Goal: Find specific page/section: Find specific page/section

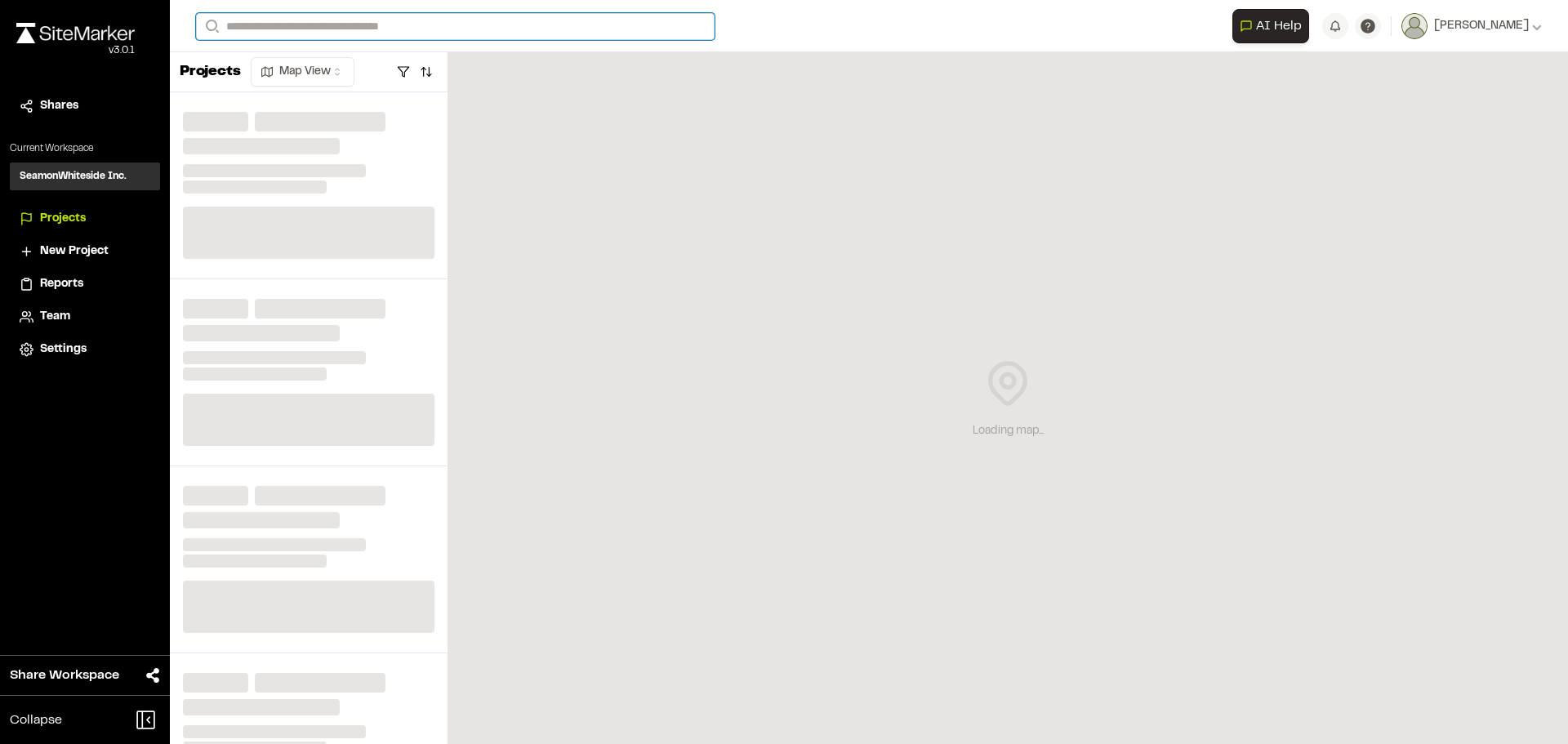
click at [252, 28] on input "Search" at bounding box center [455, 27] width 518 height 27
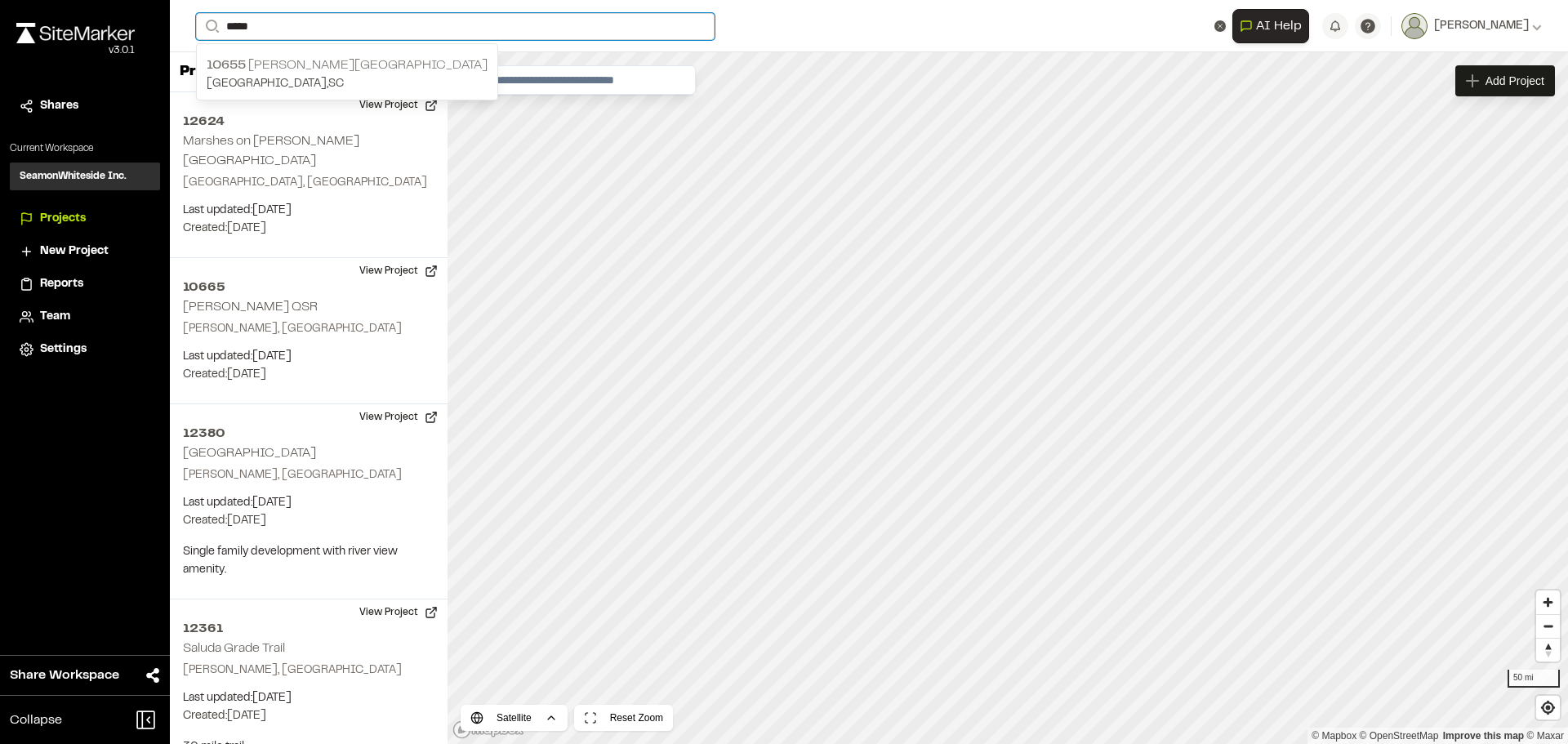
type input "*****"
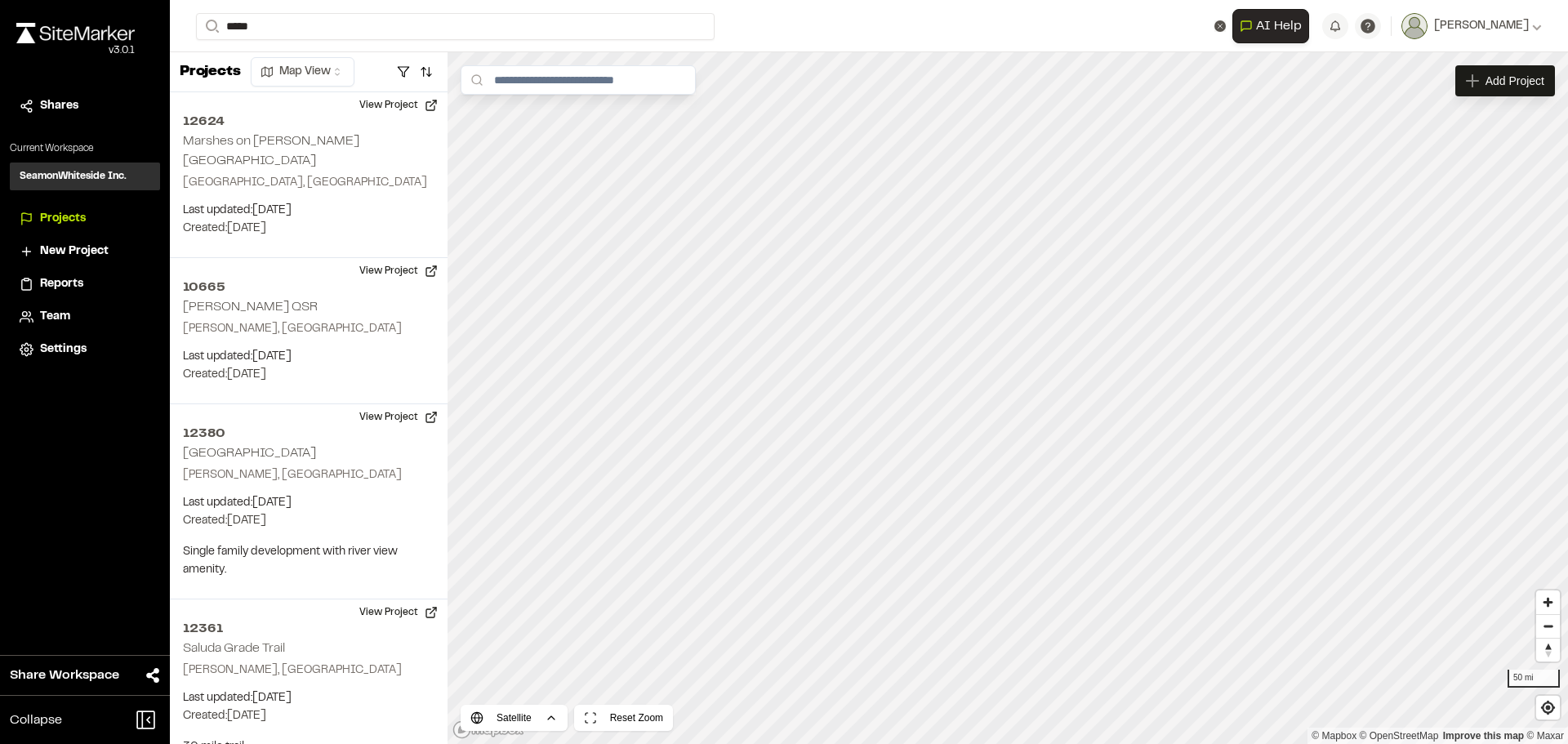
click at [266, 51] on div "[STREET_ADDRESS][PERSON_NAME]" at bounding box center [347, 74] width 301 height 51
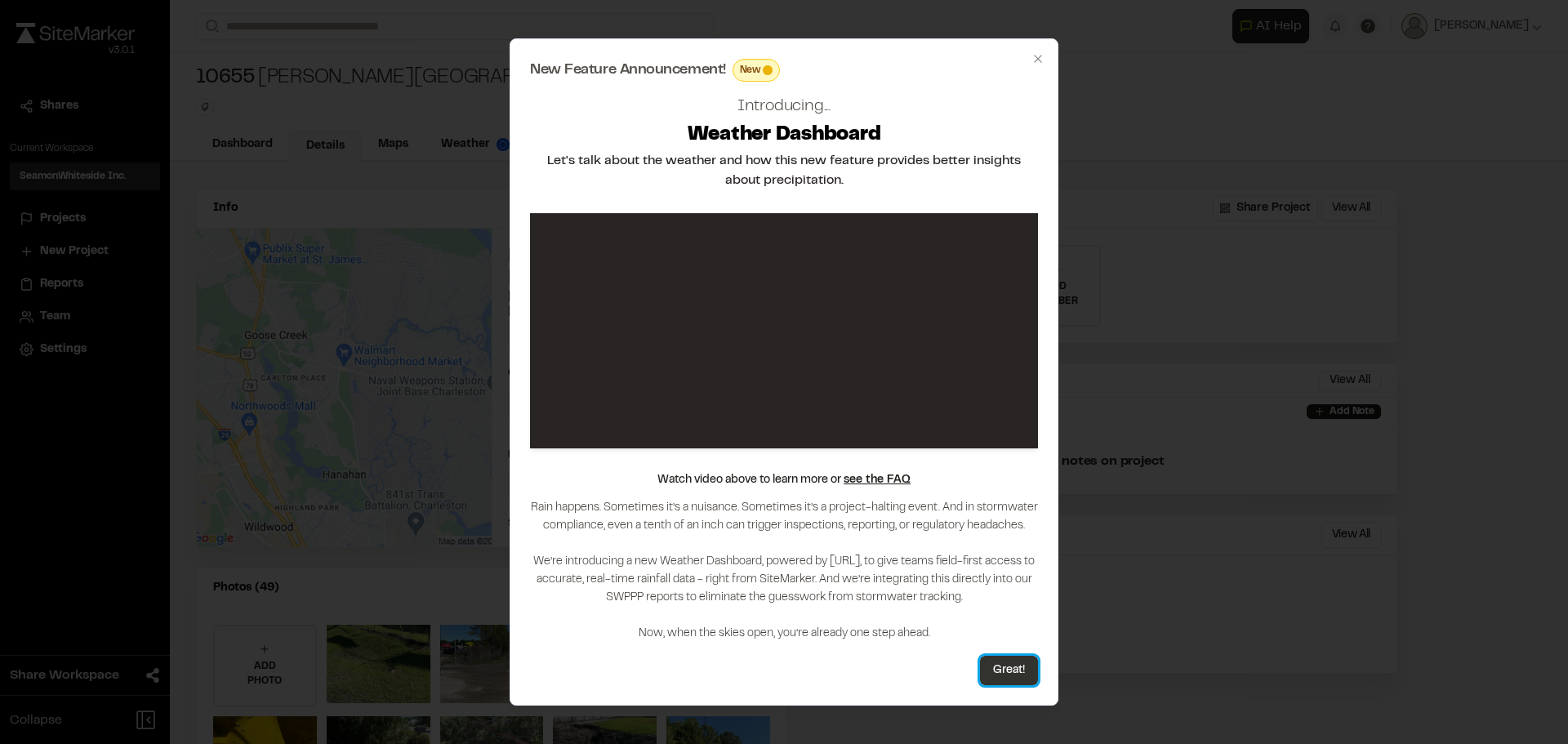
click at [1000, 673] on button "Great!" at bounding box center [1009, 670] width 58 height 30
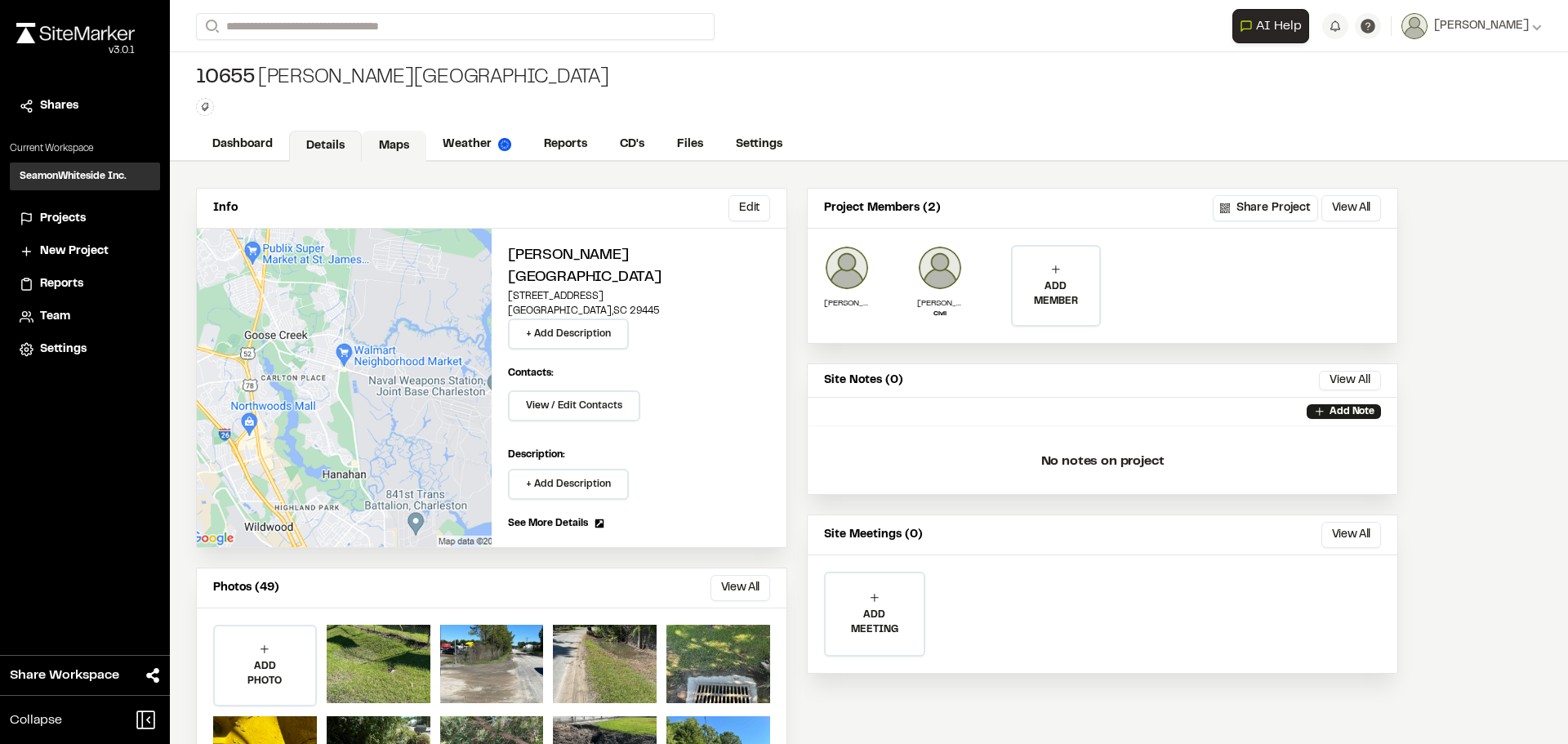
click at [398, 140] on link "Maps" at bounding box center [394, 146] width 64 height 31
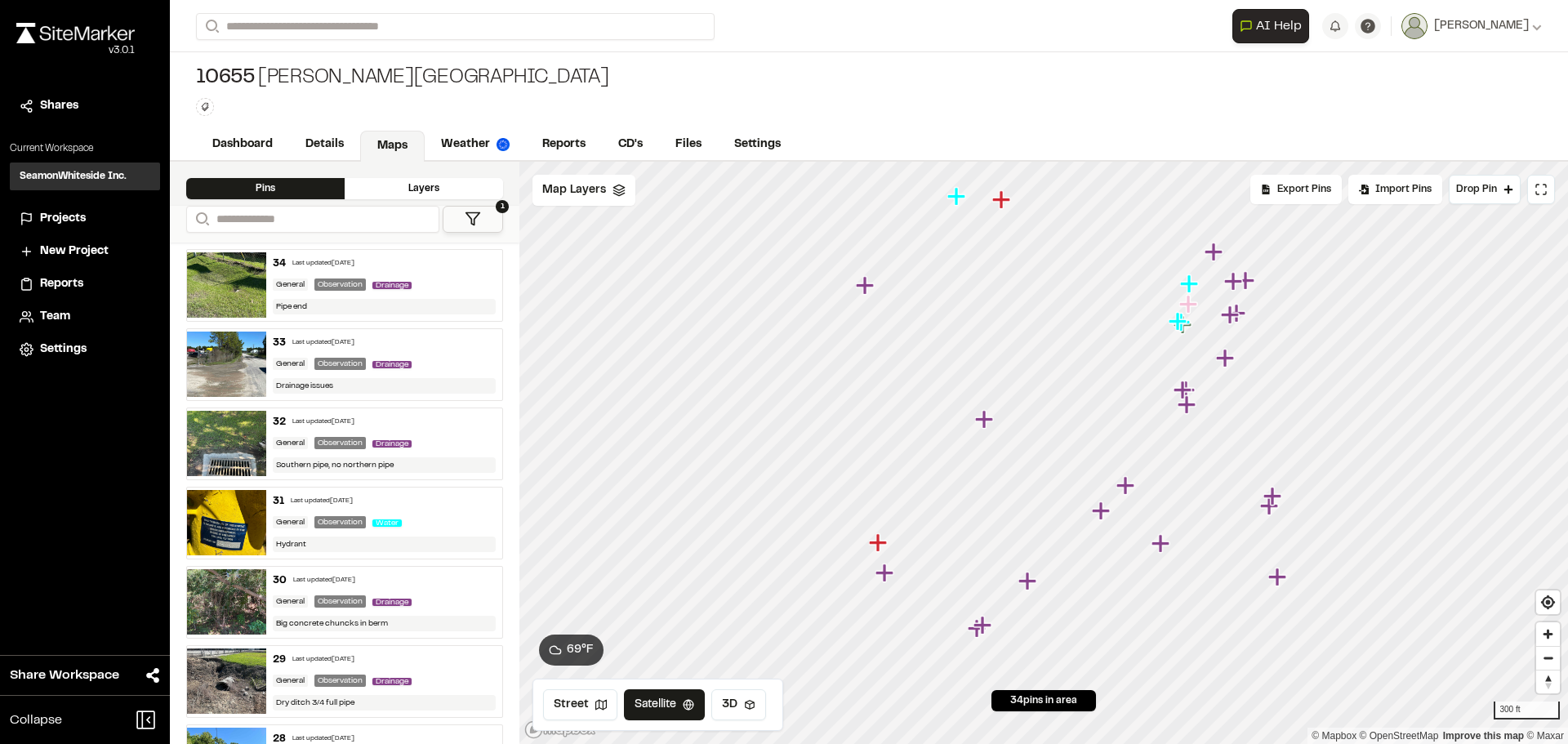
click at [1087, 689] on div "Click to Drop Pin 34 pins in area Export Pins Available Datums Datums Apply Con…" at bounding box center [1043, 453] width 1049 height 582
click at [867, 290] on icon "Map marker" at bounding box center [865, 284] width 18 height 18
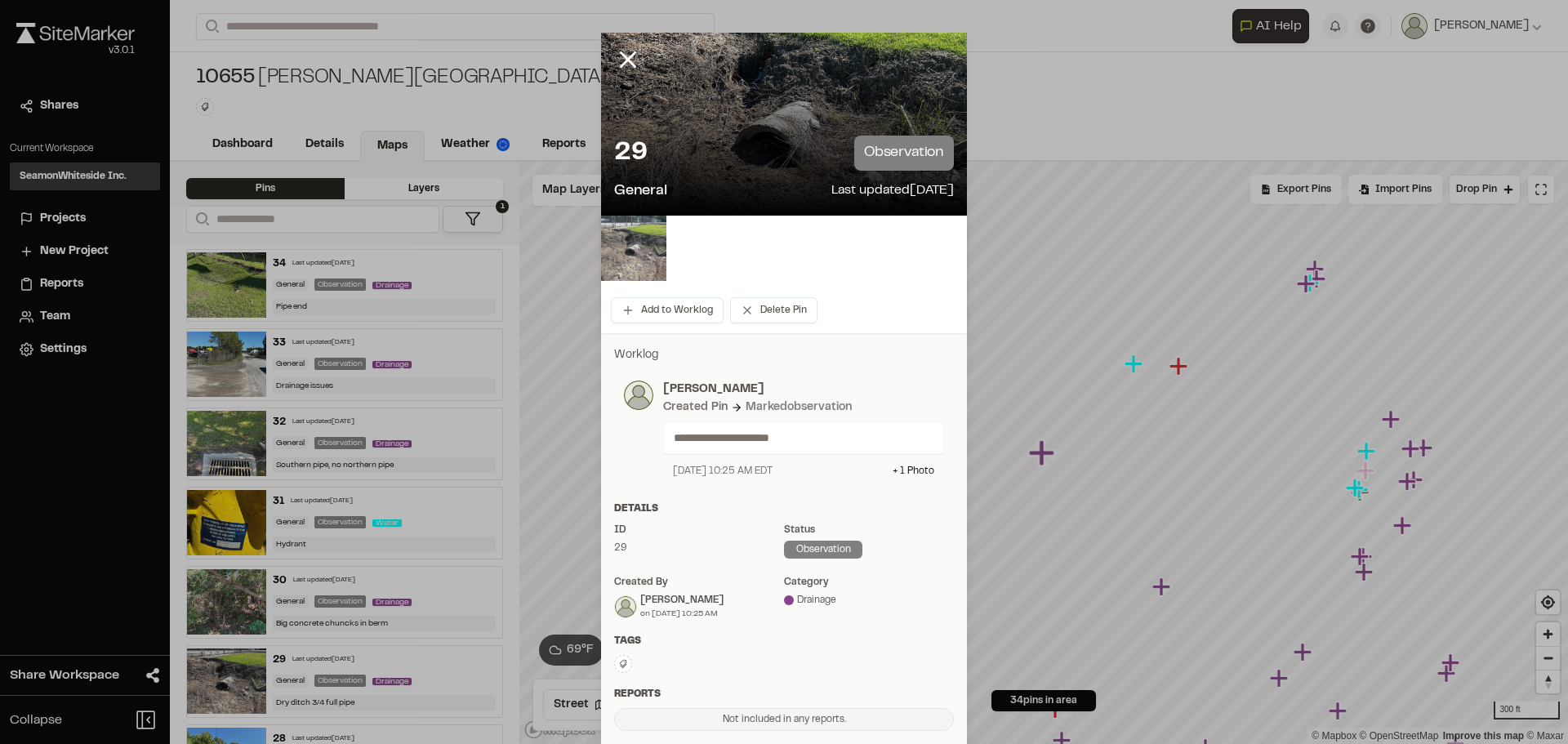
click at [638, 248] on img at bounding box center [634, 248] width 65 height 65
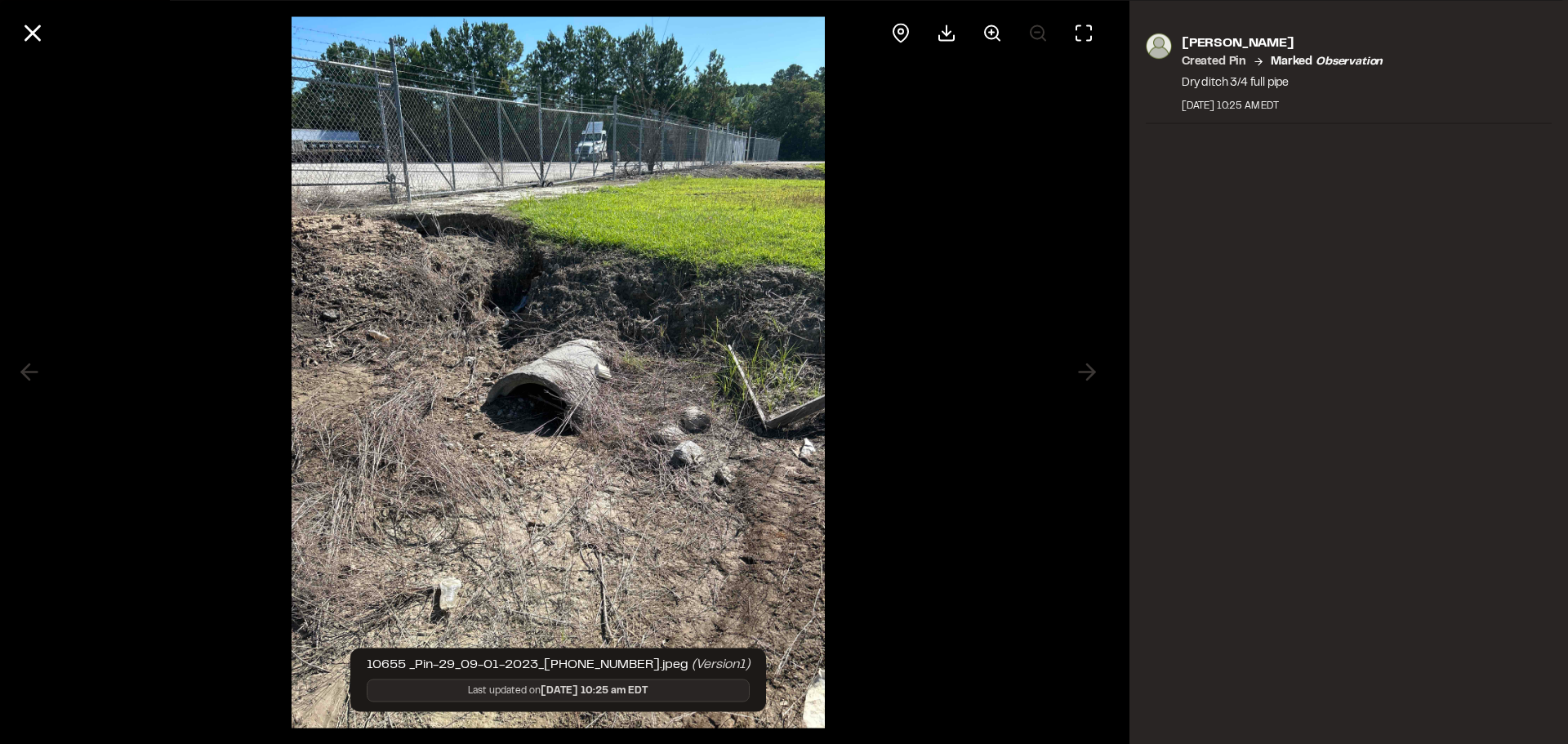
click at [1078, 374] on div at bounding box center [557, 372] width 1116 height 744
click at [32, 19] on icon at bounding box center [33, 33] width 28 height 28
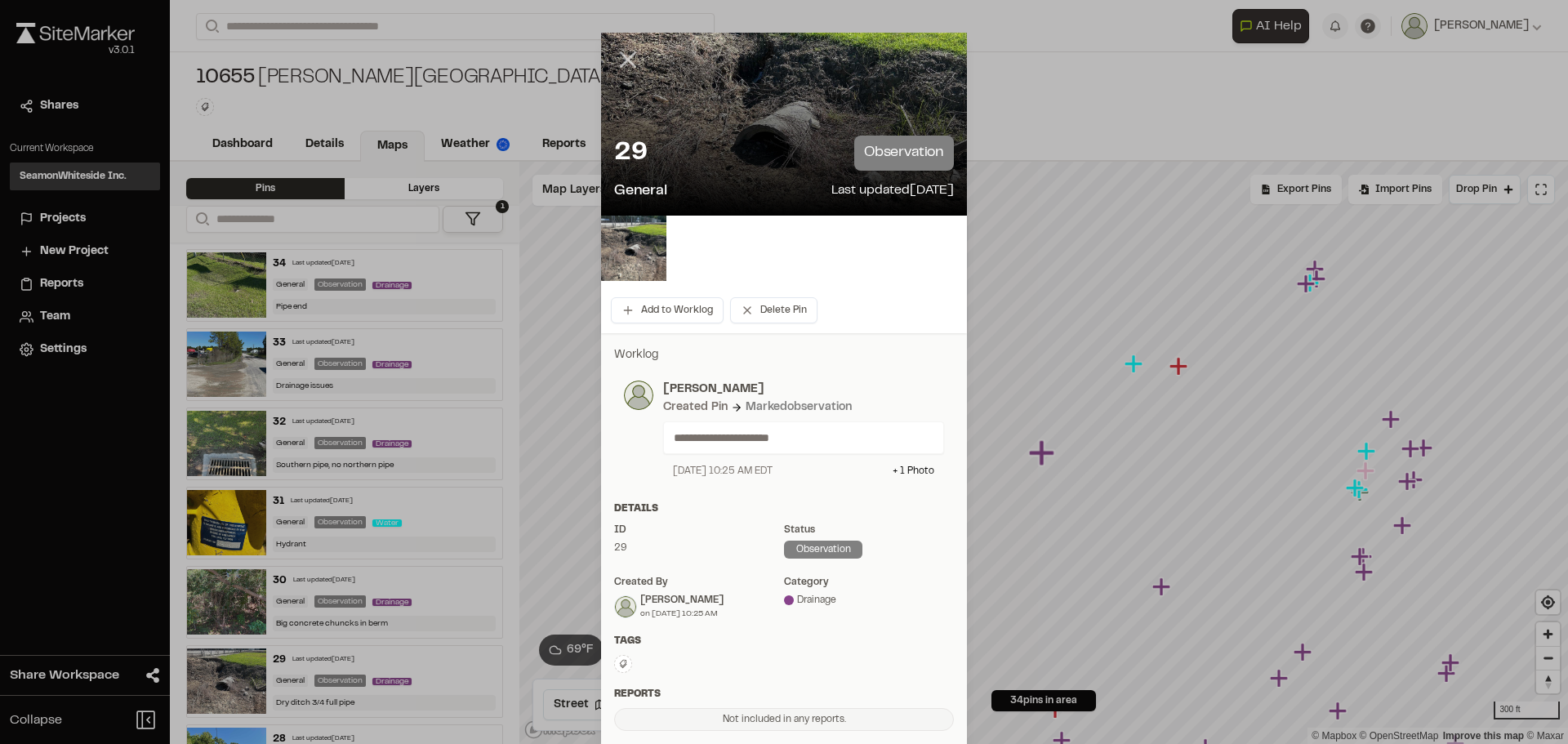
click at [626, 51] on icon at bounding box center [627, 59] width 28 height 28
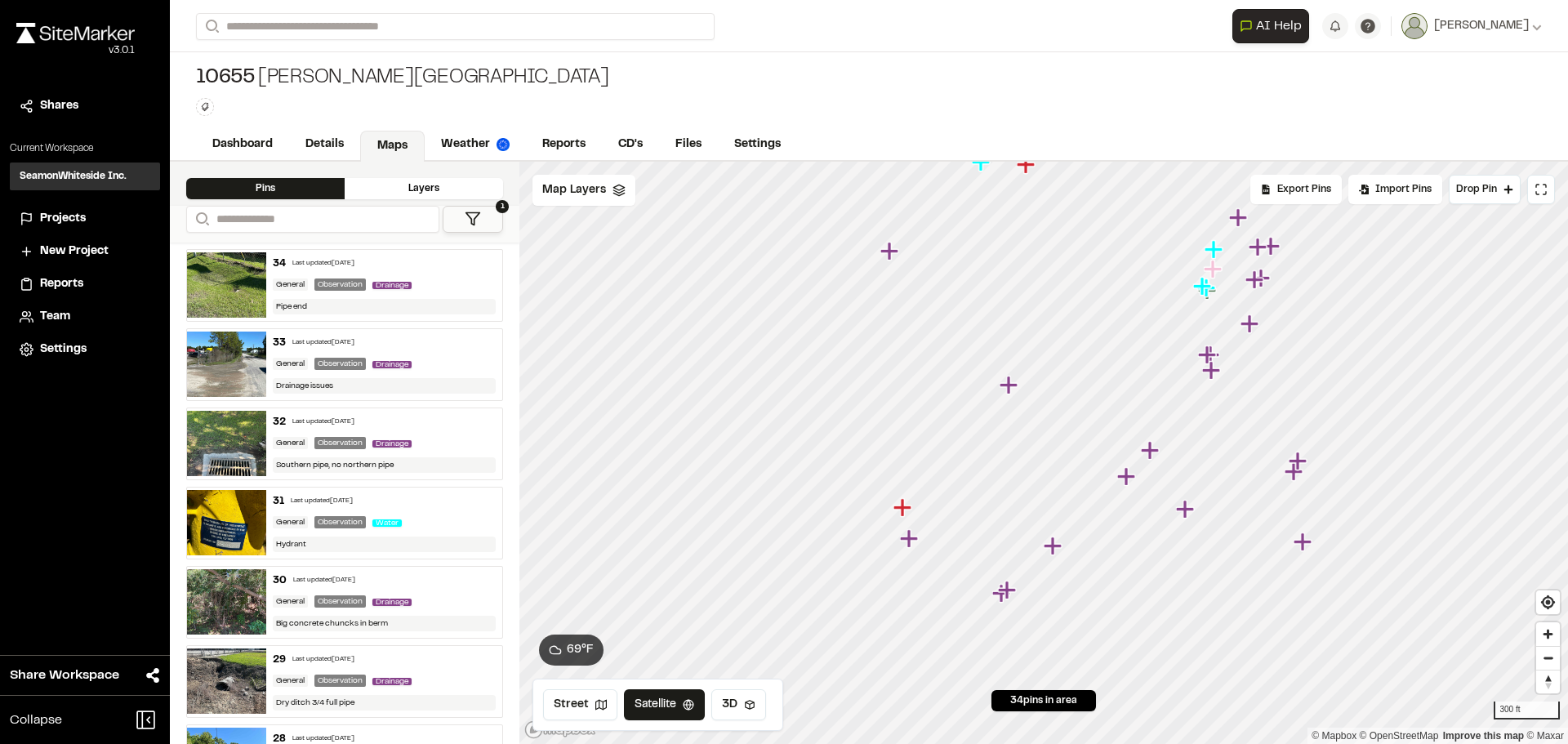
click at [916, 537] on icon "Map marker" at bounding box center [909, 537] width 18 height 18
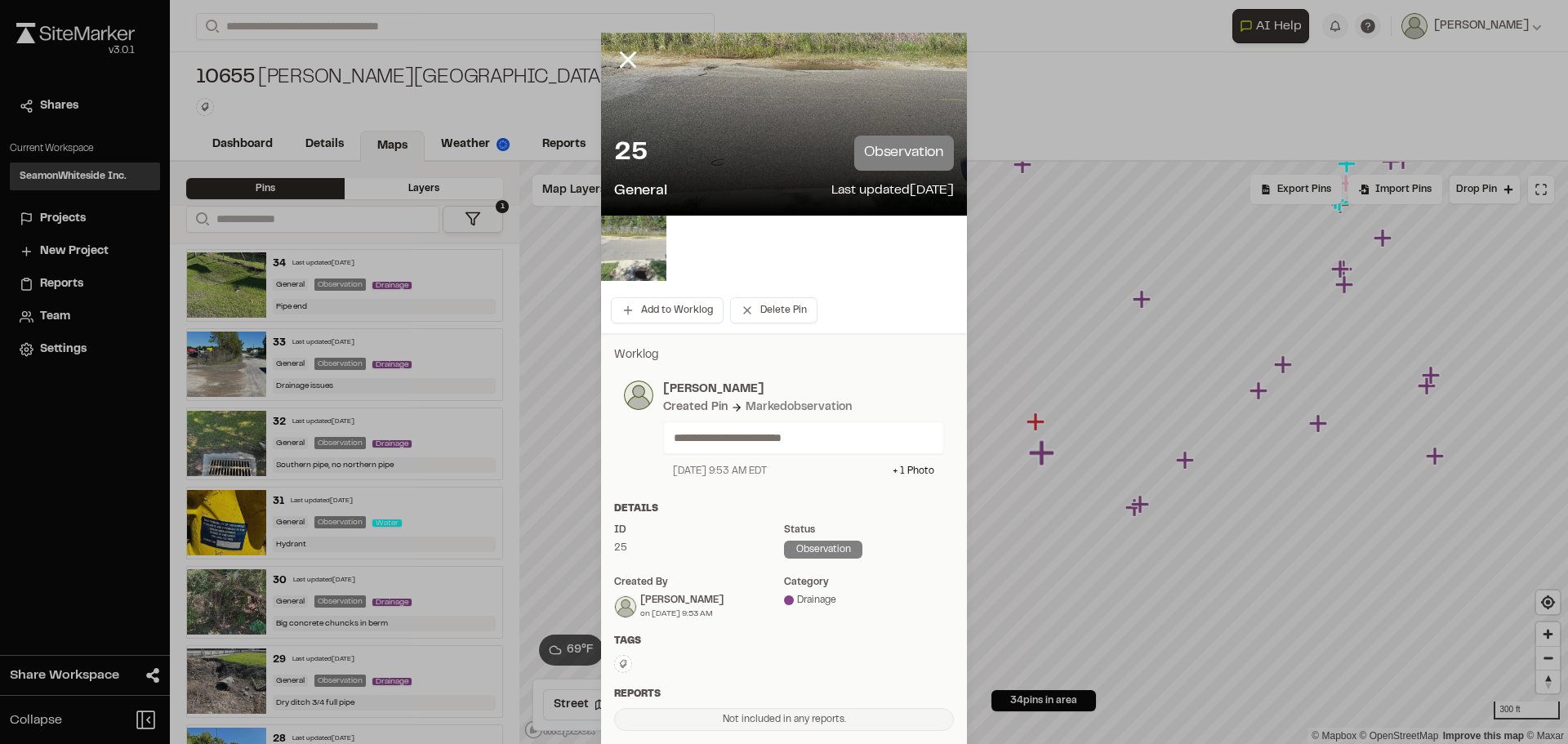
click at [625, 239] on img at bounding box center [634, 248] width 65 height 65
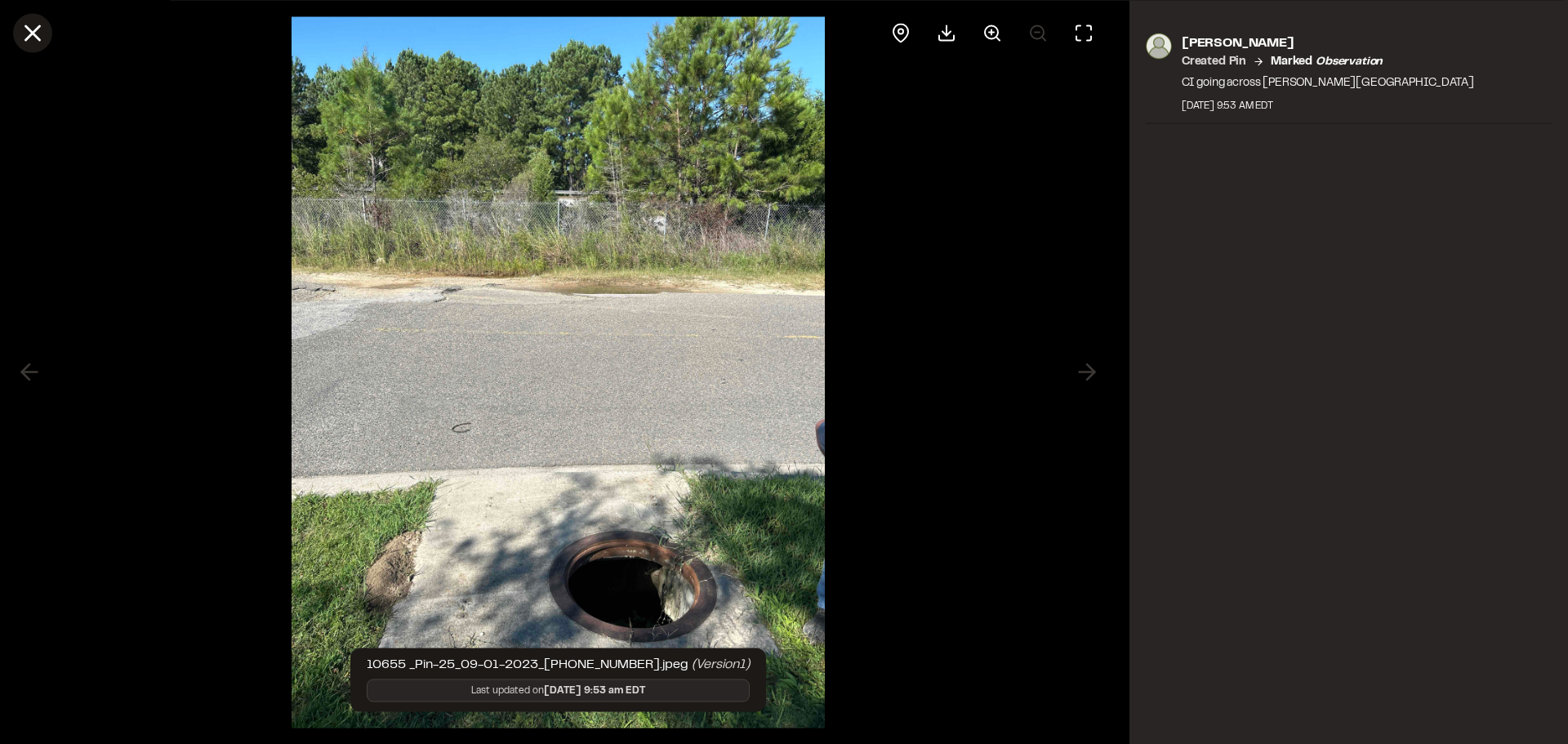
click at [47, 32] on button at bounding box center [33, 33] width 39 height 39
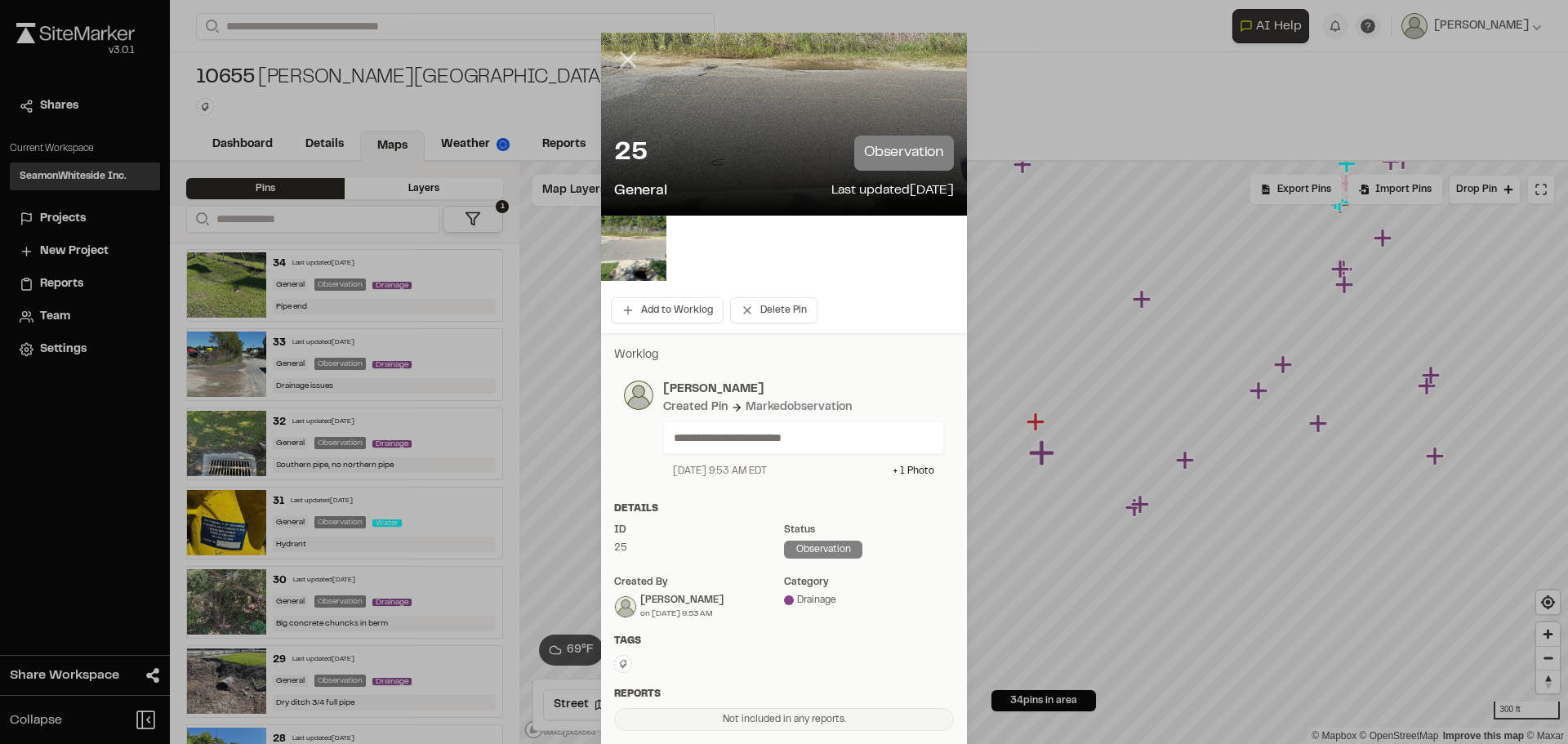
click at [630, 55] on icon at bounding box center [627, 59] width 28 height 28
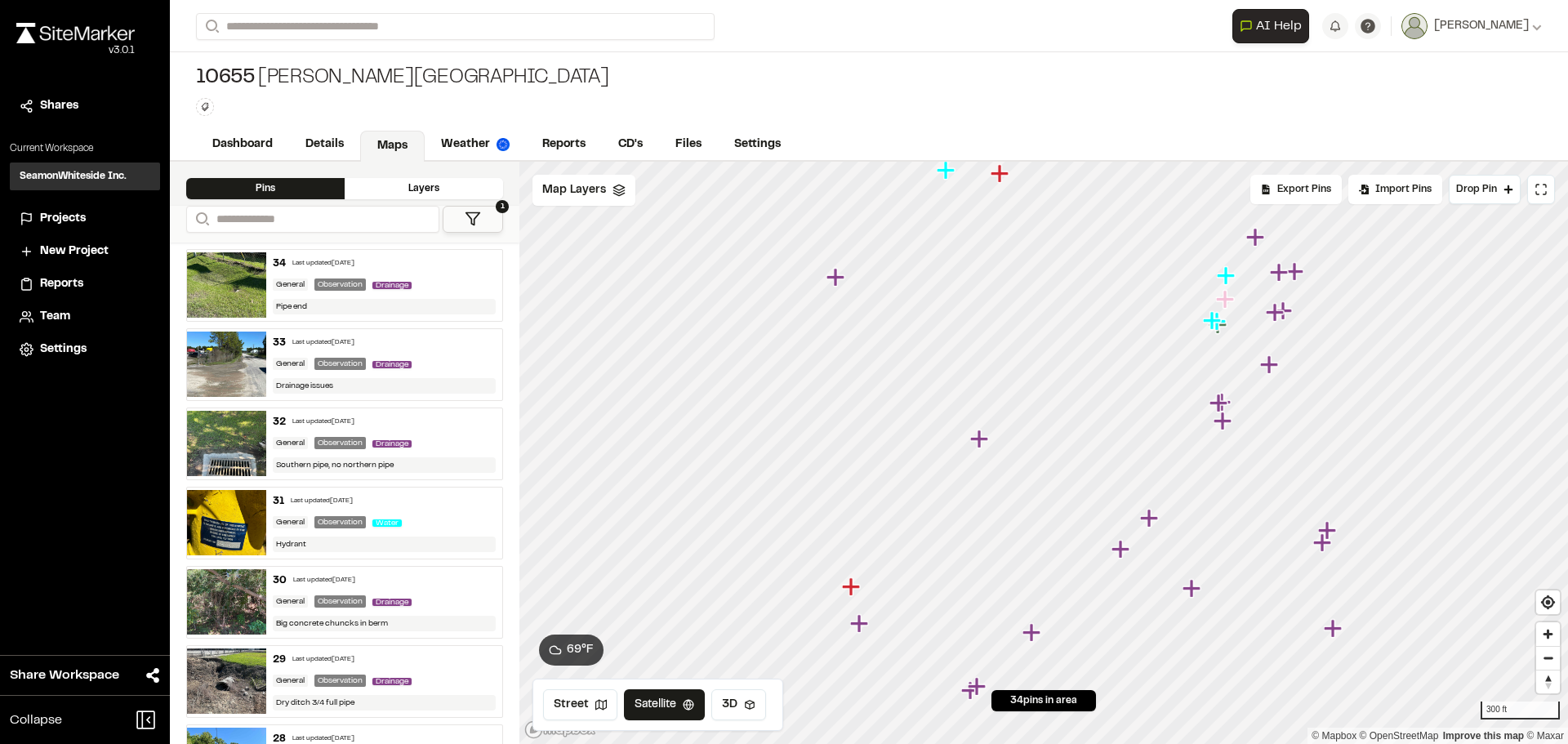
click at [849, 594] on icon "Map marker" at bounding box center [851, 586] width 18 height 18
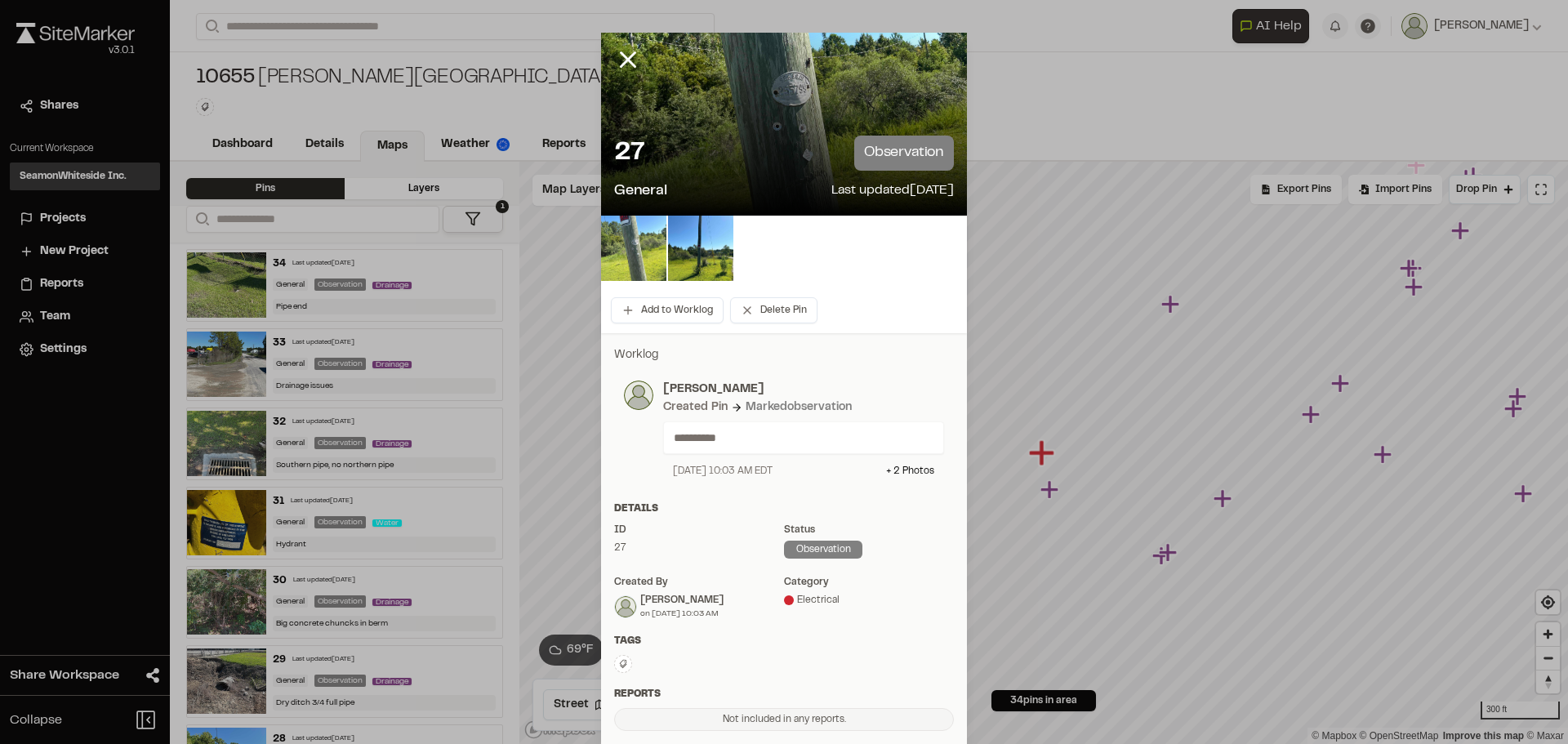
click at [633, 266] on img at bounding box center [634, 248] width 65 height 65
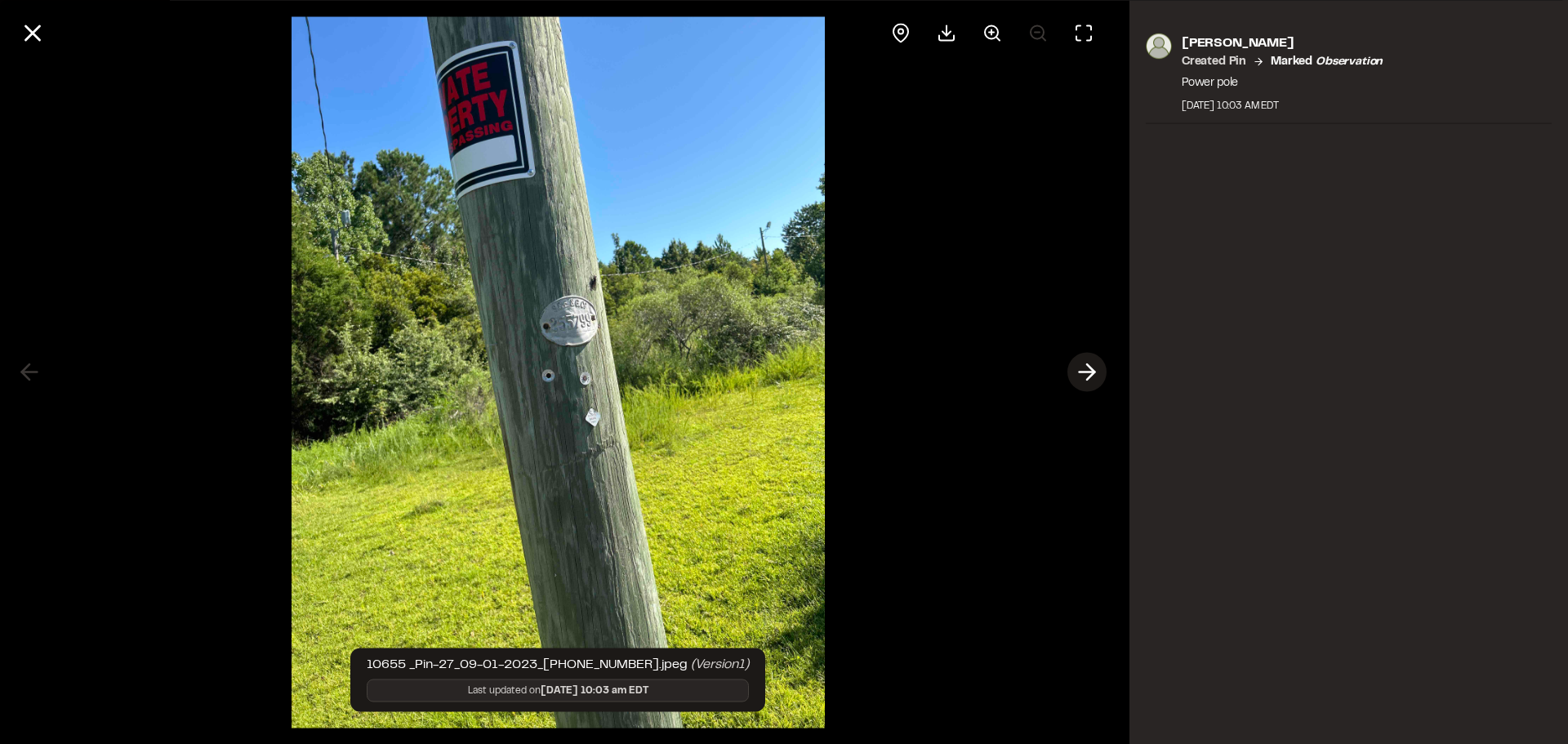
click at [1090, 378] on icon at bounding box center [1086, 372] width 26 height 28
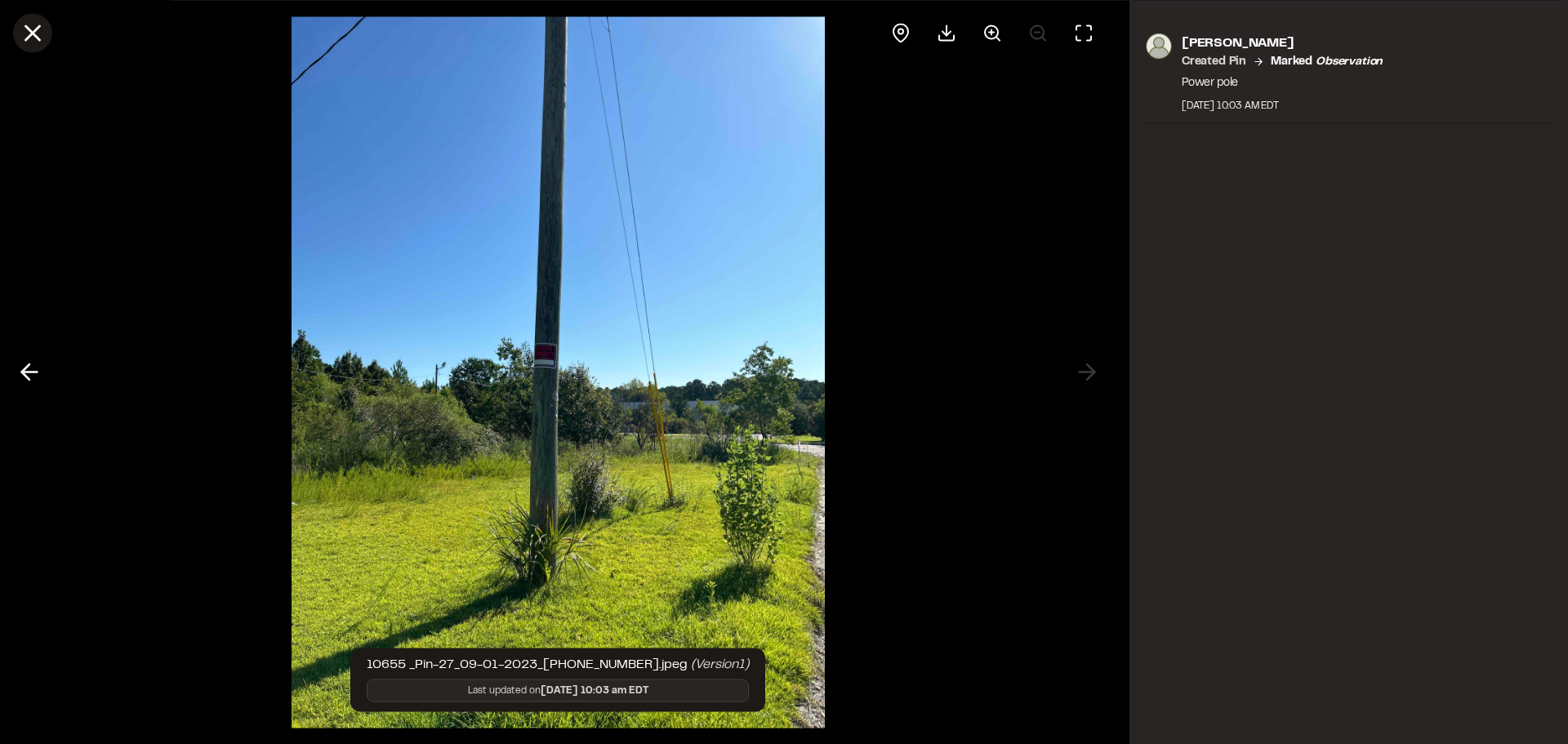
click at [27, 25] on icon at bounding box center [33, 33] width 28 height 28
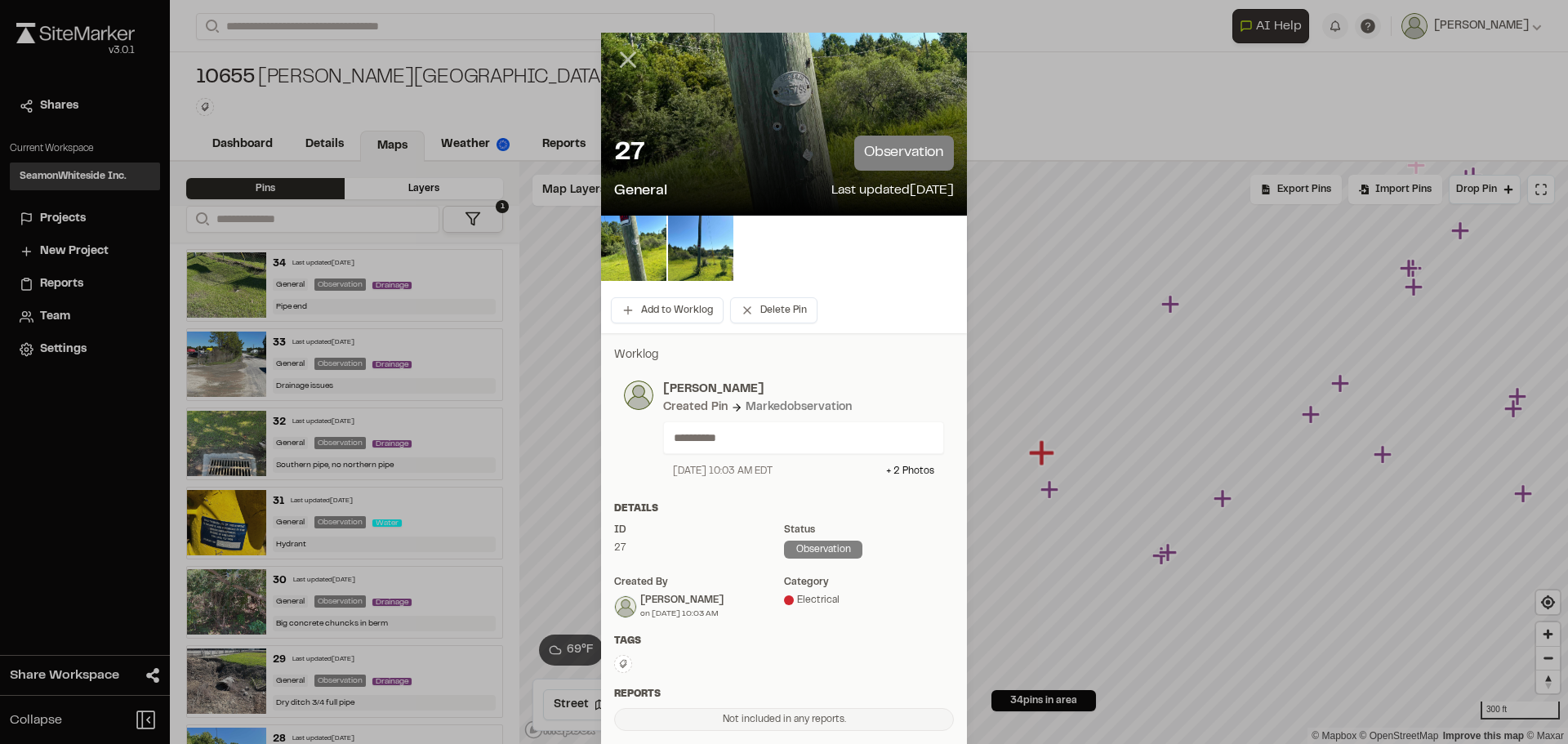
click at [628, 64] on icon at bounding box center [627, 59] width 28 height 28
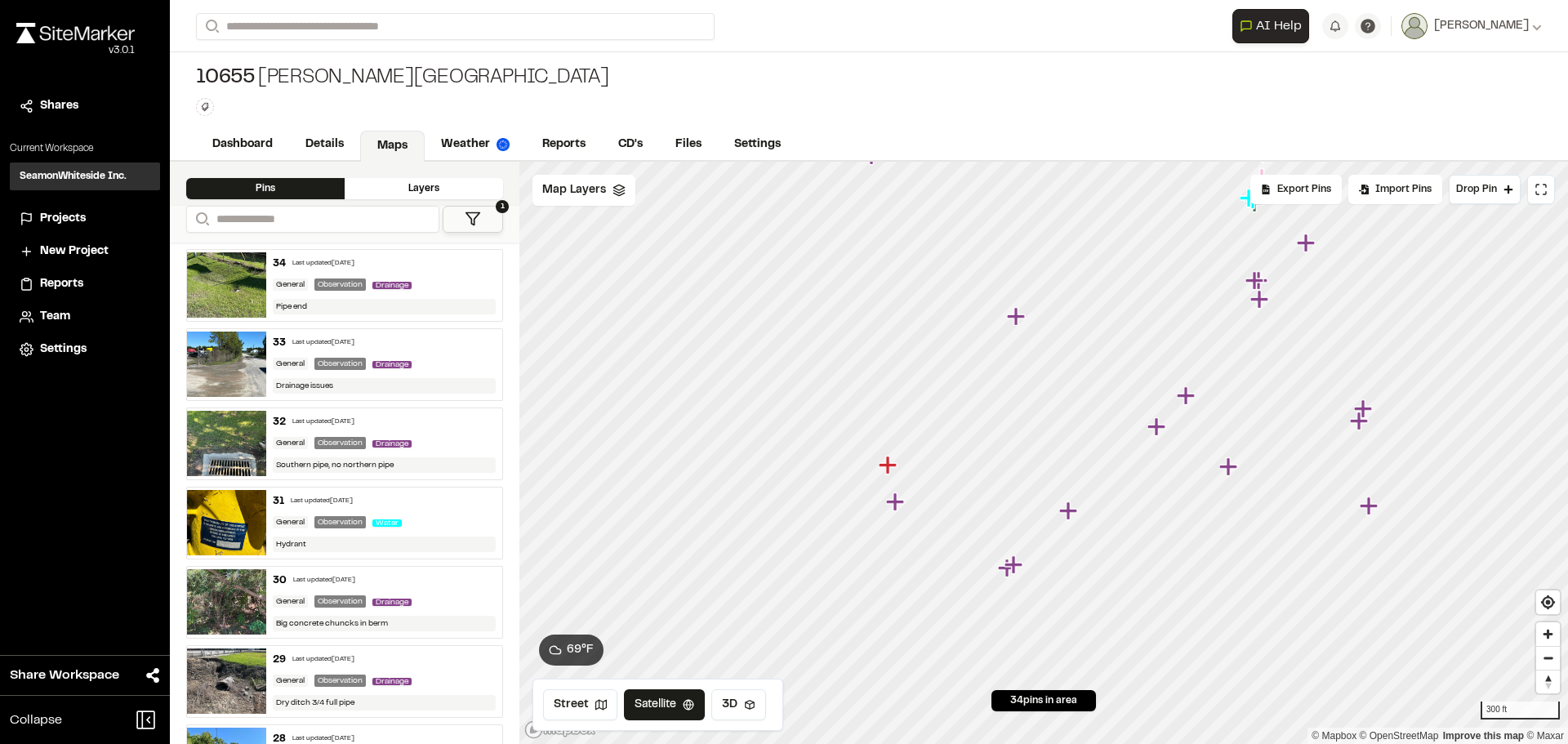
click at [1007, 572] on icon "Map marker" at bounding box center [1015, 565] width 21 height 21
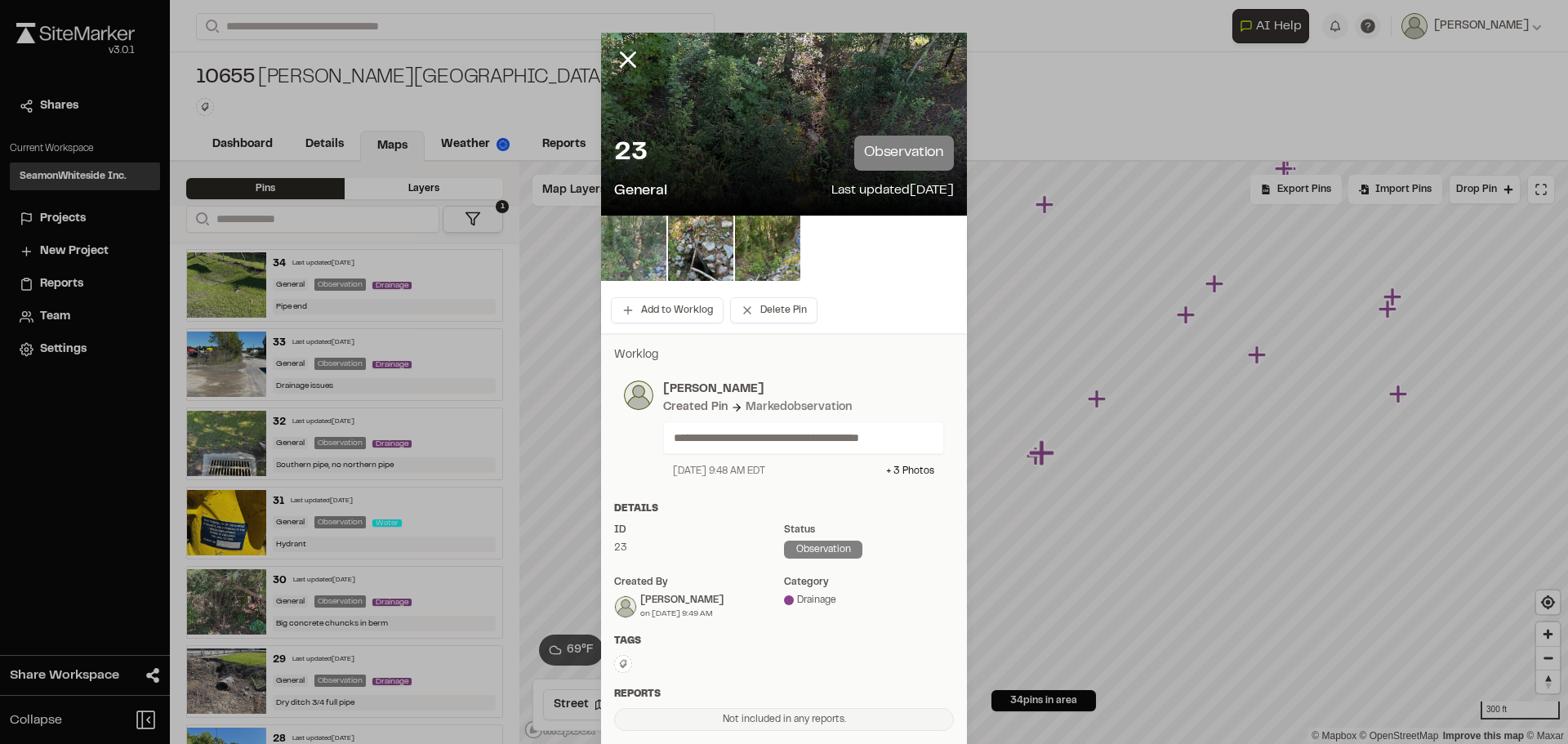
click at [642, 241] on img at bounding box center [634, 248] width 65 height 65
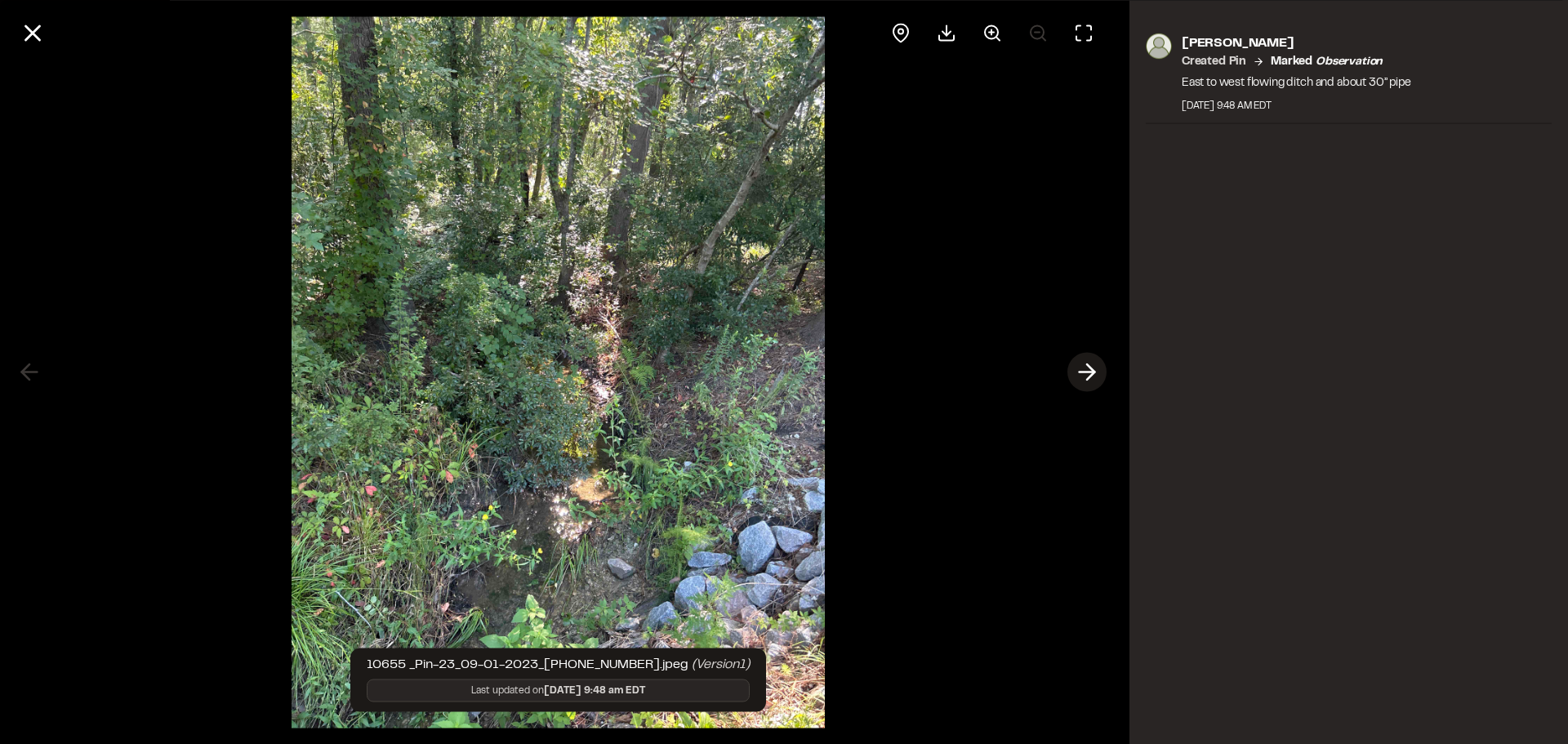
click at [1079, 358] on icon at bounding box center [1086, 372] width 26 height 28
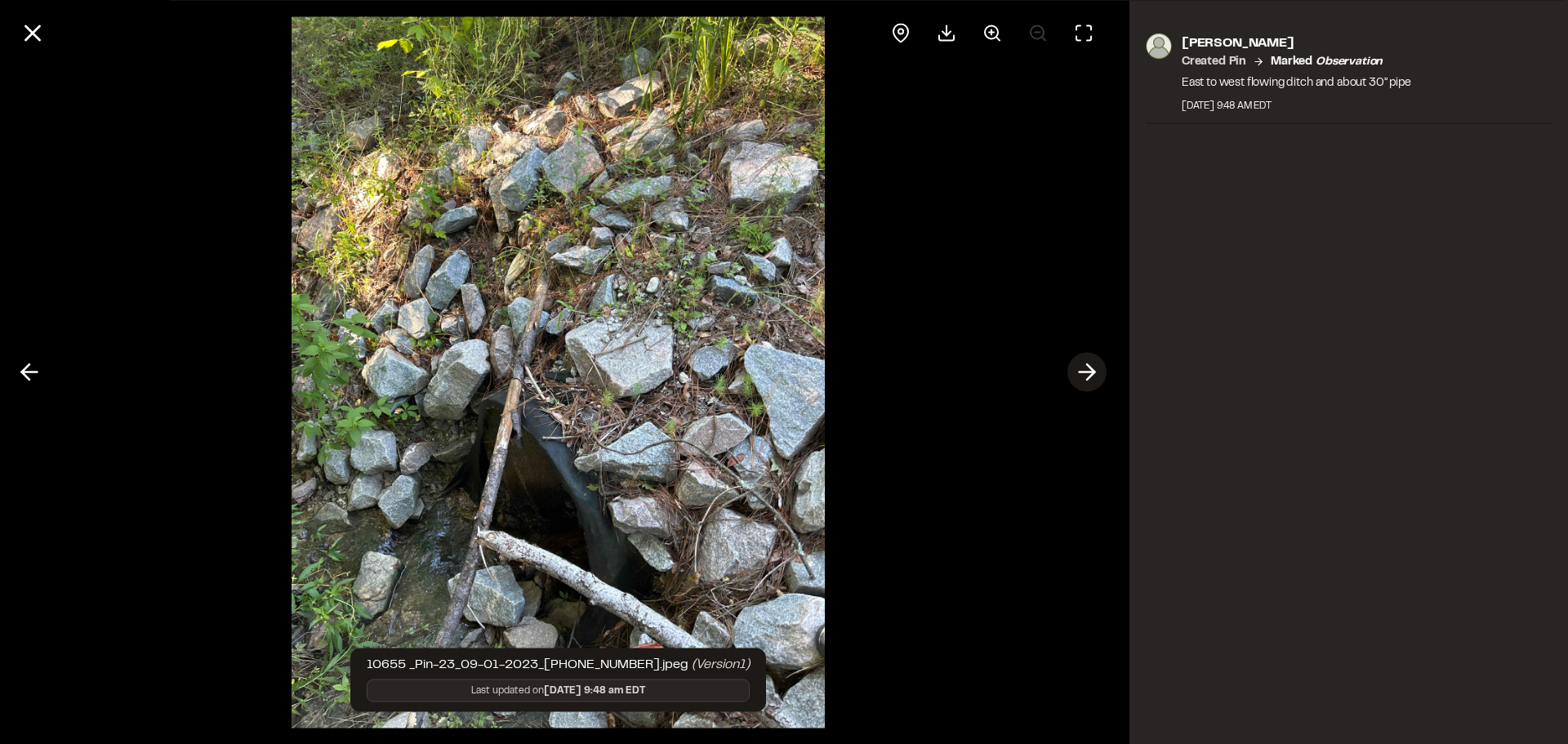
click at [1090, 358] on icon at bounding box center [1086, 372] width 26 height 28
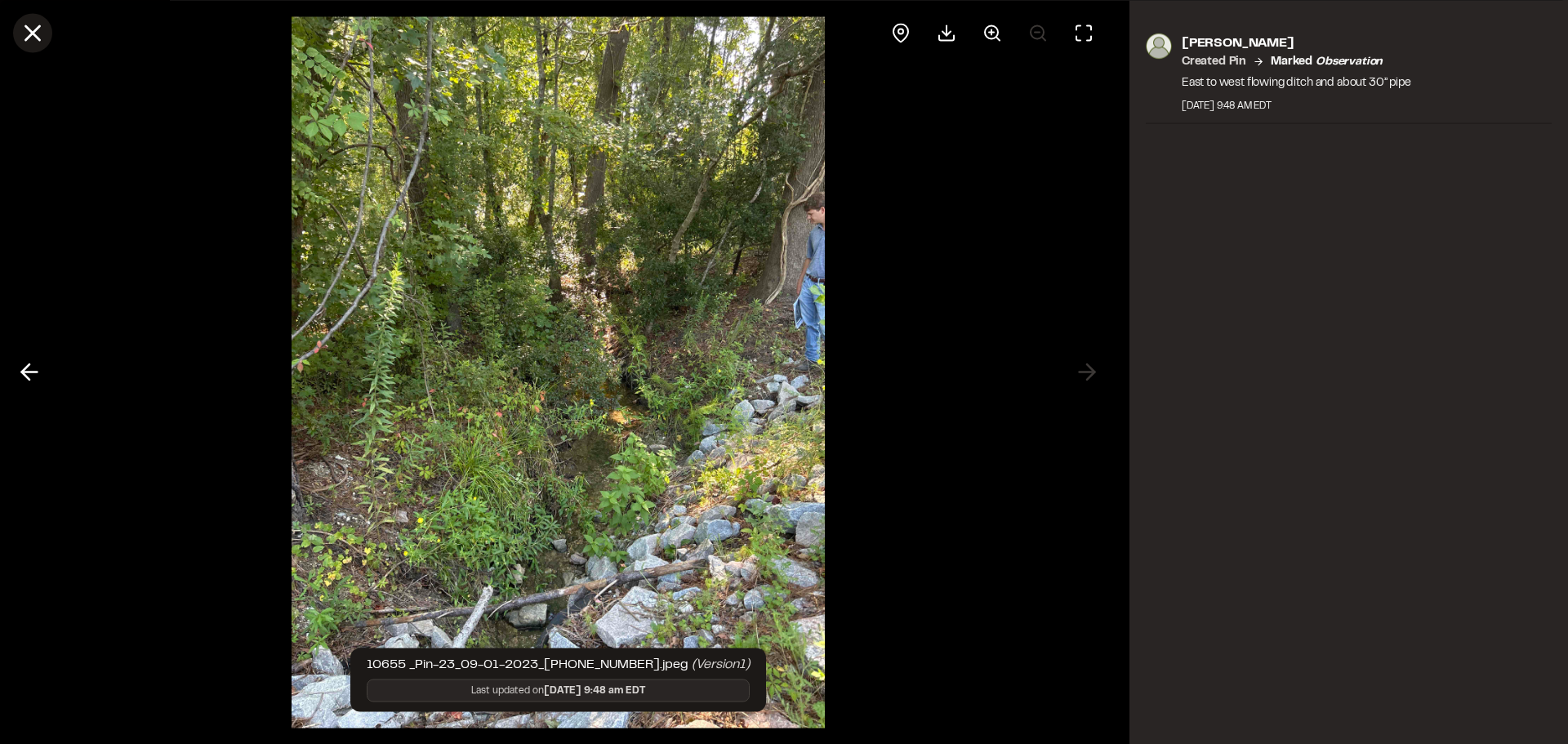
click at [39, 31] on icon at bounding box center [33, 33] width 28 height 28
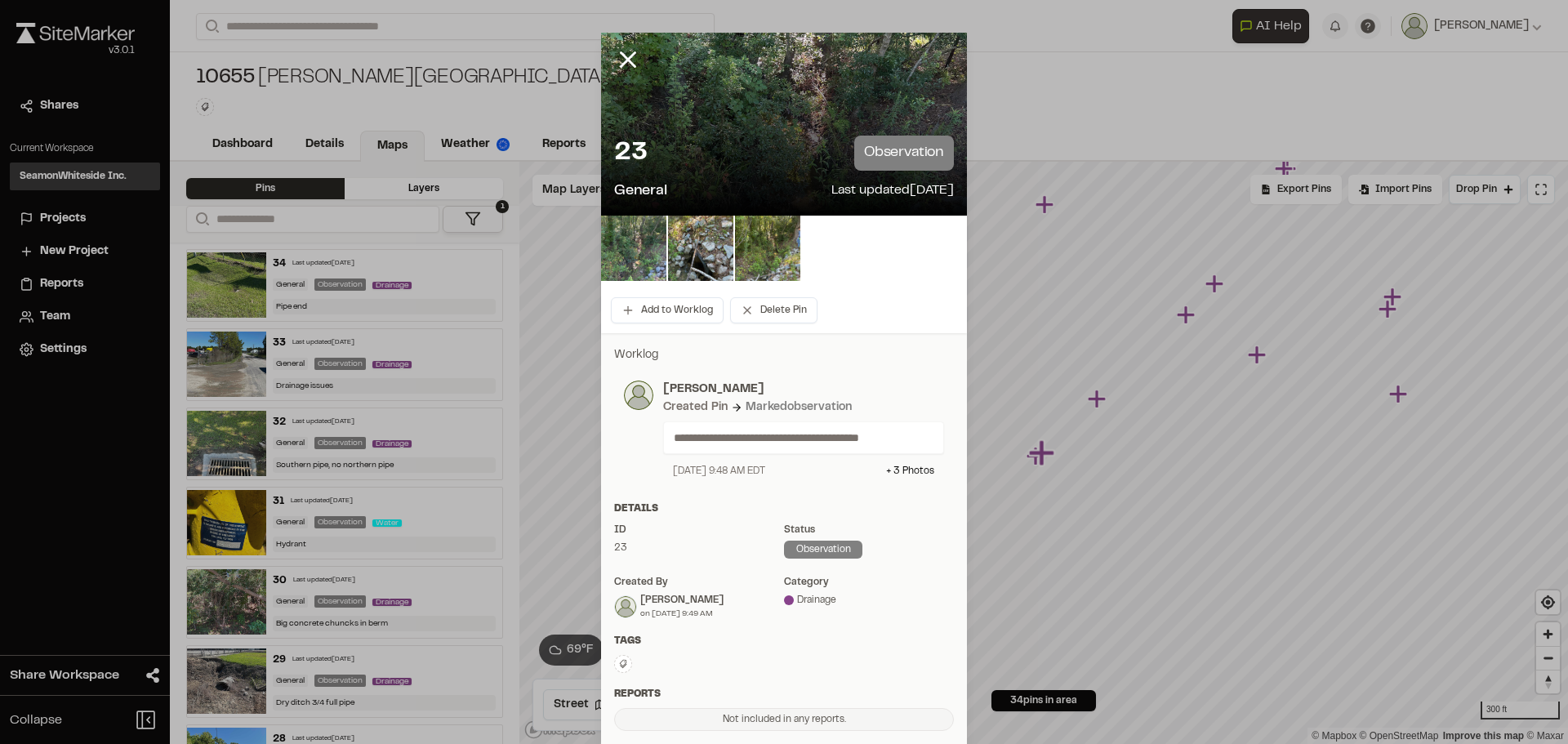
click at [605, 56] on div at bounding box center [641, 72] width 79 height 79
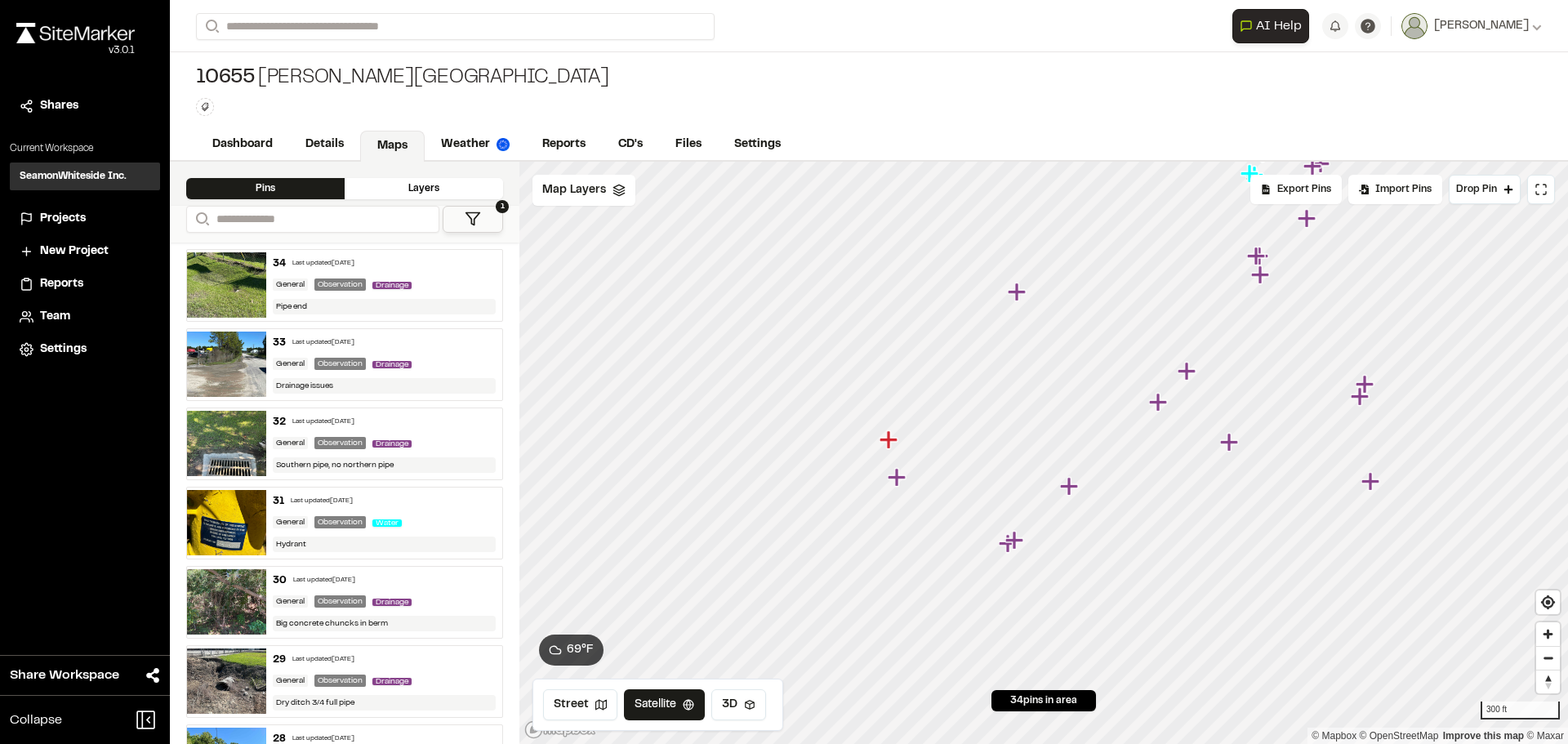
click at [1073, 485] on icon "Map marker" at bounding box center [1069, 485] width 18 height 18
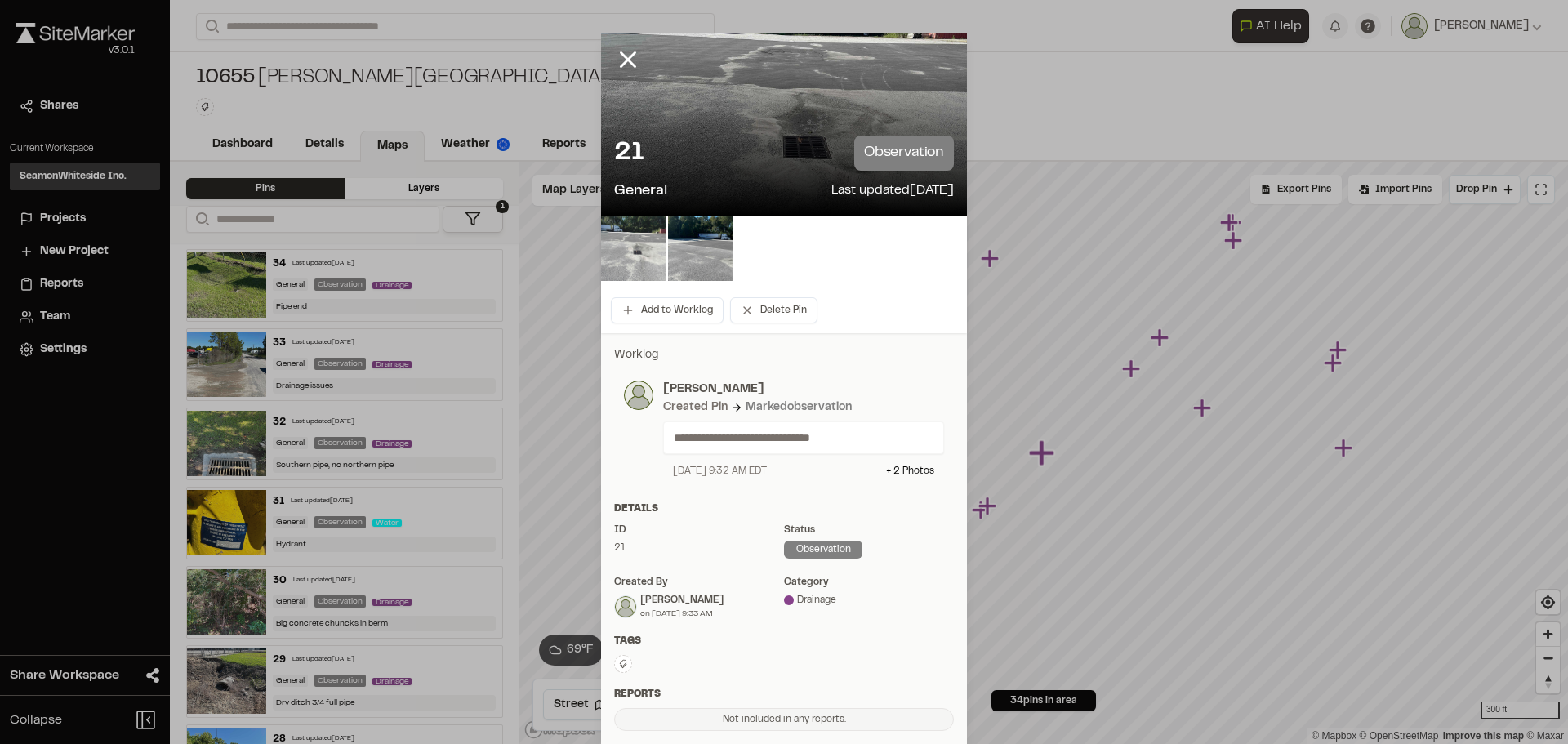
click at [632, 237] on img at bounding box center [634, 248] width 65 height 65
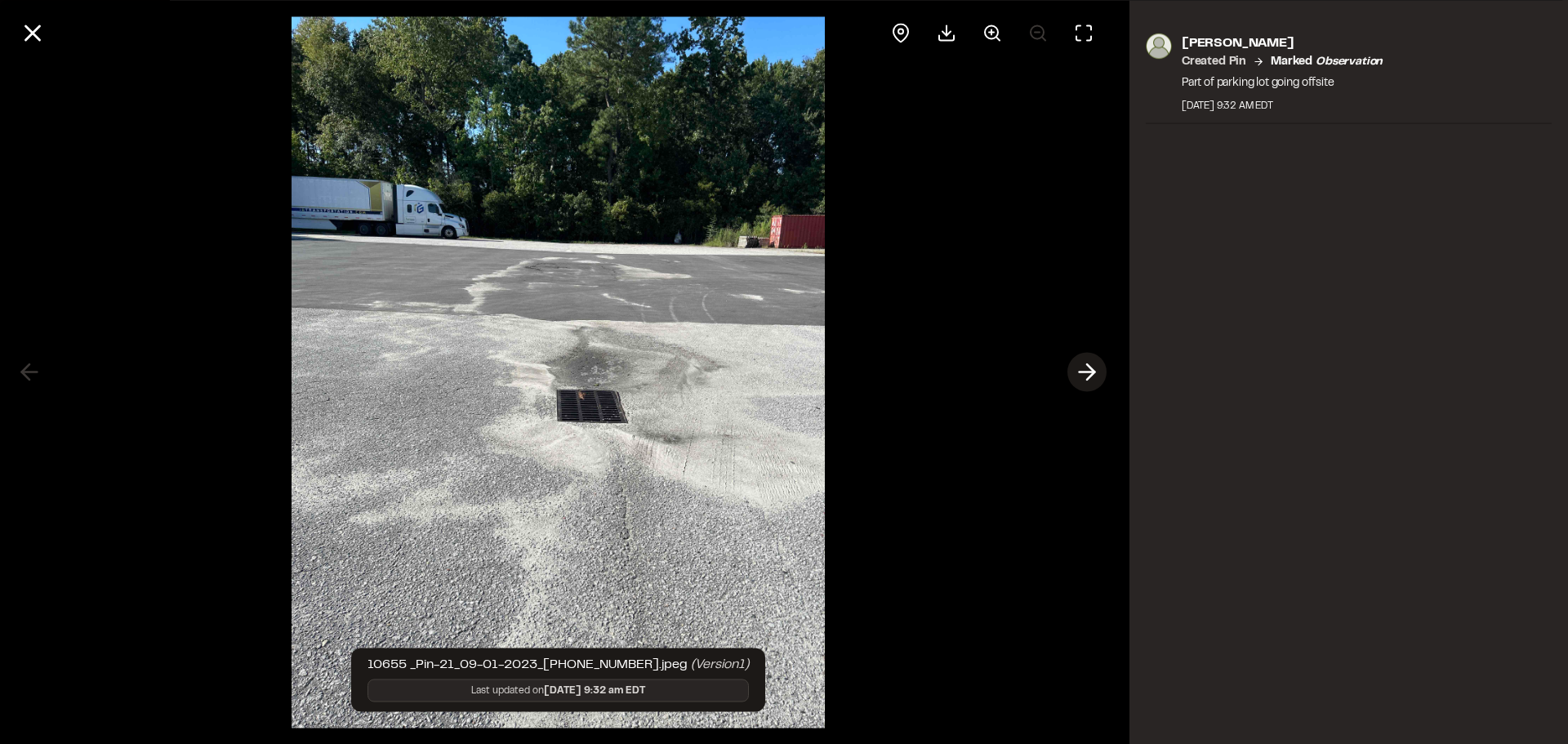
click at [1095, 368] on icon at bounding box center [1086, 372] width 26 height 28
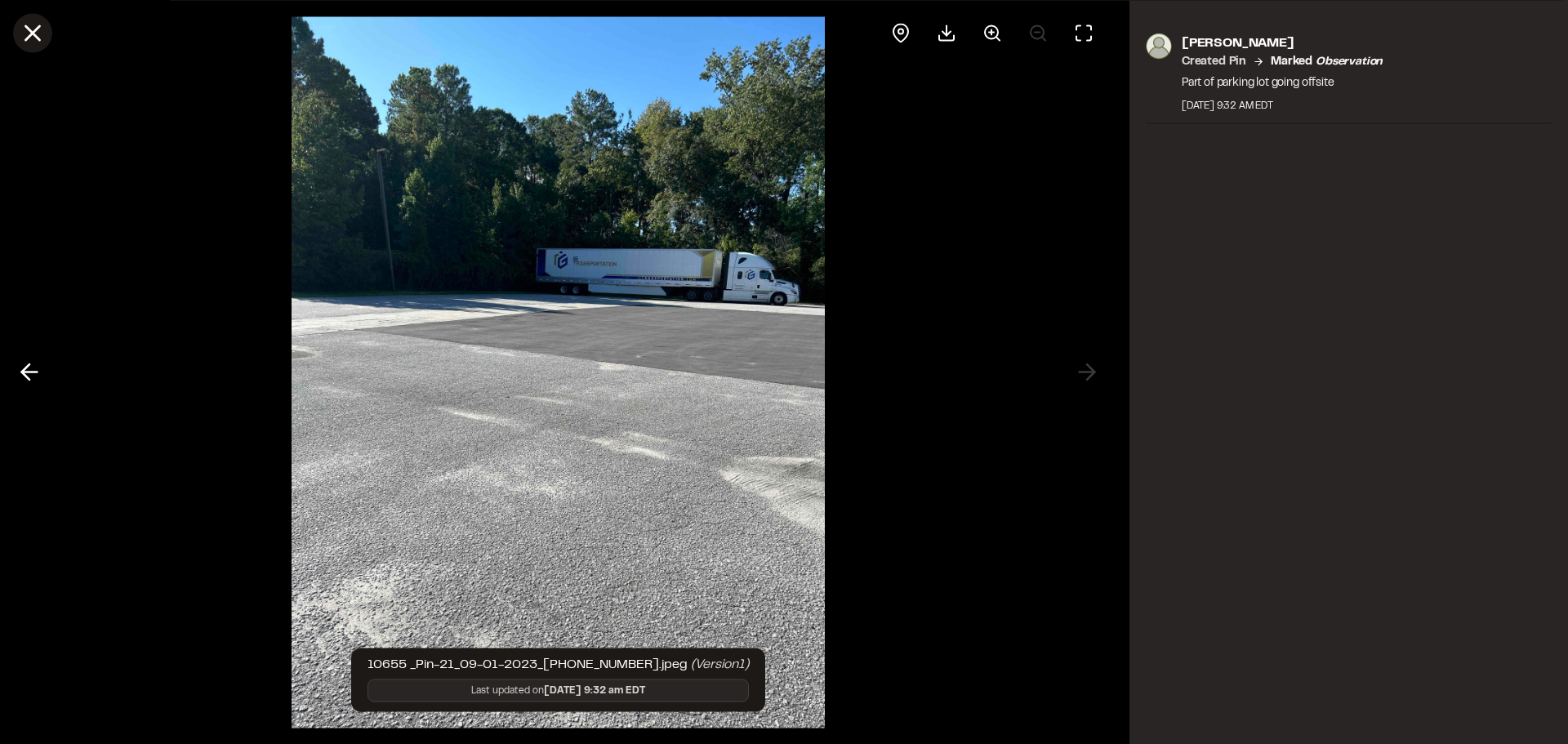
click at [35, 31] on line at bounding box center [33, 33] width 13 height 13
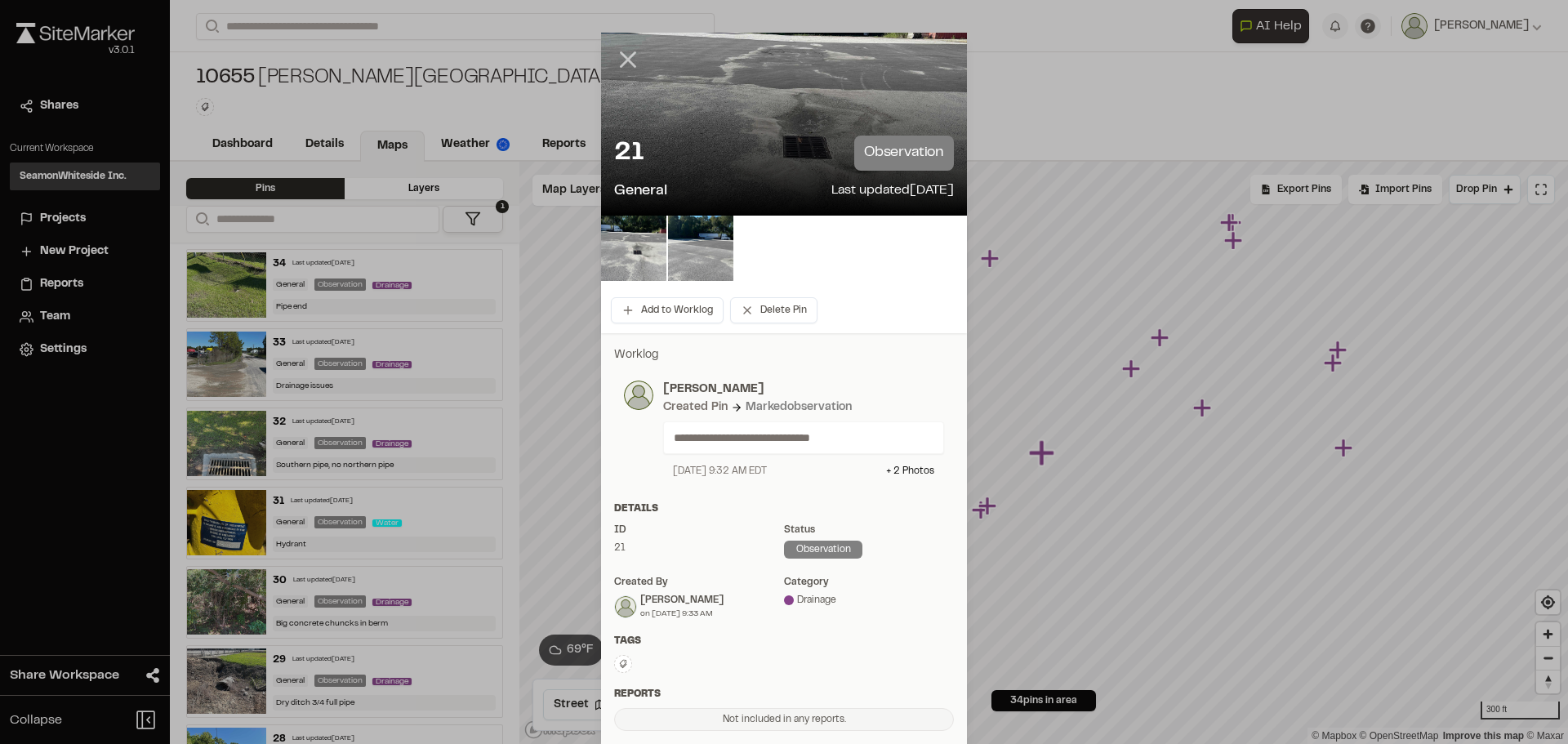
click at [614, 56] on icon at bounding box center [627, 59] width 28 height 28
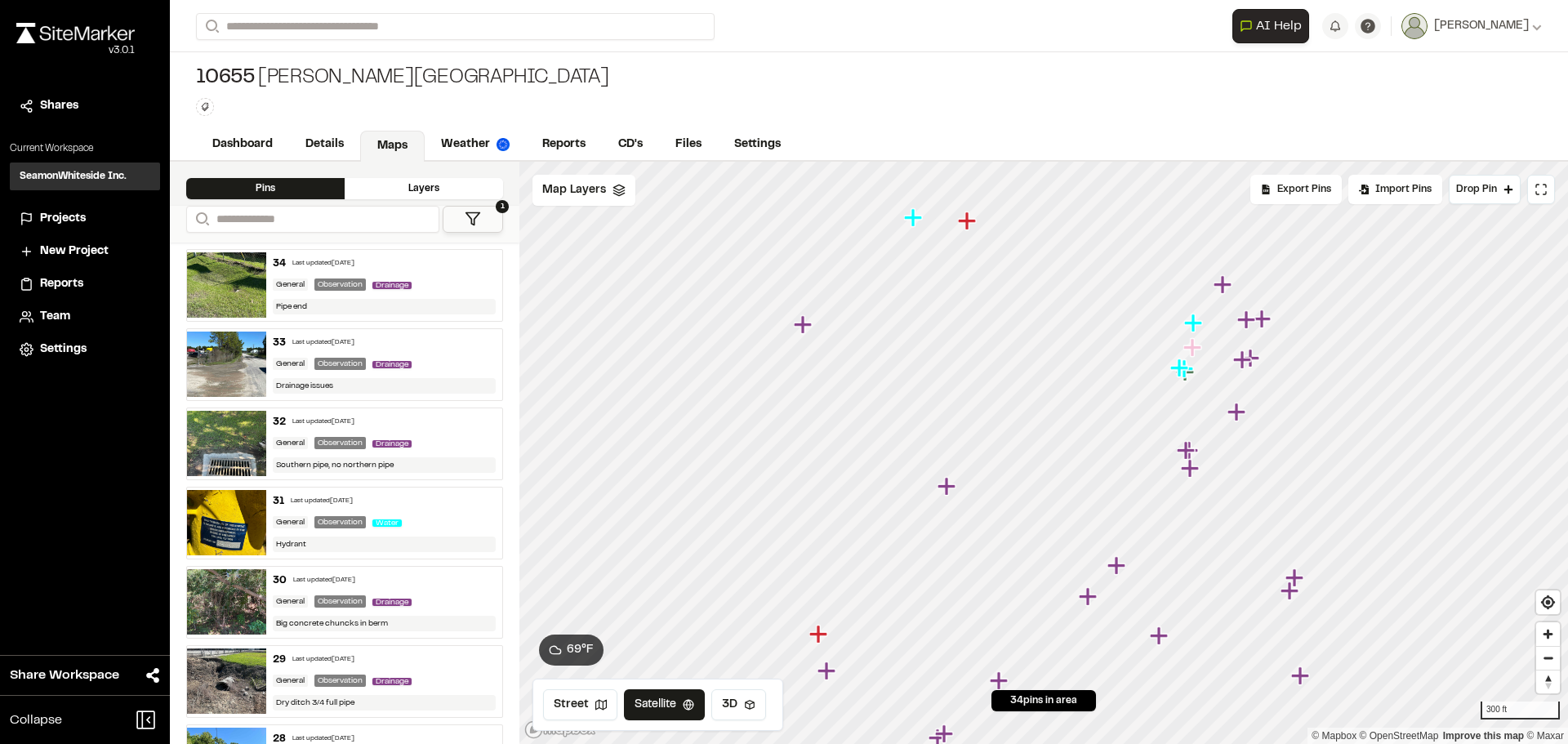
click at [804, 320] on icon "Map marker" at bounding box center [803, 324] width 18 height 18
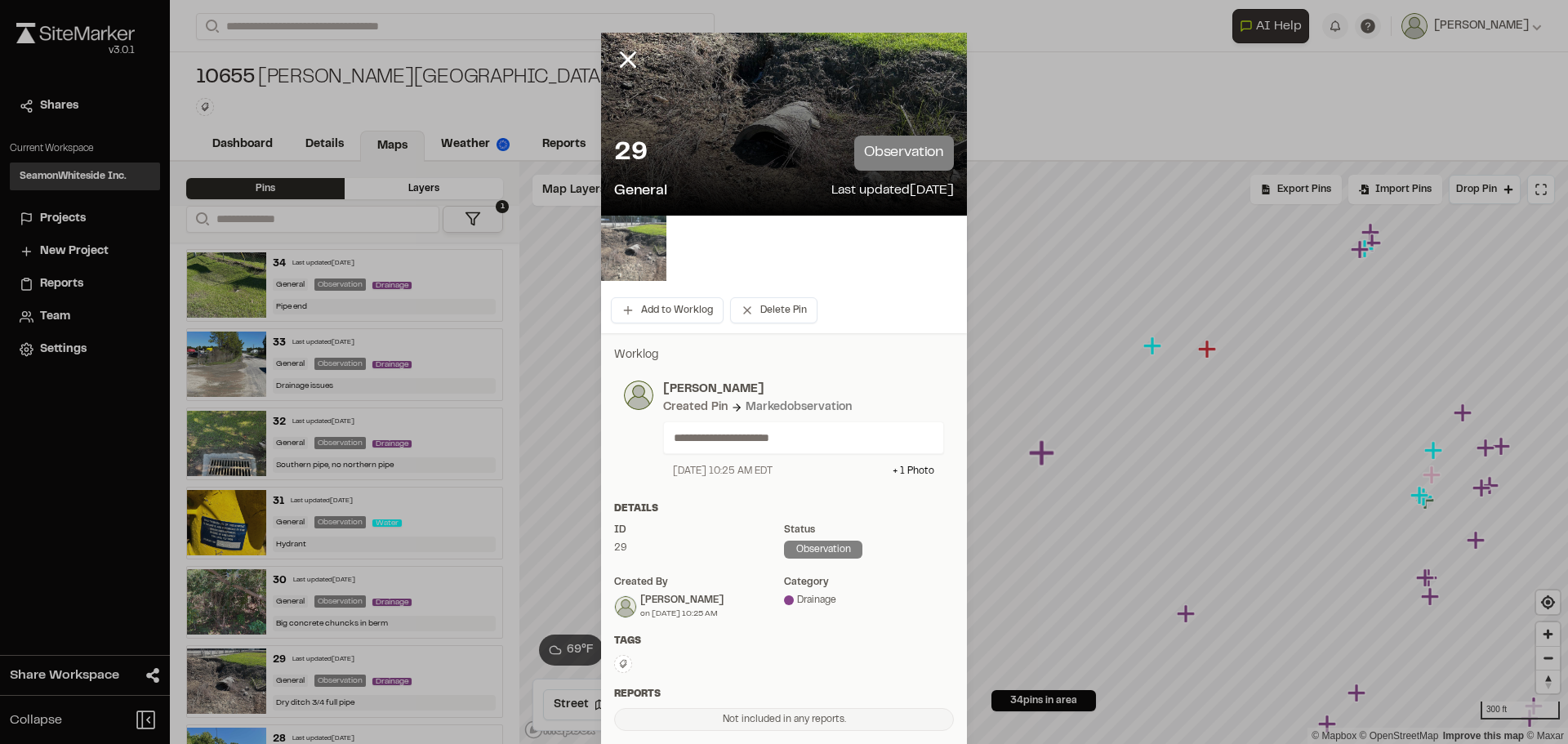
click at [648, 249] on img at bounding box center [634, 248] width 65 height 65
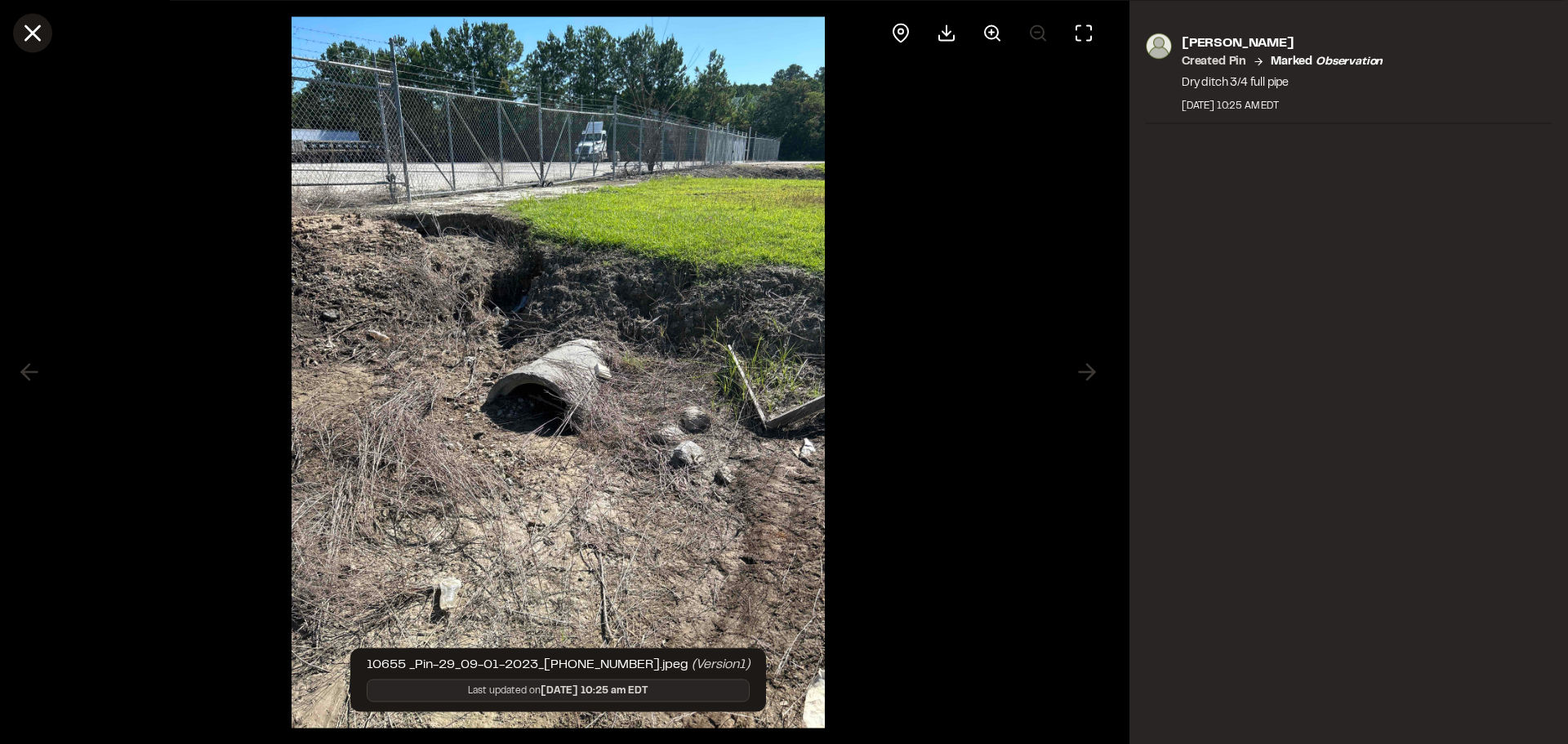
click at [19, 29] on icon at bounding box center [33, 33] width 28 height 28
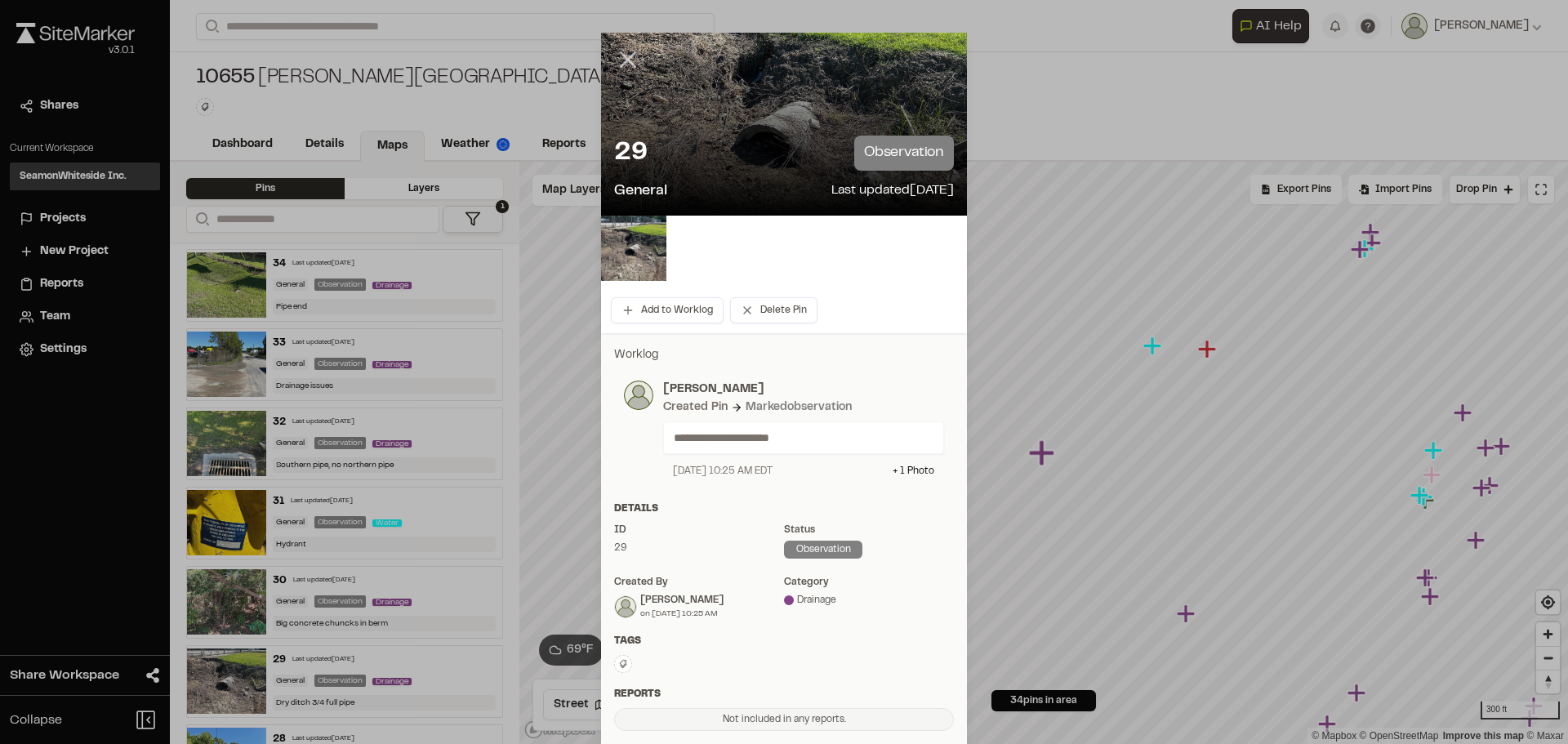
click at [620, 54] on icon at bounding box center [627, 59] width 28 height 28
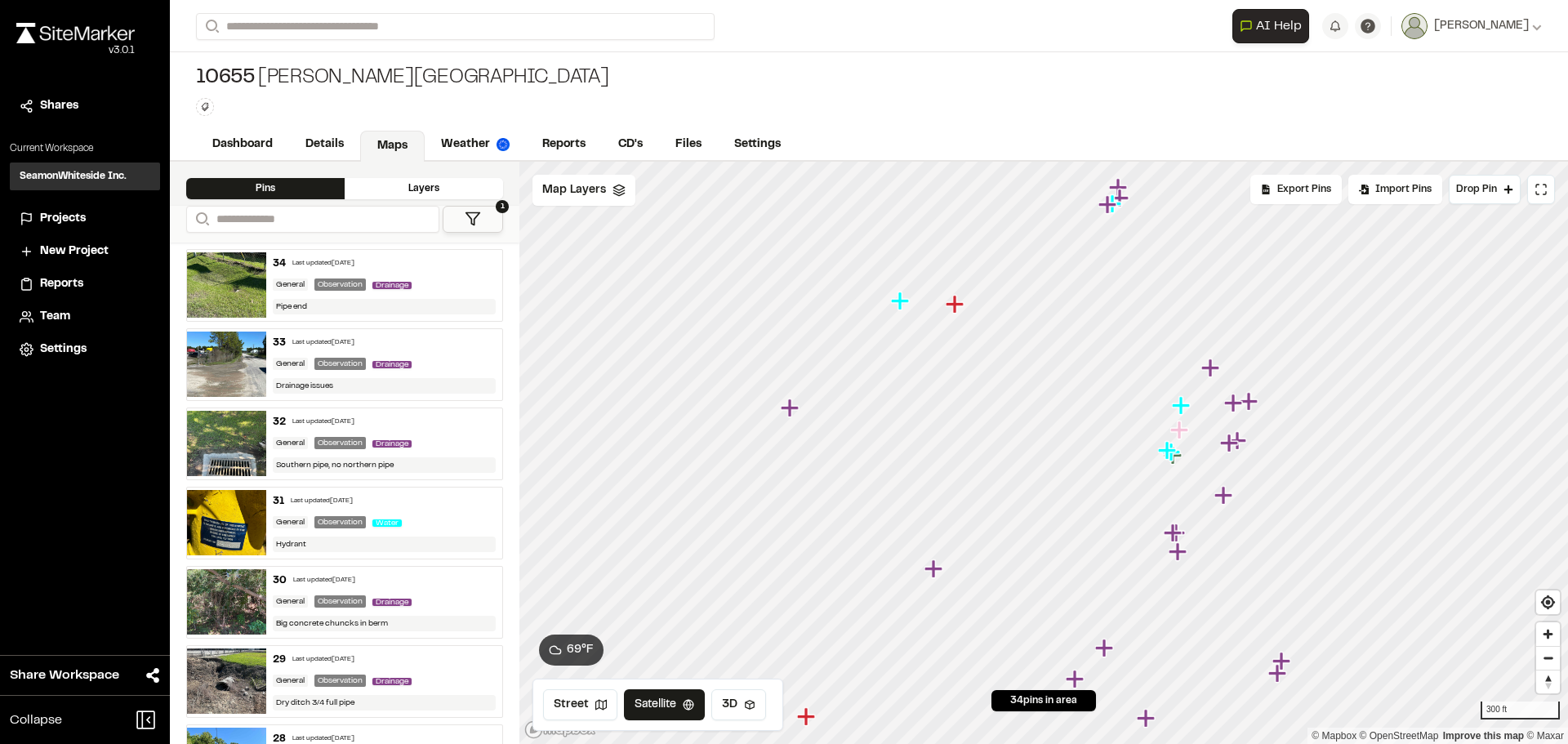
click at [229, 289] on img at bounding box center [226, 284] width 80 height 65
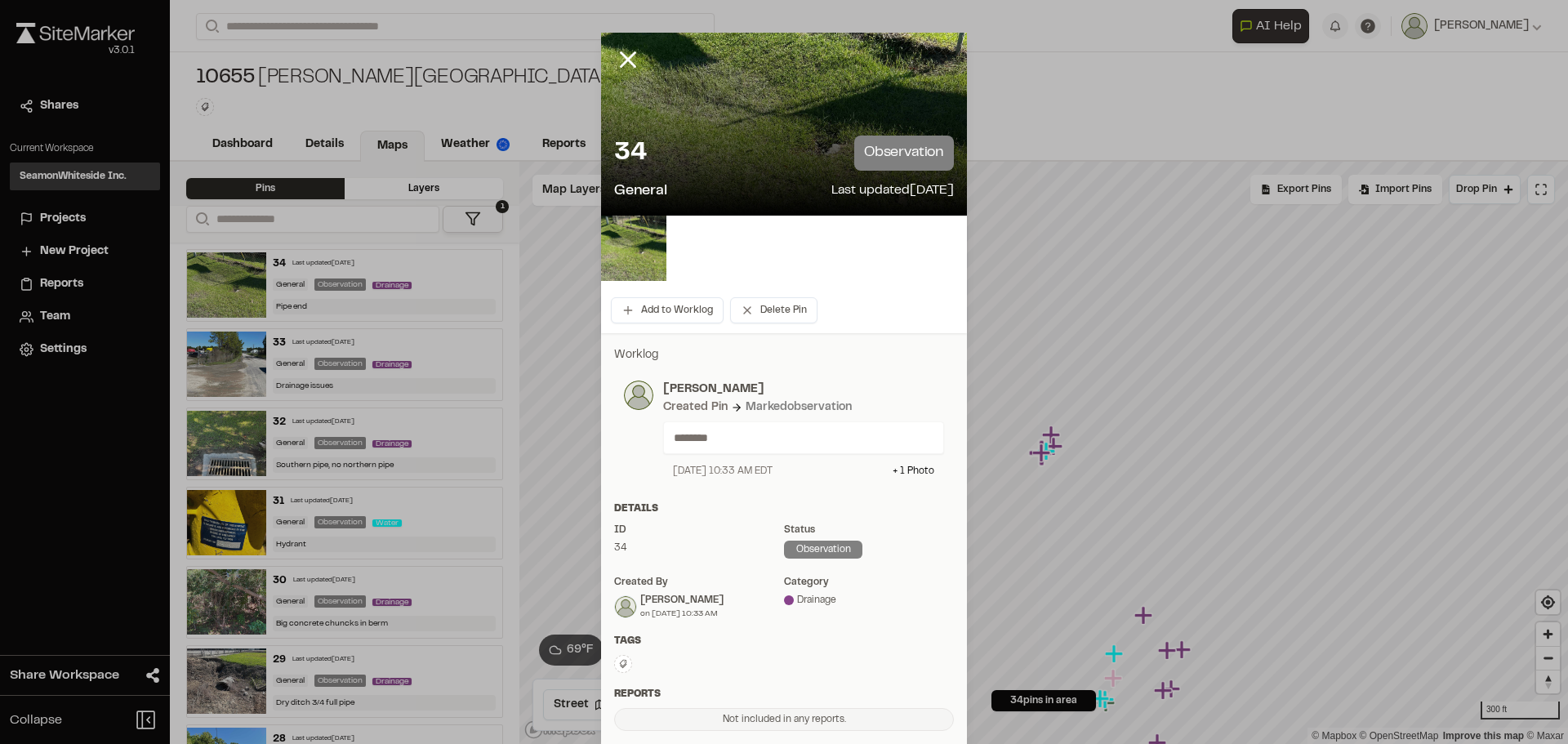
click at [718, 154] on div "34 observation" at bounding box center [784, 153] width 340 height 35
click at [616, 248] on img at bounding box center [634, 248] width 65 height 65
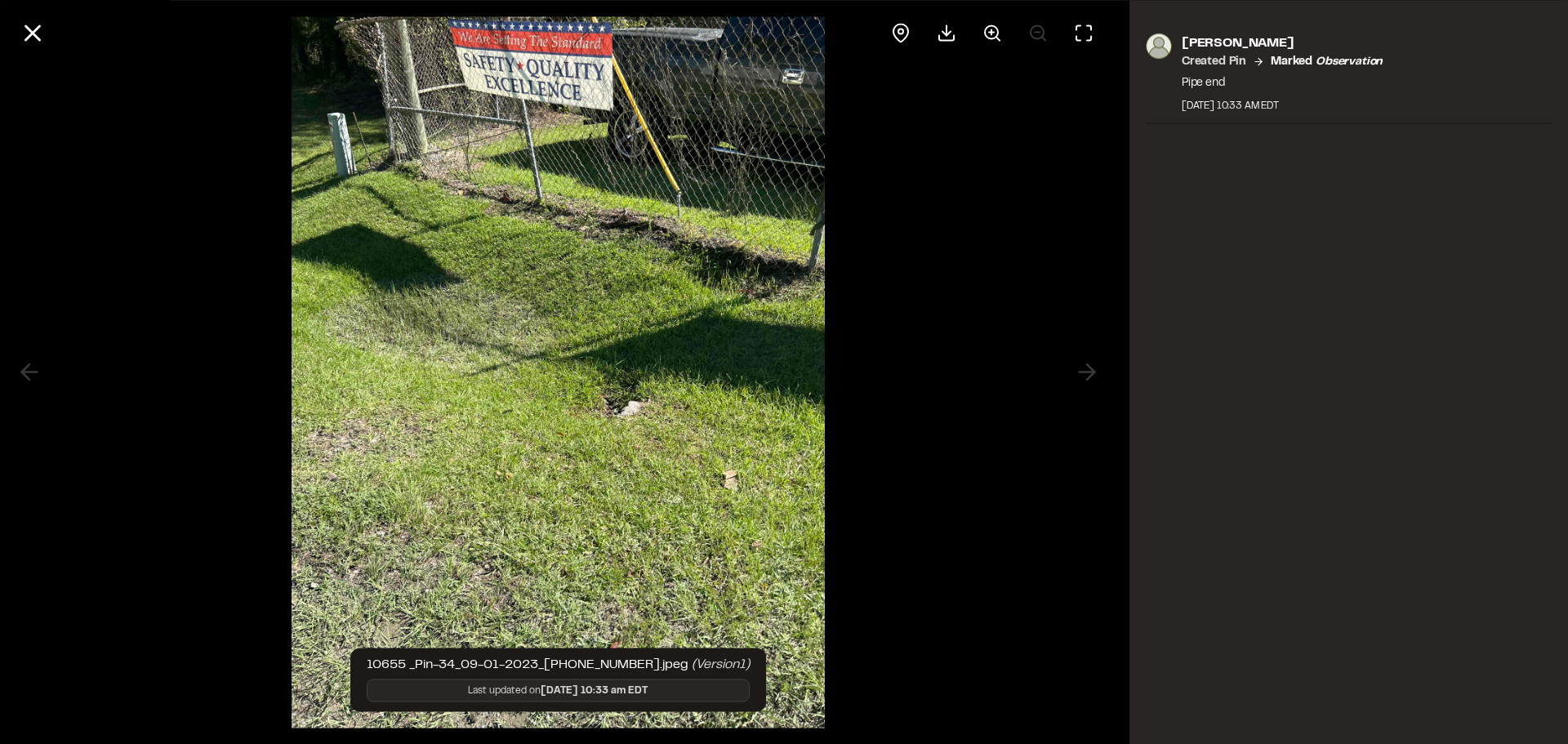
click at [1083, 375] on div at bounding box center [557, 372] width 1116 height 744
click at [28, 24] on icon at bounding box center [33, 33] width 28 height 28
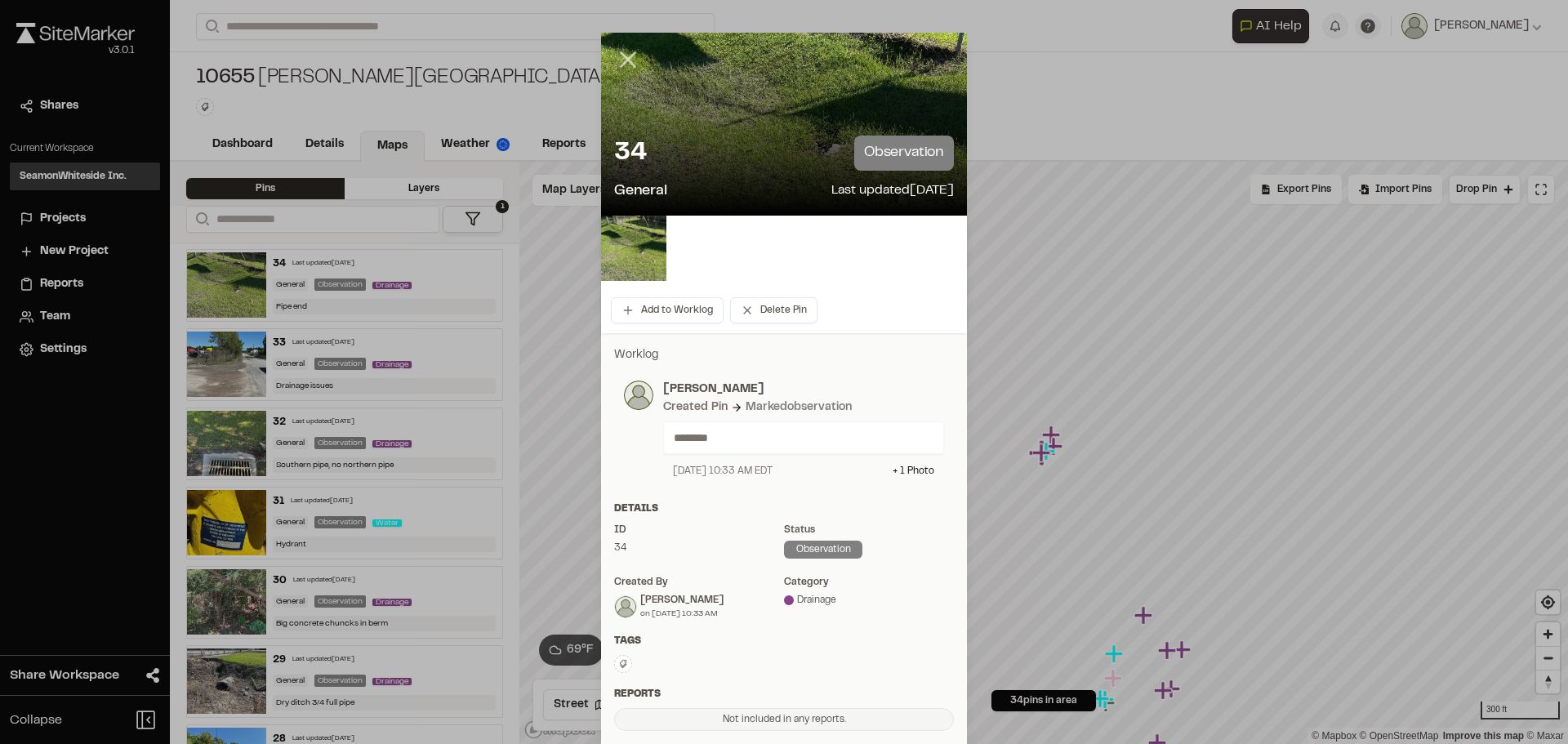
click at [628, 58] on icon at bounding box center [627, 59] width 28 height 28
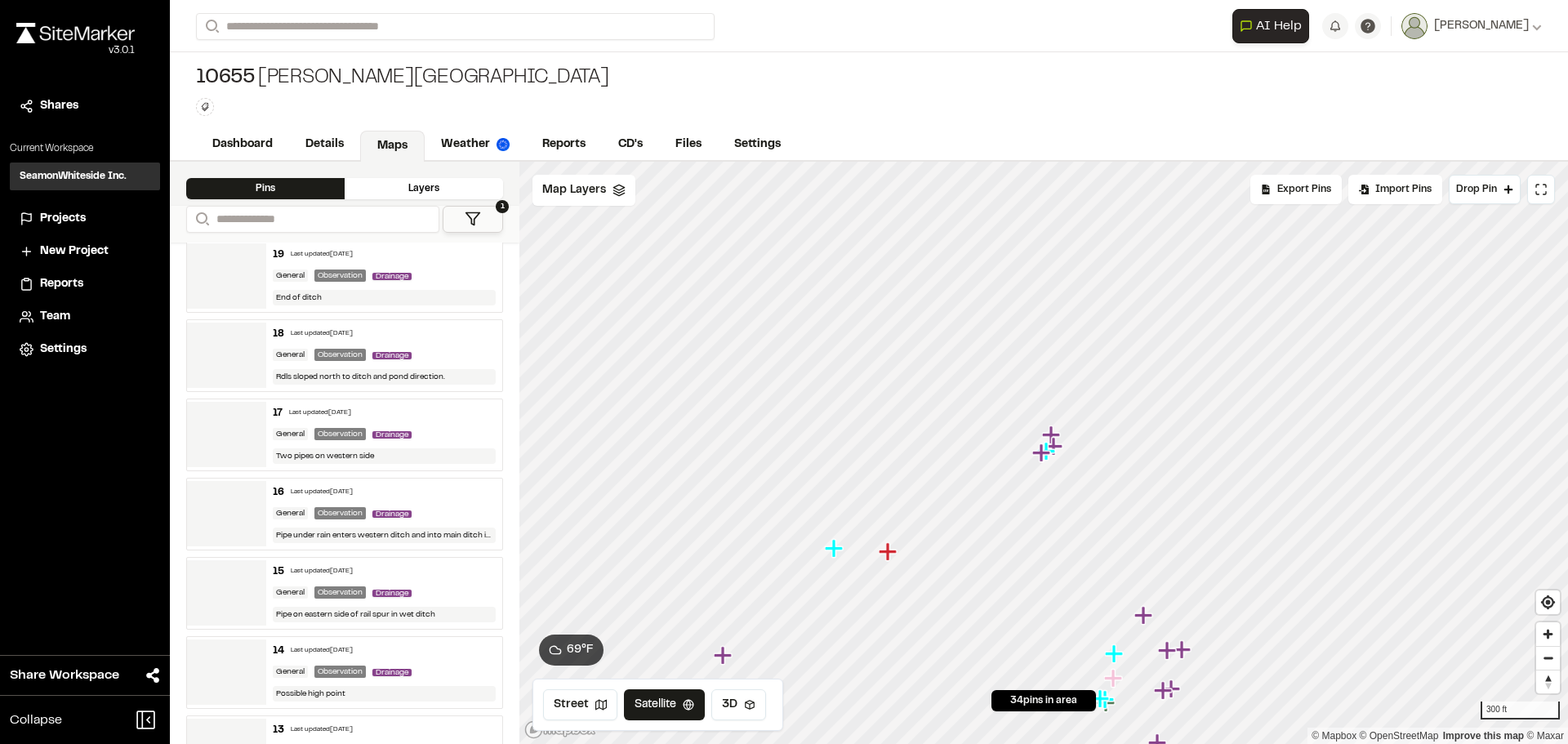
scroll to position [1225, 0]
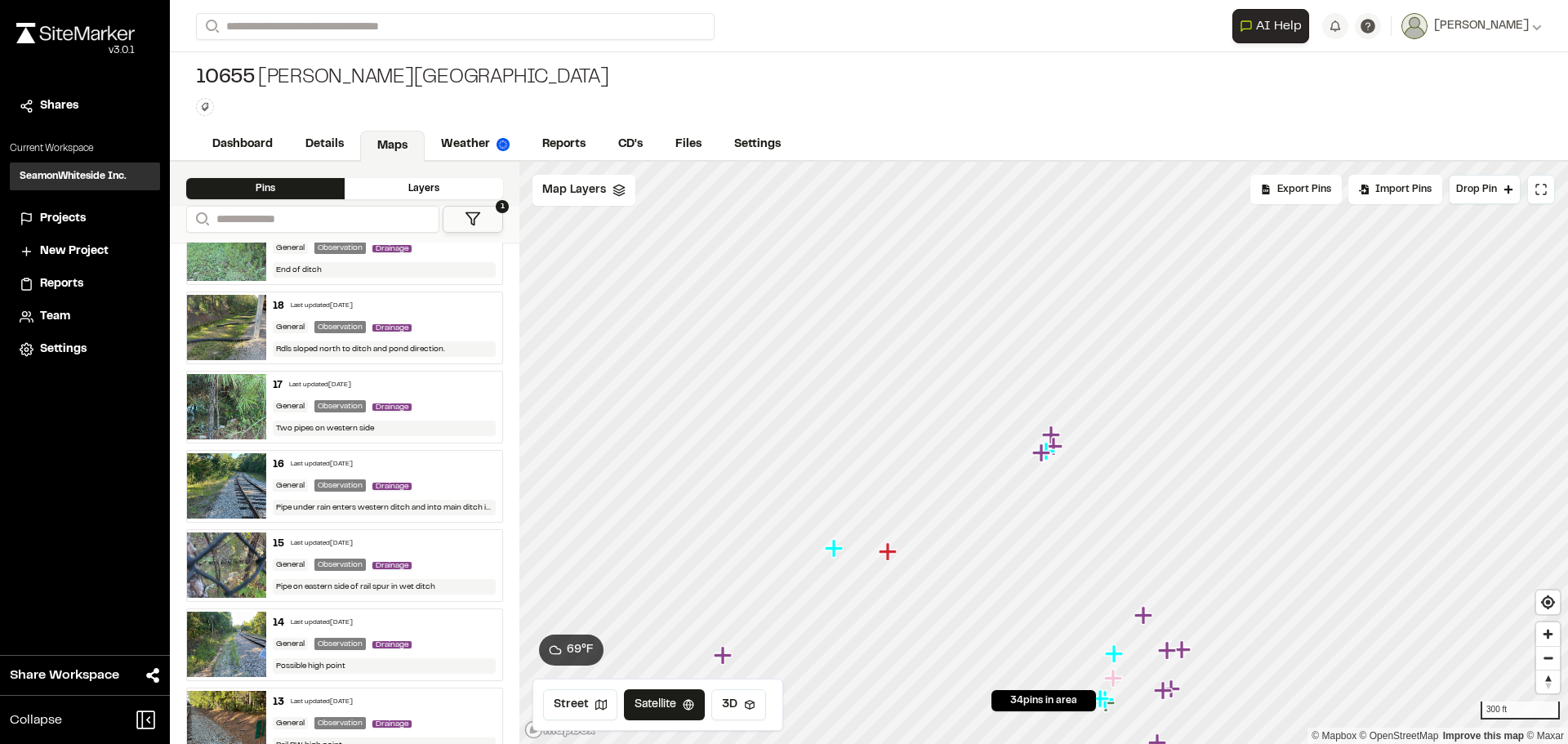
click at [227, 566] on img at bounding box center [226, 565] width 80 height 65
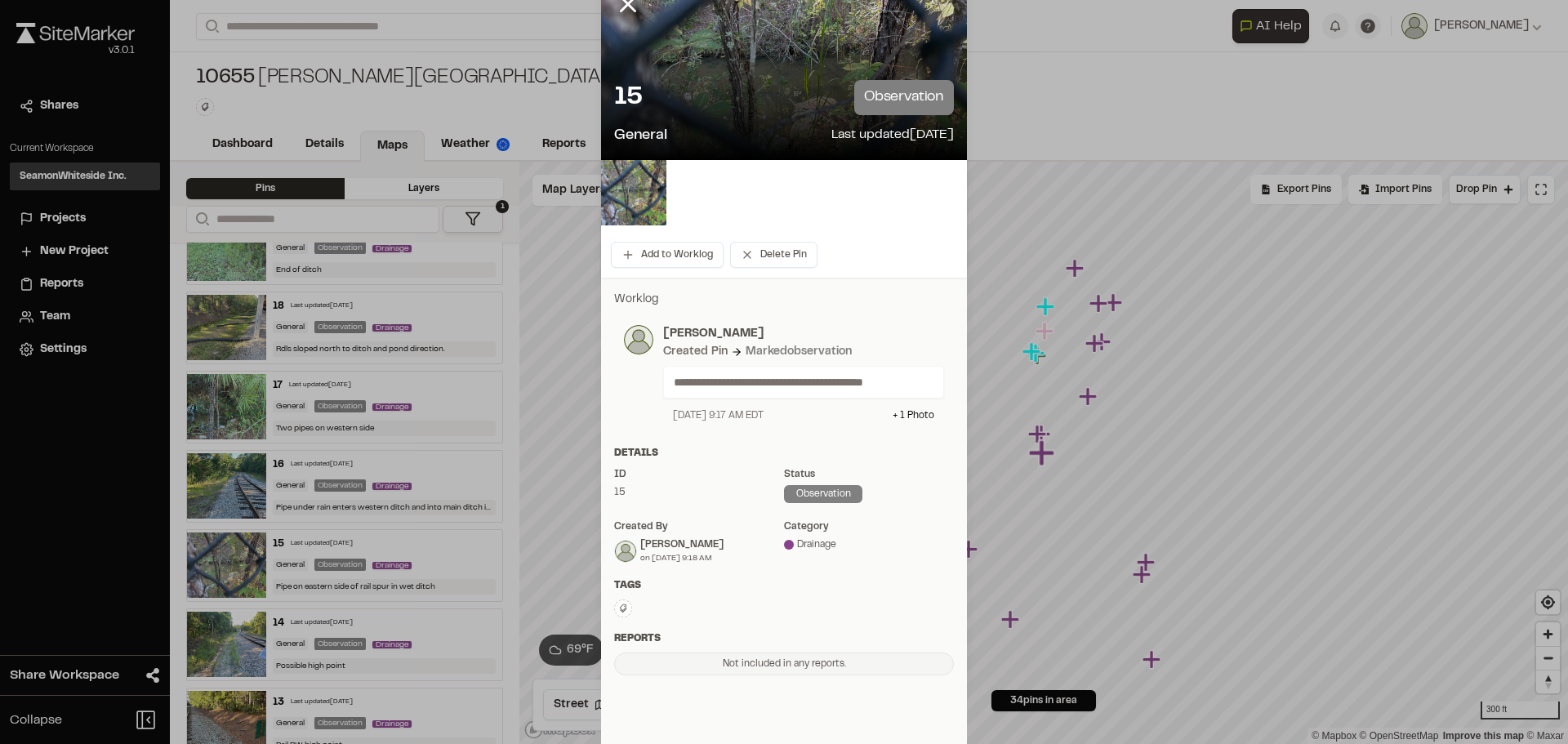
scroll to position [0, 0]
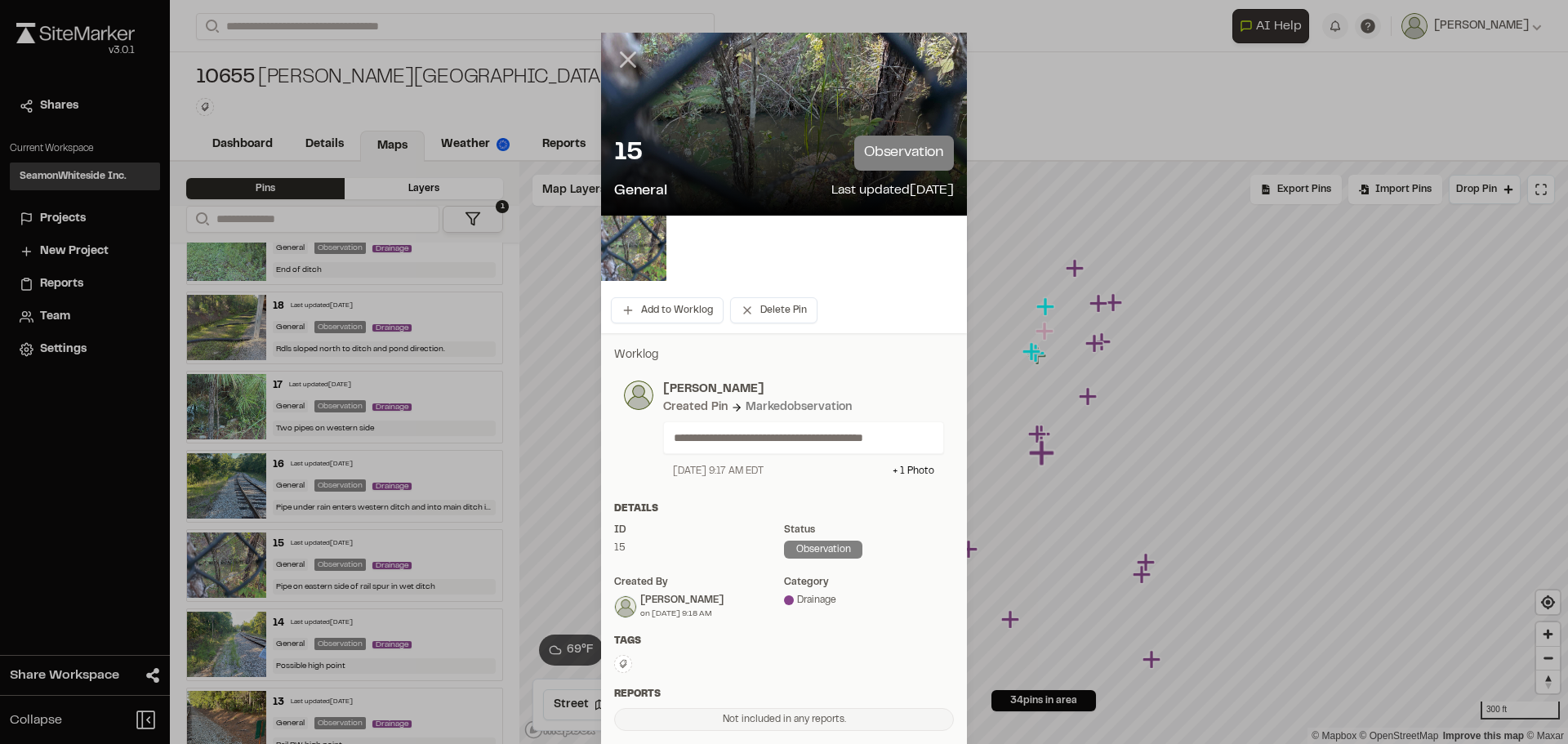
click at [622, 56] on line at bounding box center [628, 59] width 13 height 13
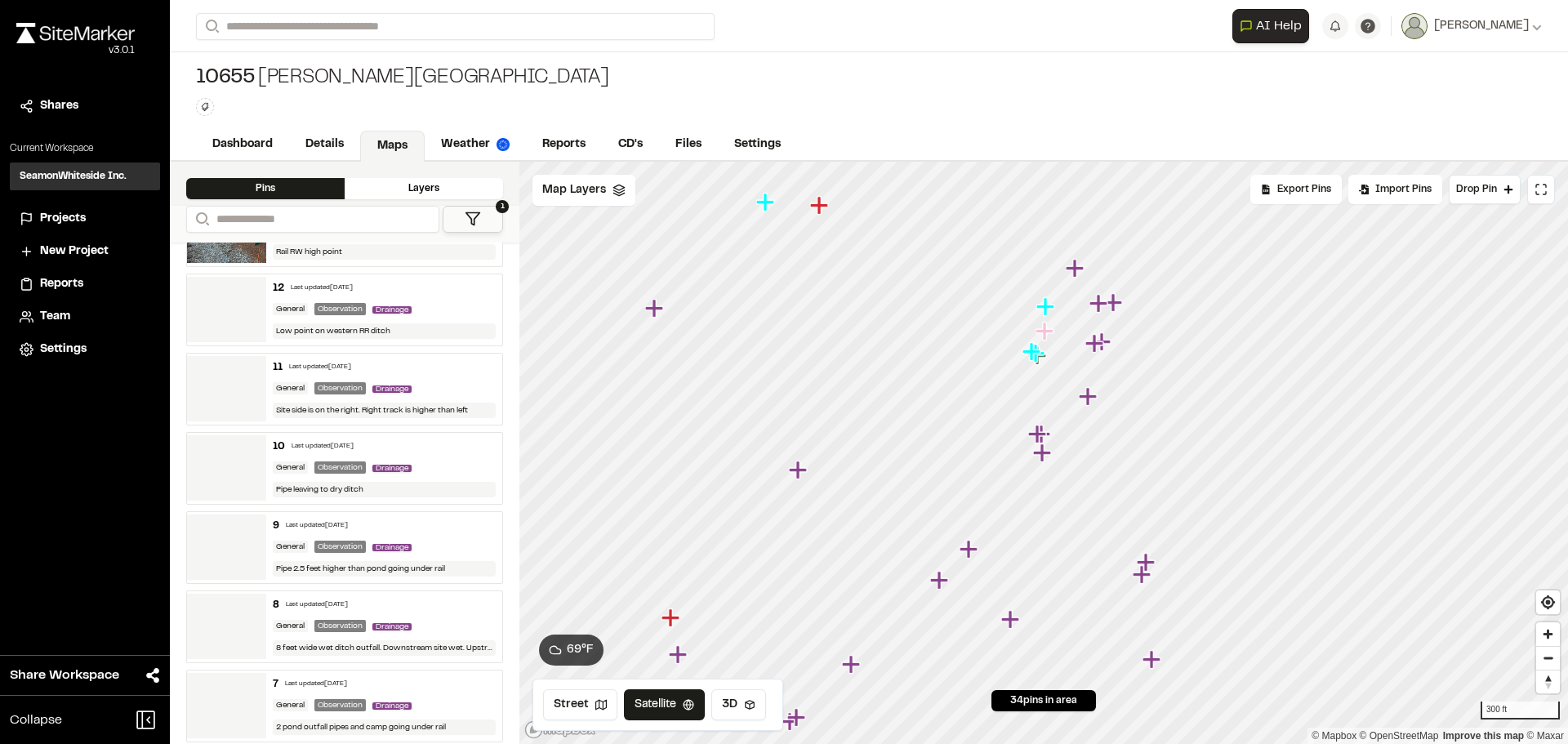
scroll to position [1878, 0]
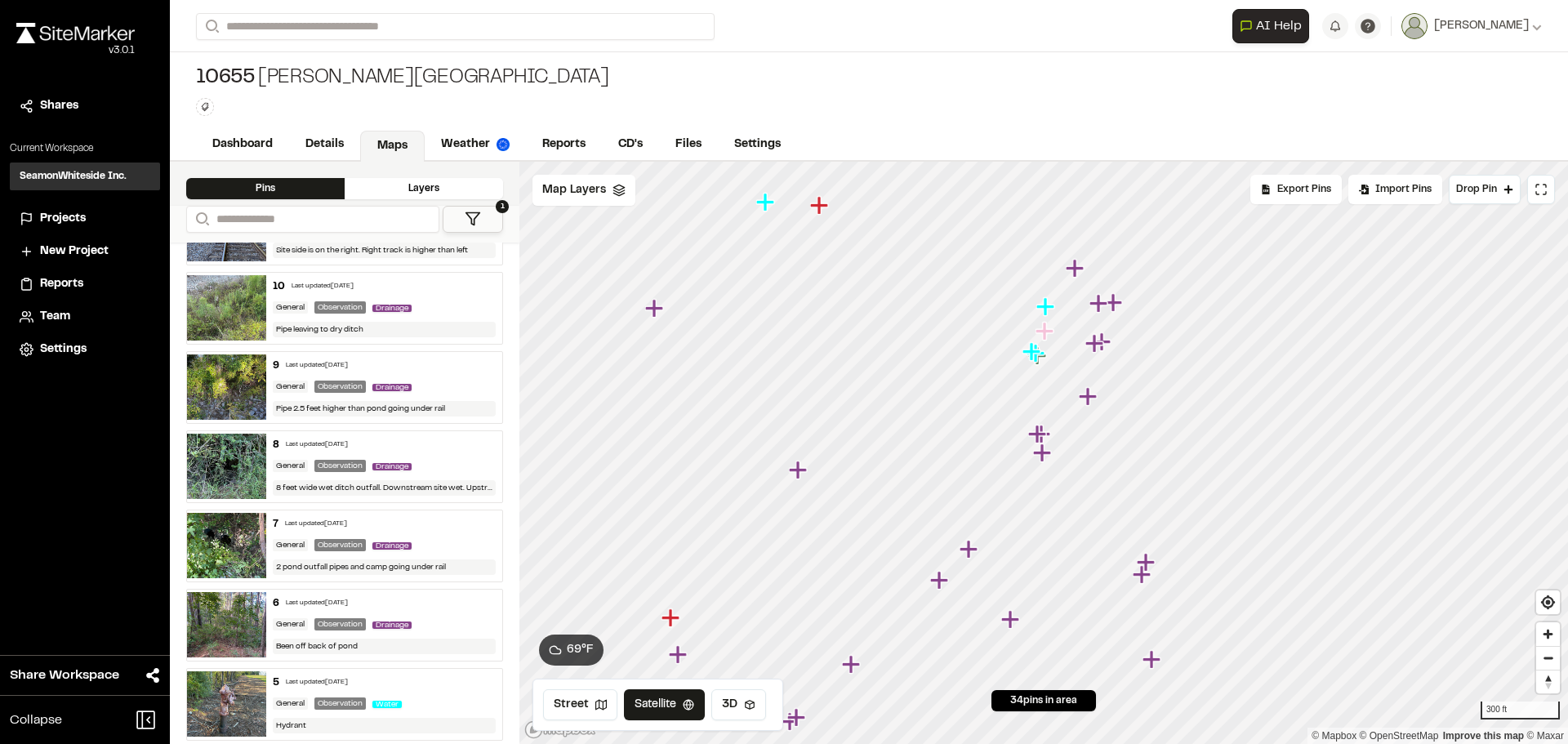
click at [224, 705] on img at bounding box center [226, 704] width 80 height 65
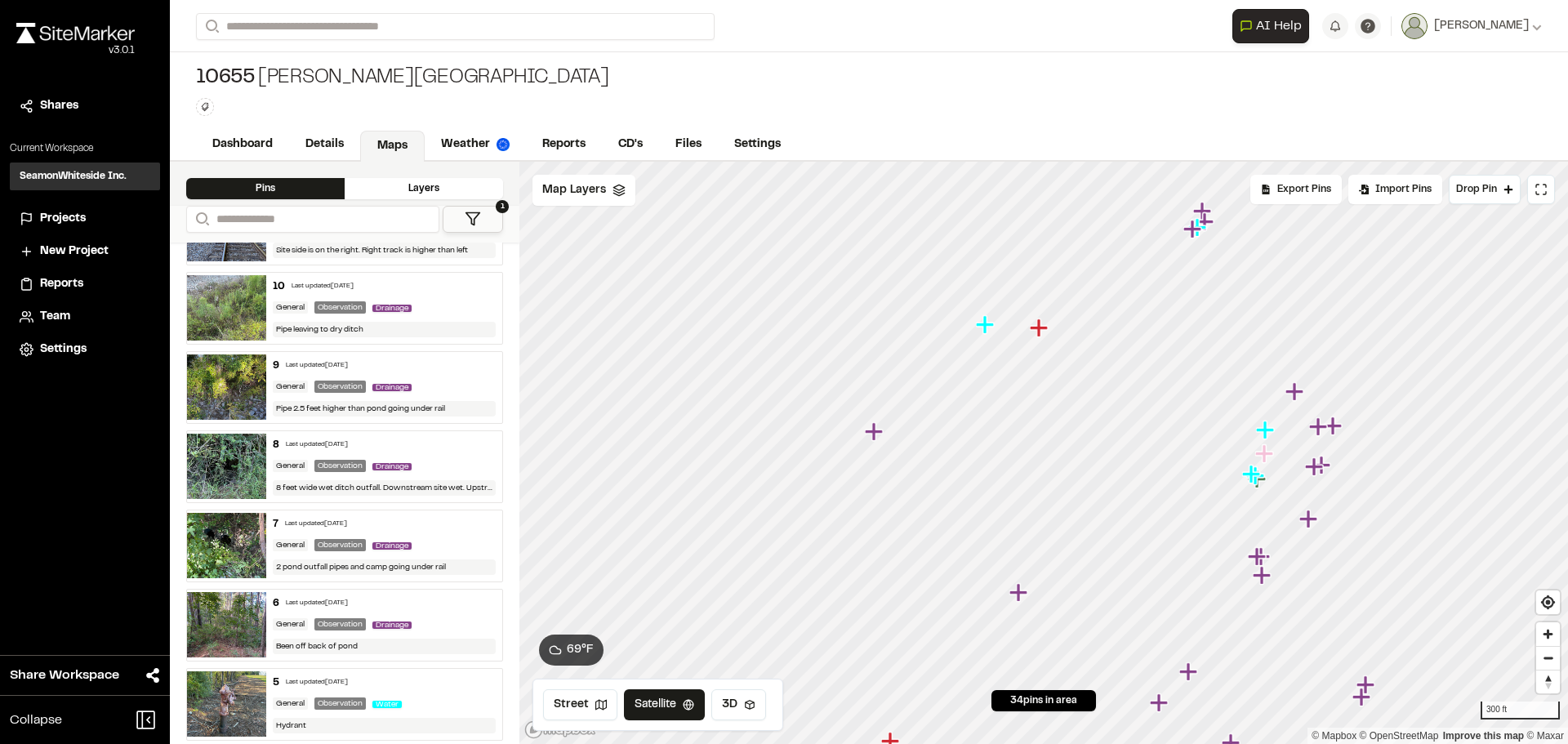
click at [238, 693] on img at bounding box center [226, 704] width 80 height 65
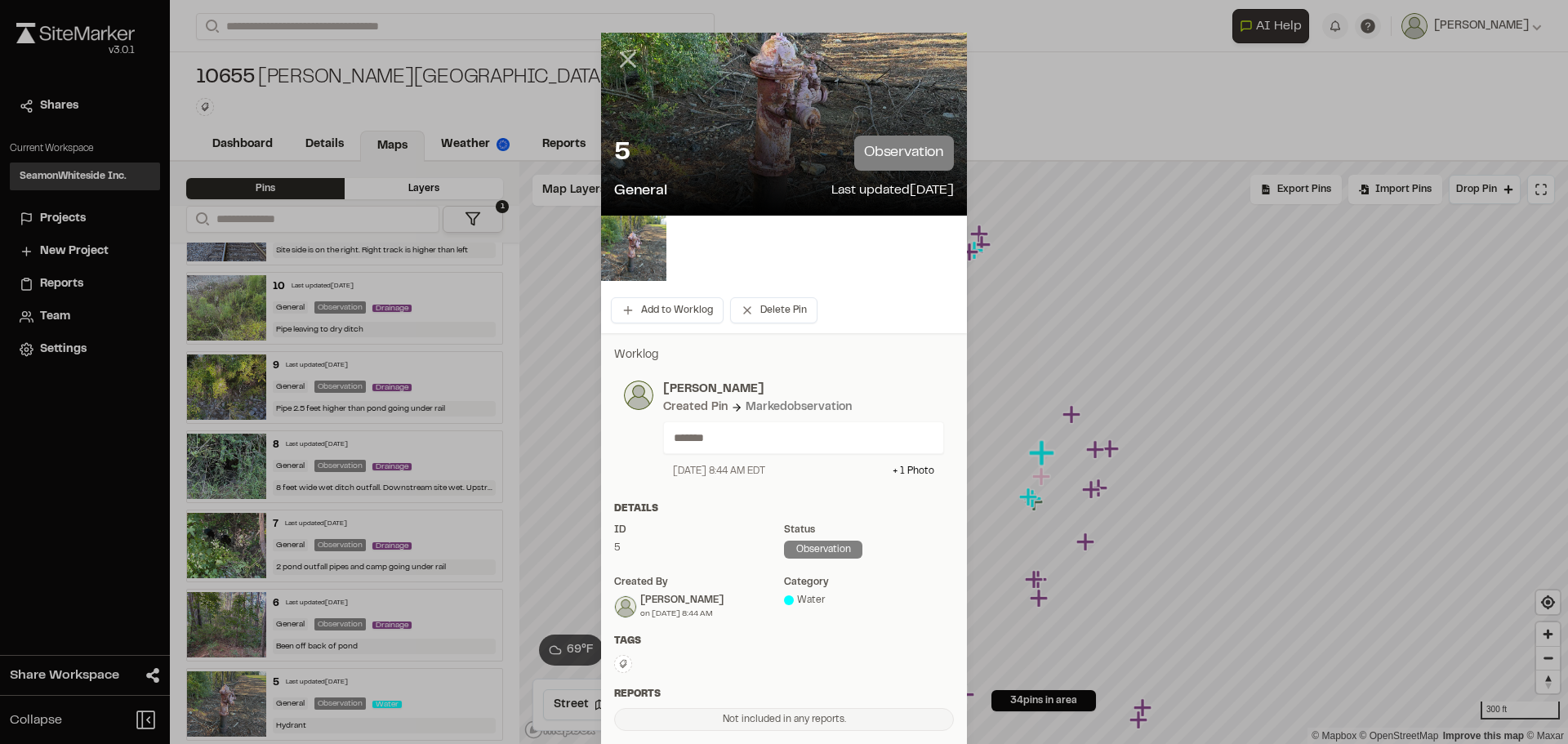
click at [624, 56] on line at bounding box center [628, 59] width 13 height 13
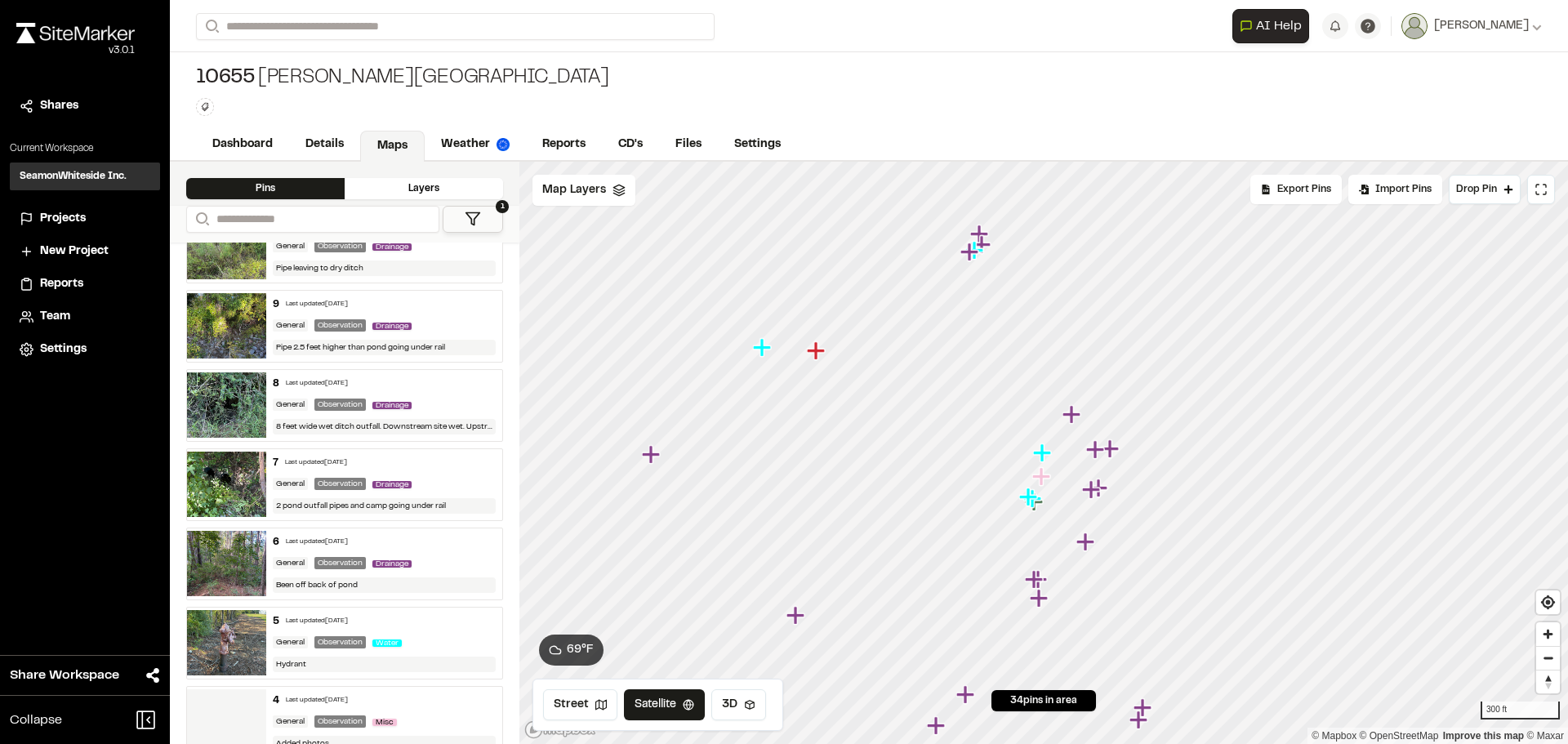
scroll to position [2202, 0]
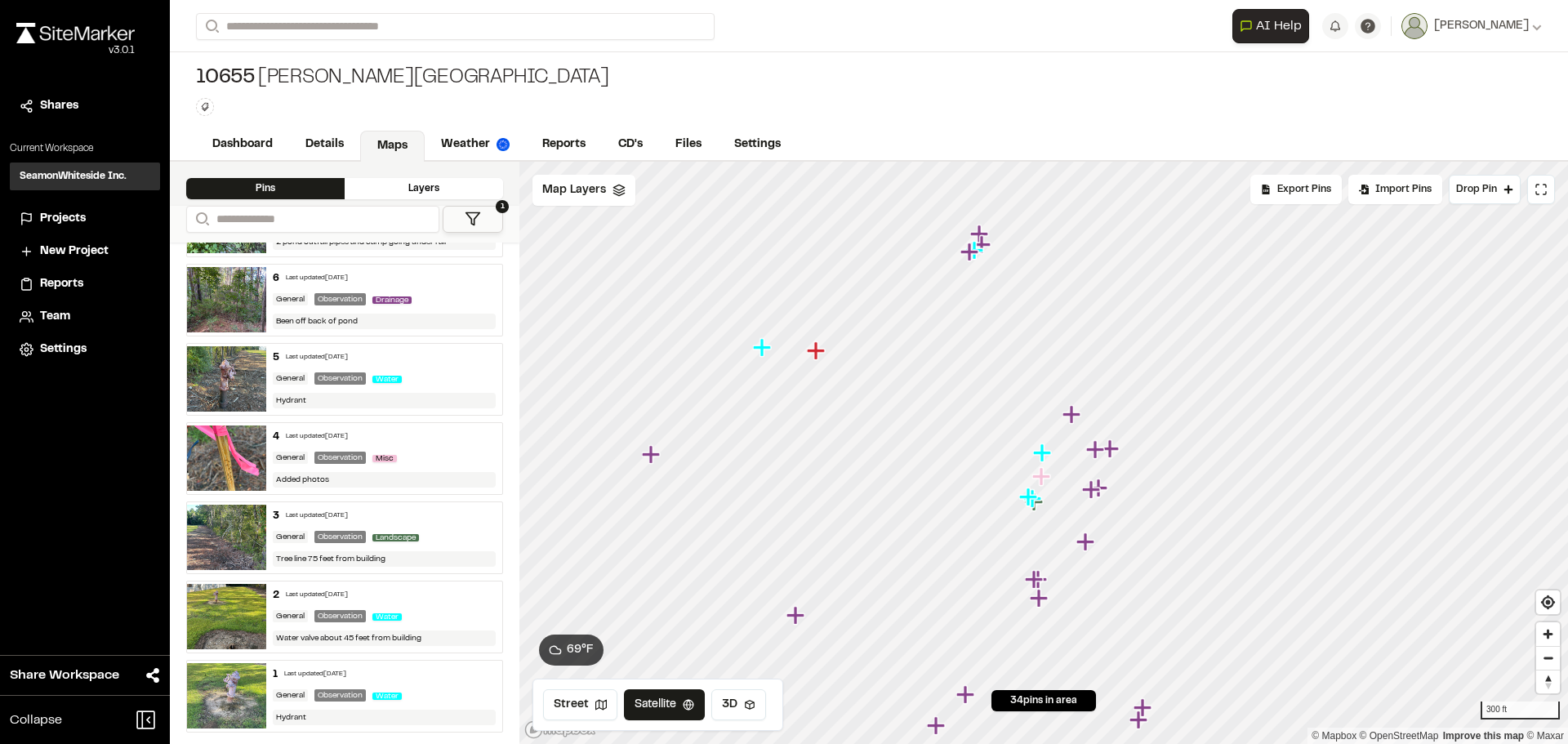
click at [230, 612] on img at bounding box center [226, 617] width 80 height 65
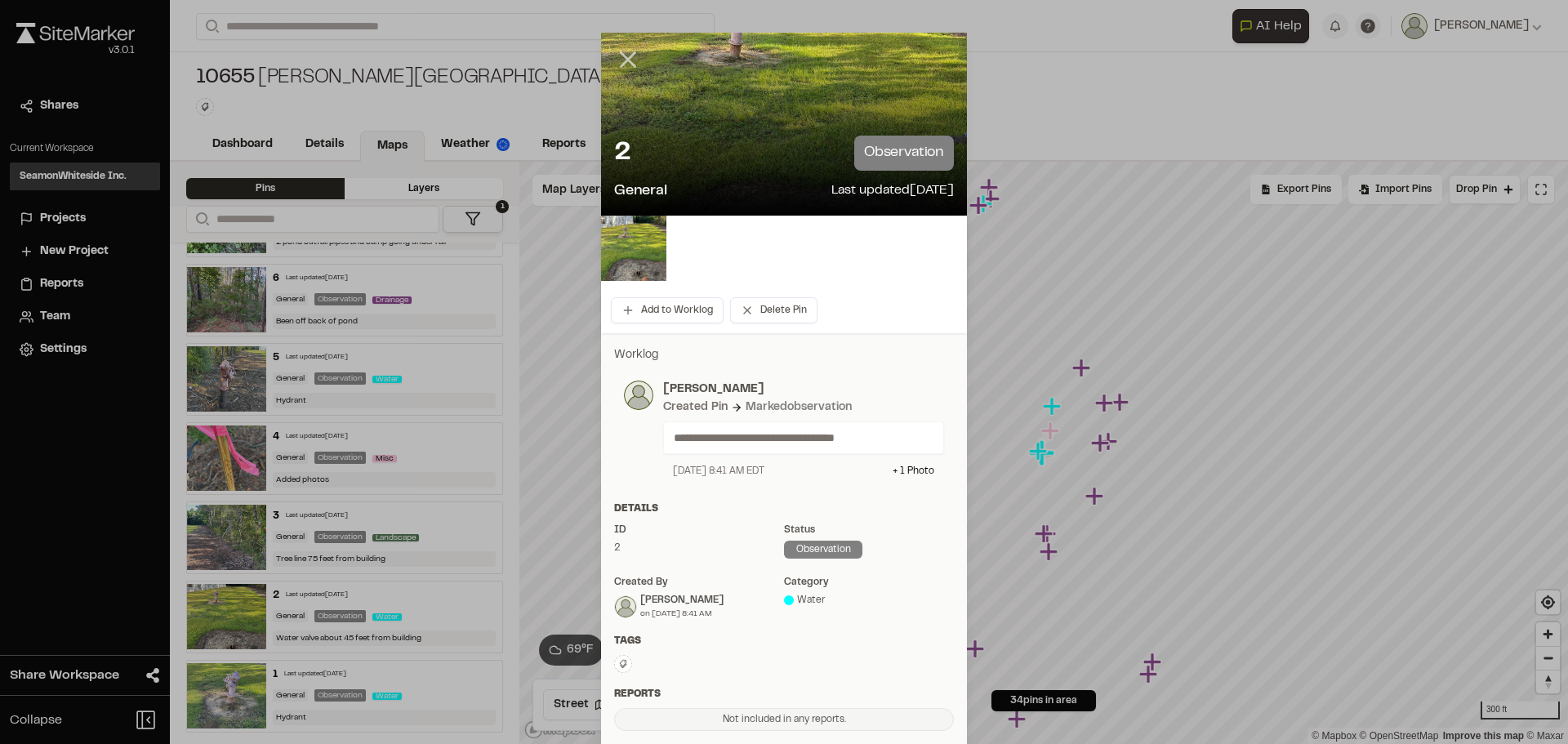
click at [622, 57] on line at bounding box center [628, 59] width 13 height 13
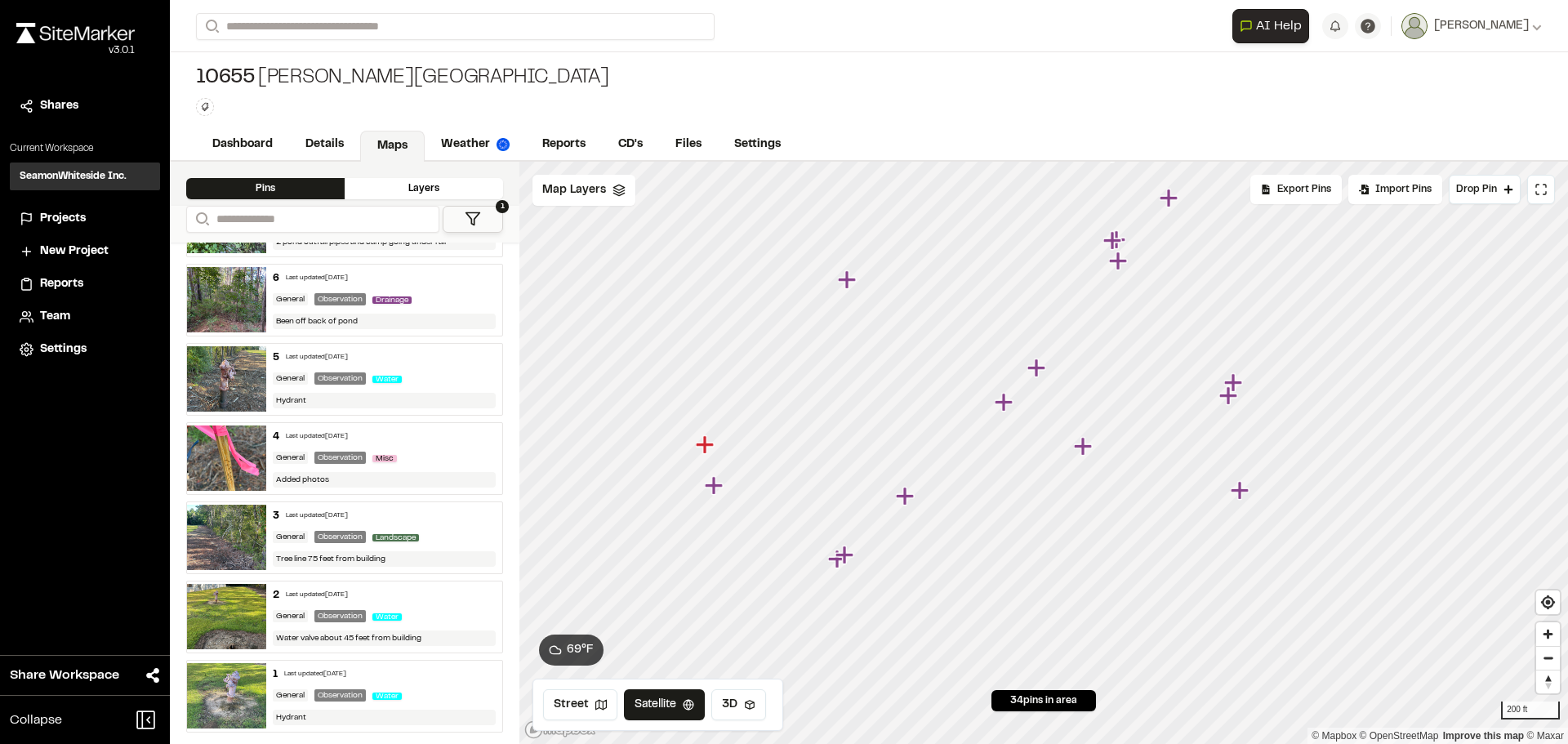
click at [715, 489] on icon "Map marker" at bounding box center [714, 485] width 18 height 18
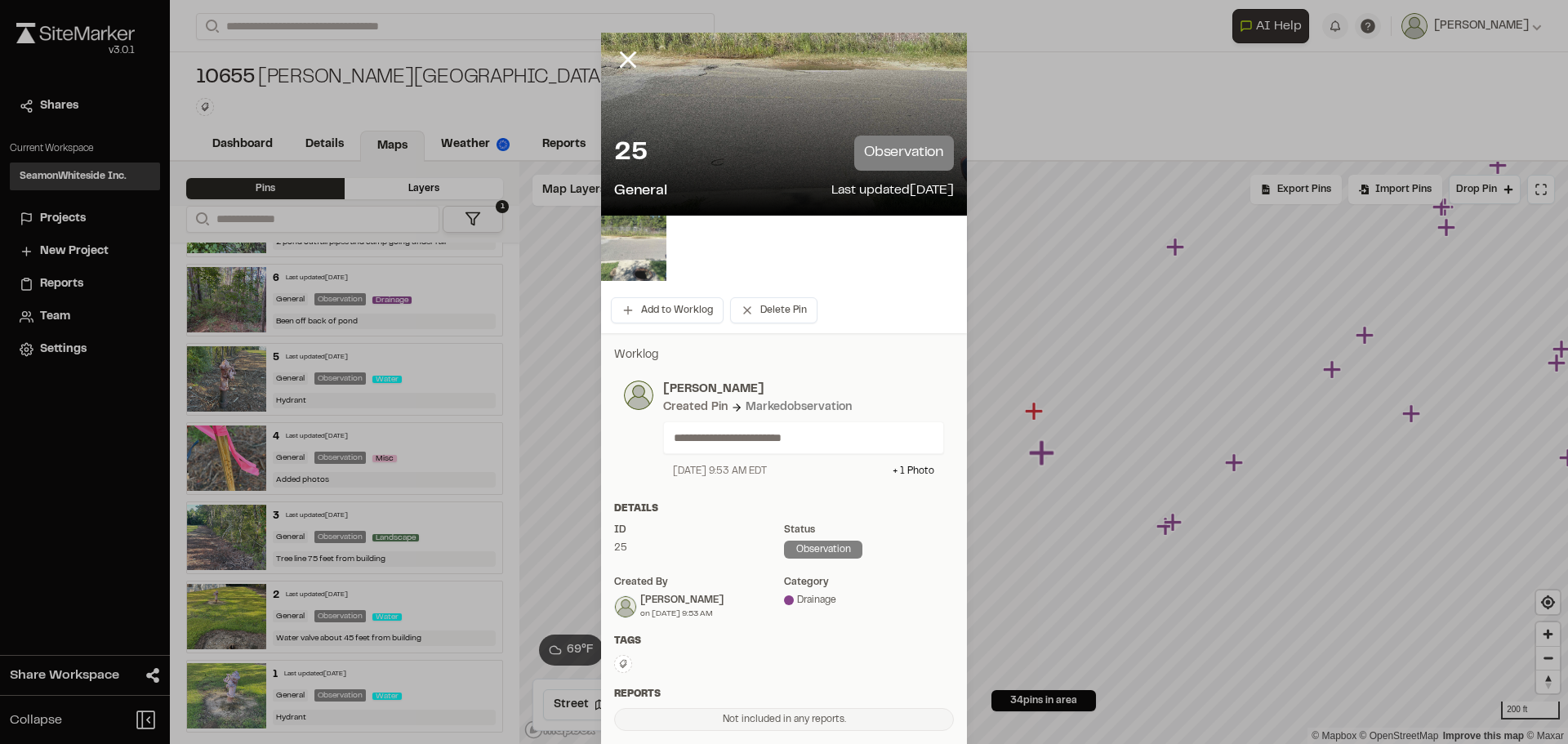
click at [633, 246] on img at bounding box center [634, 248] width 65 height 65
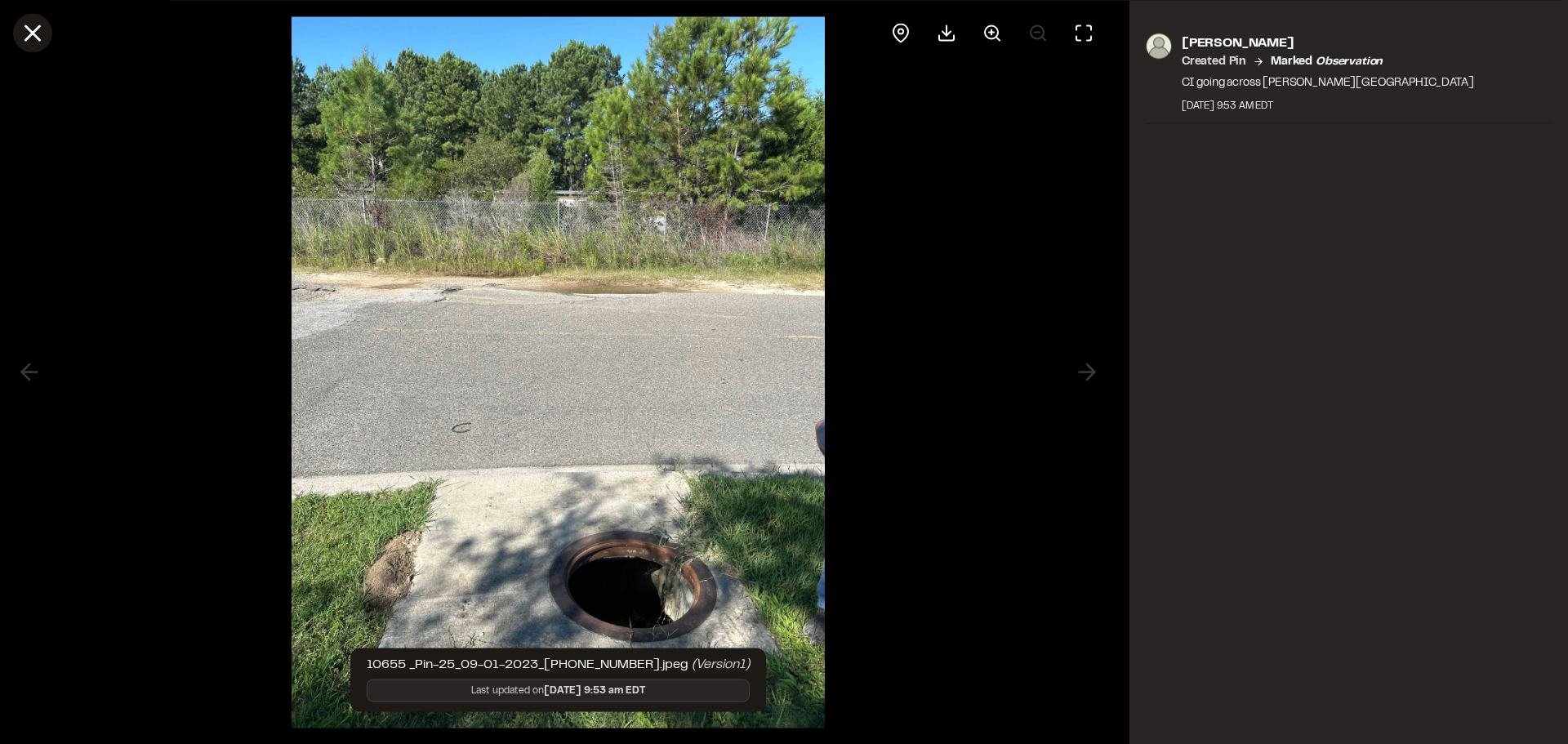
click at [49, 35] on button at bounding box center [33, 33] width 39 height 39
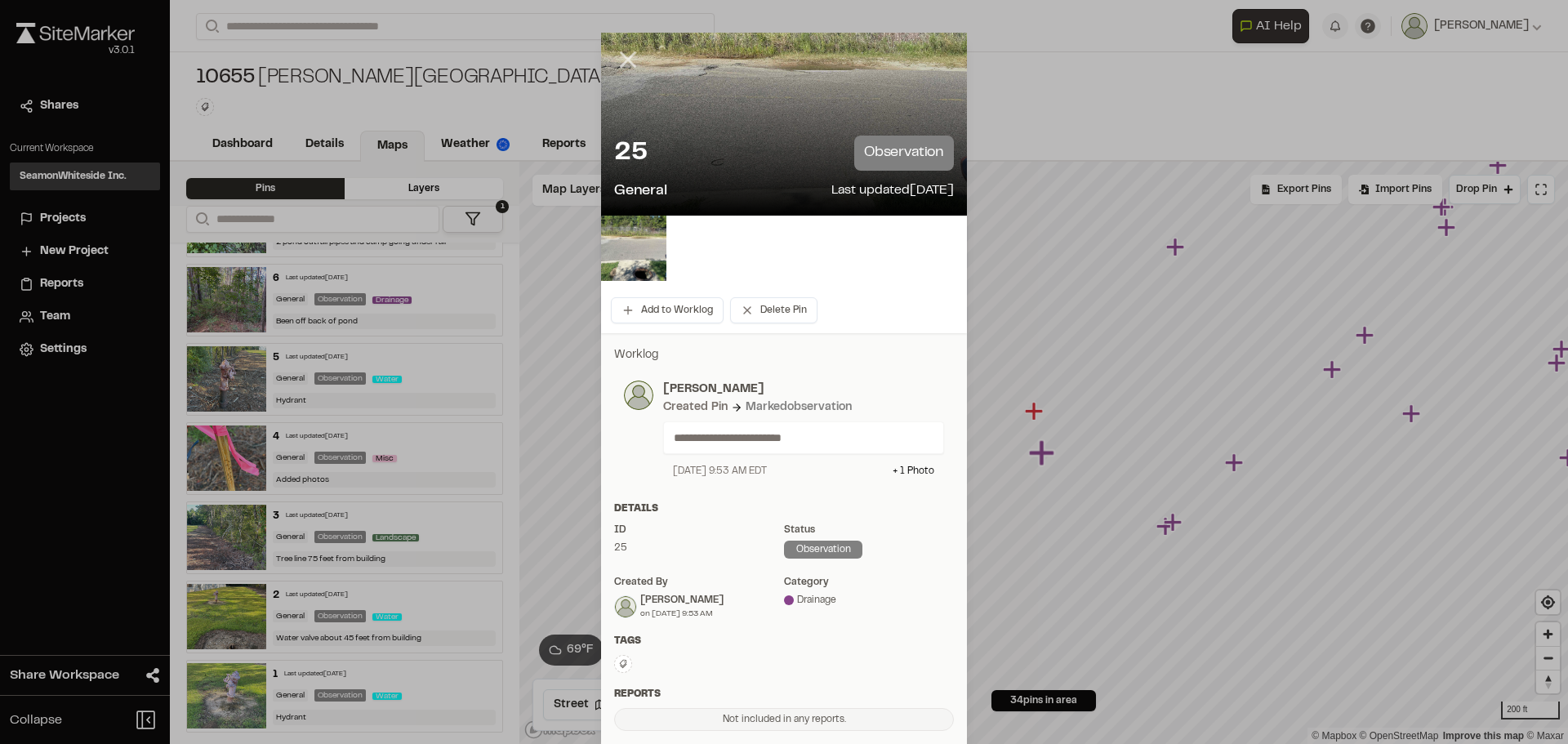
click at [624, 53] on icon at bounding box center [627, 59] width 28 height 28
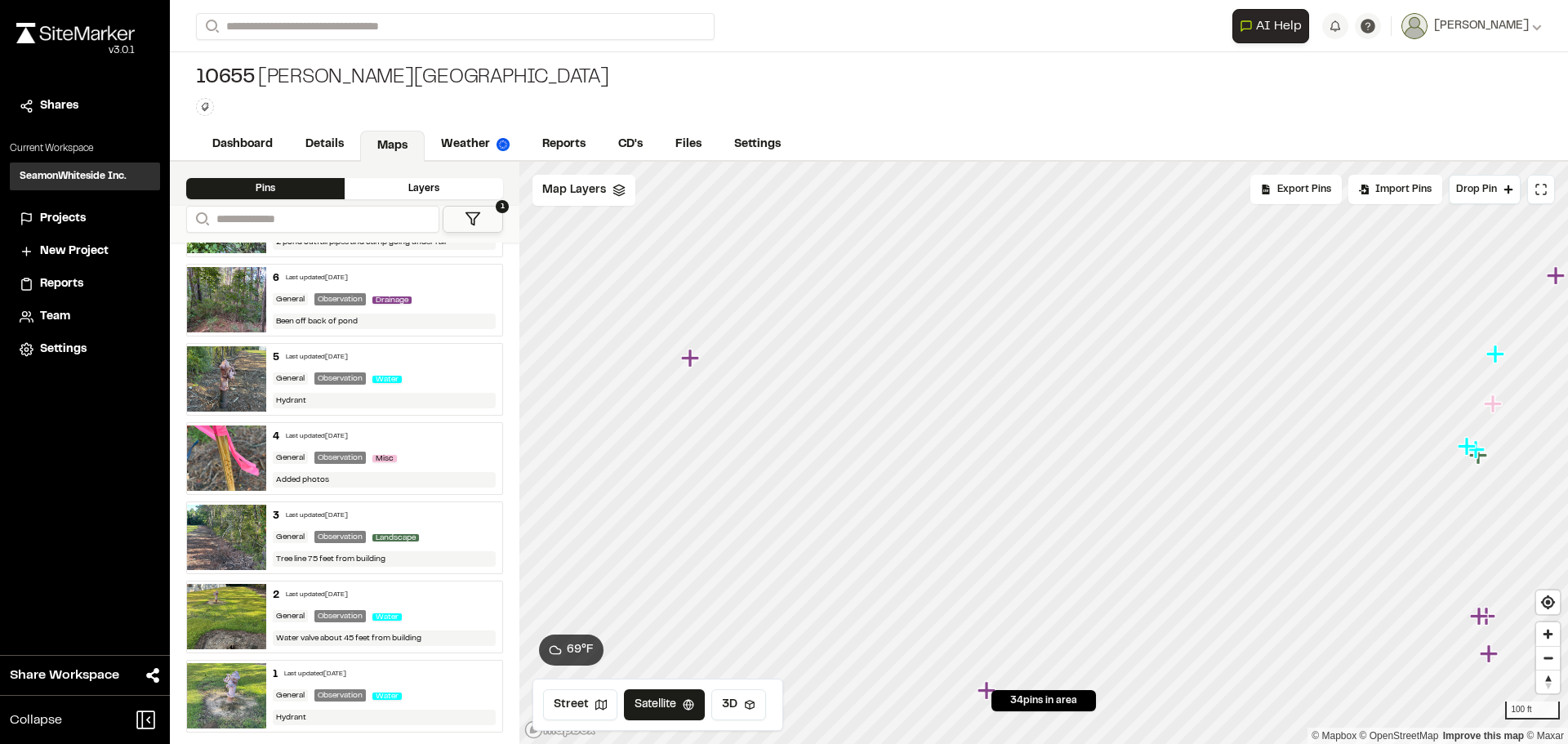
click at [690, 357] on icon "Map marker" at bounding box center [690, 357] width 18 height 18
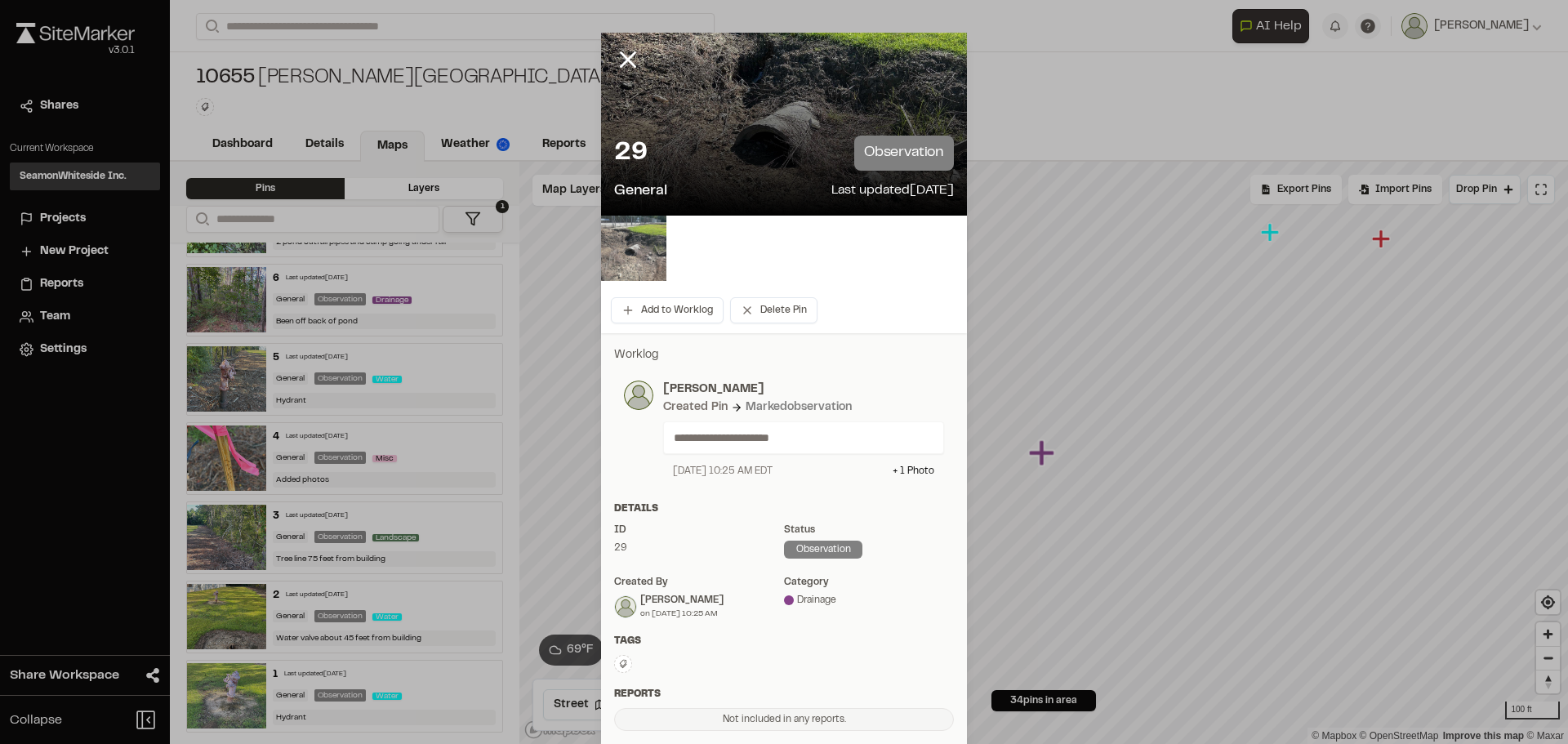
click at [637, 251] on img at bounding box center [634, 248] width 65 height 65
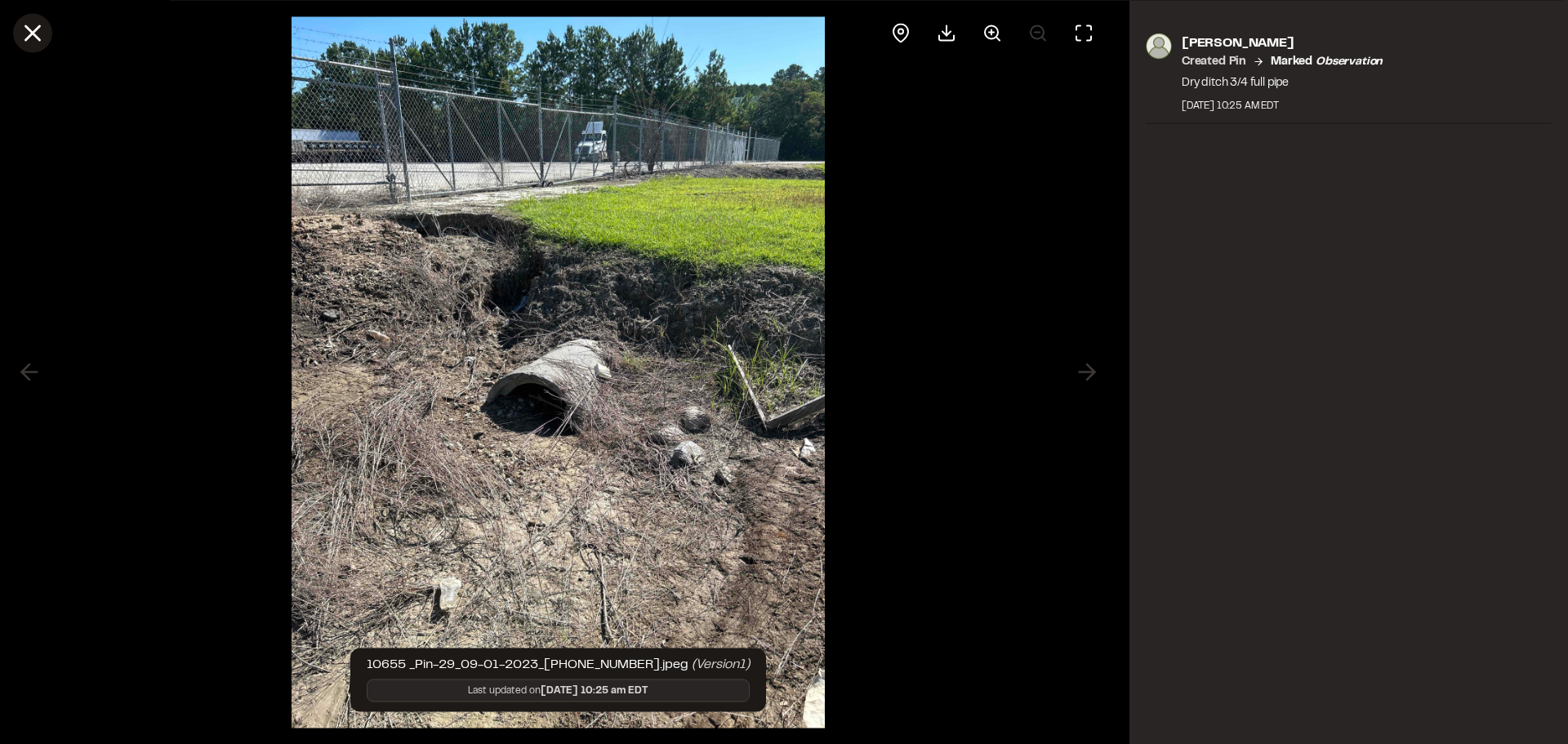
click at [41, 34] on icon at bounding box center [33, 33] width 28 height 28
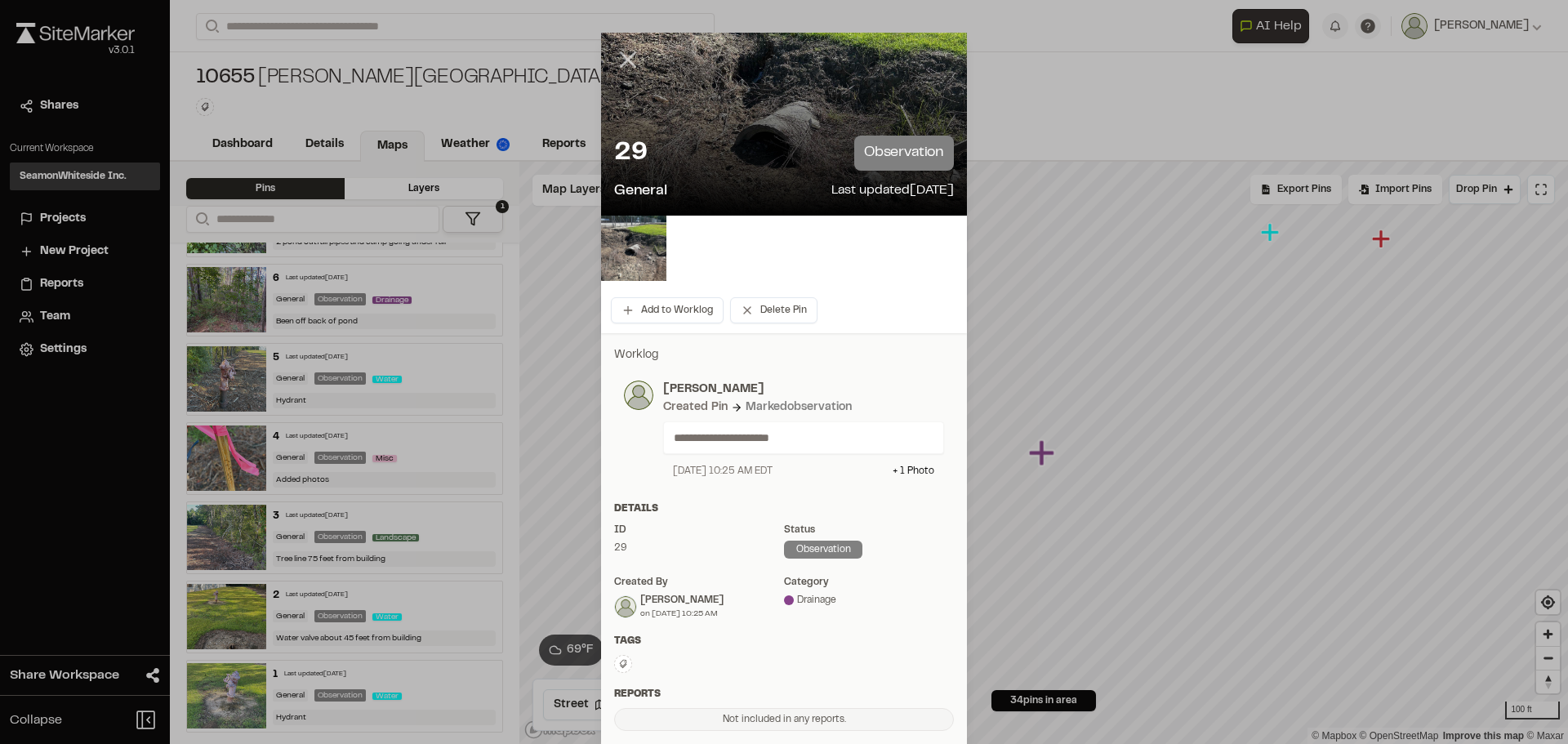
click at [620, 64] on icon at bounding box center [627, 59] width 28 height 28
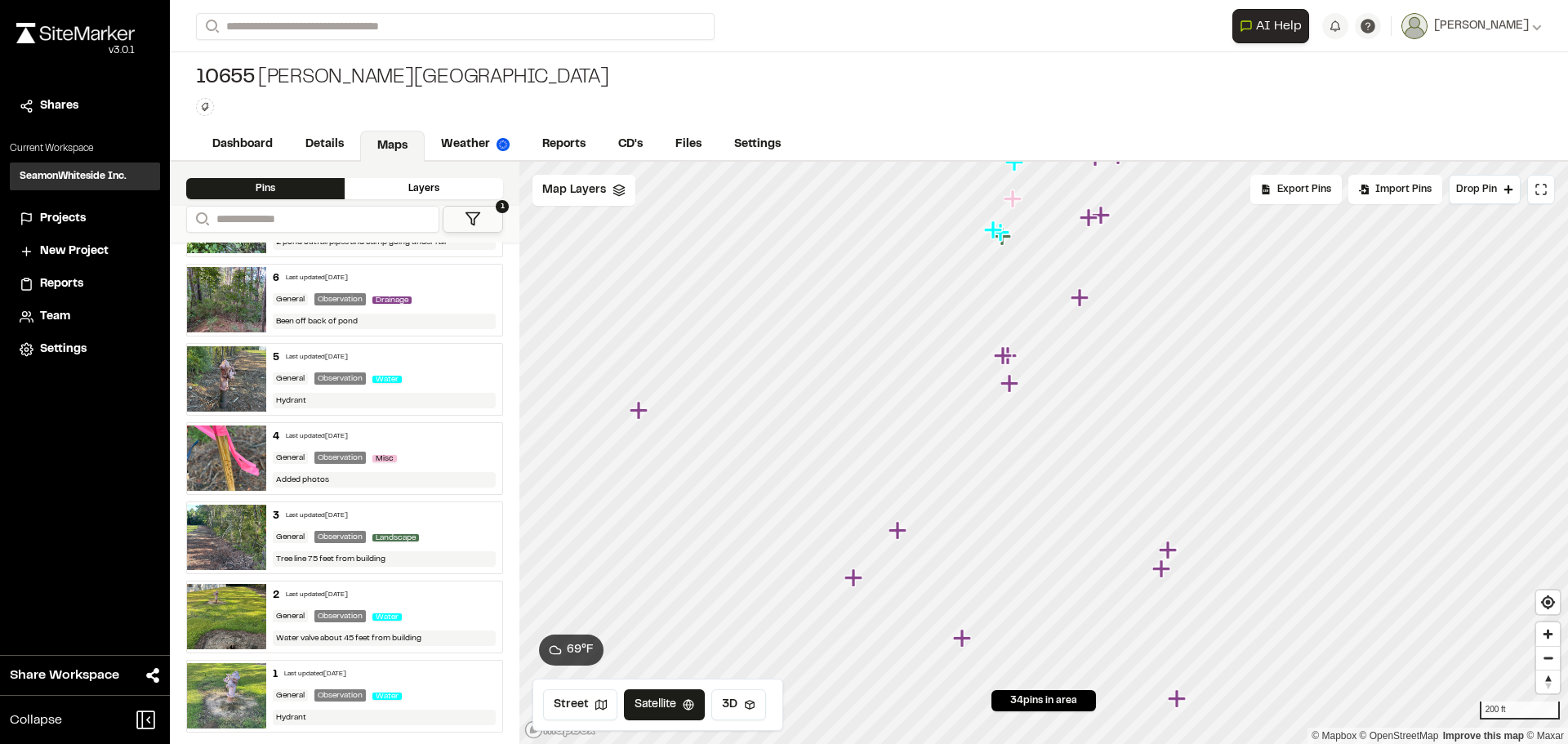
click at [901, 534] on icon "Map marker" at bounding box center [899, 530] width 21 height 21
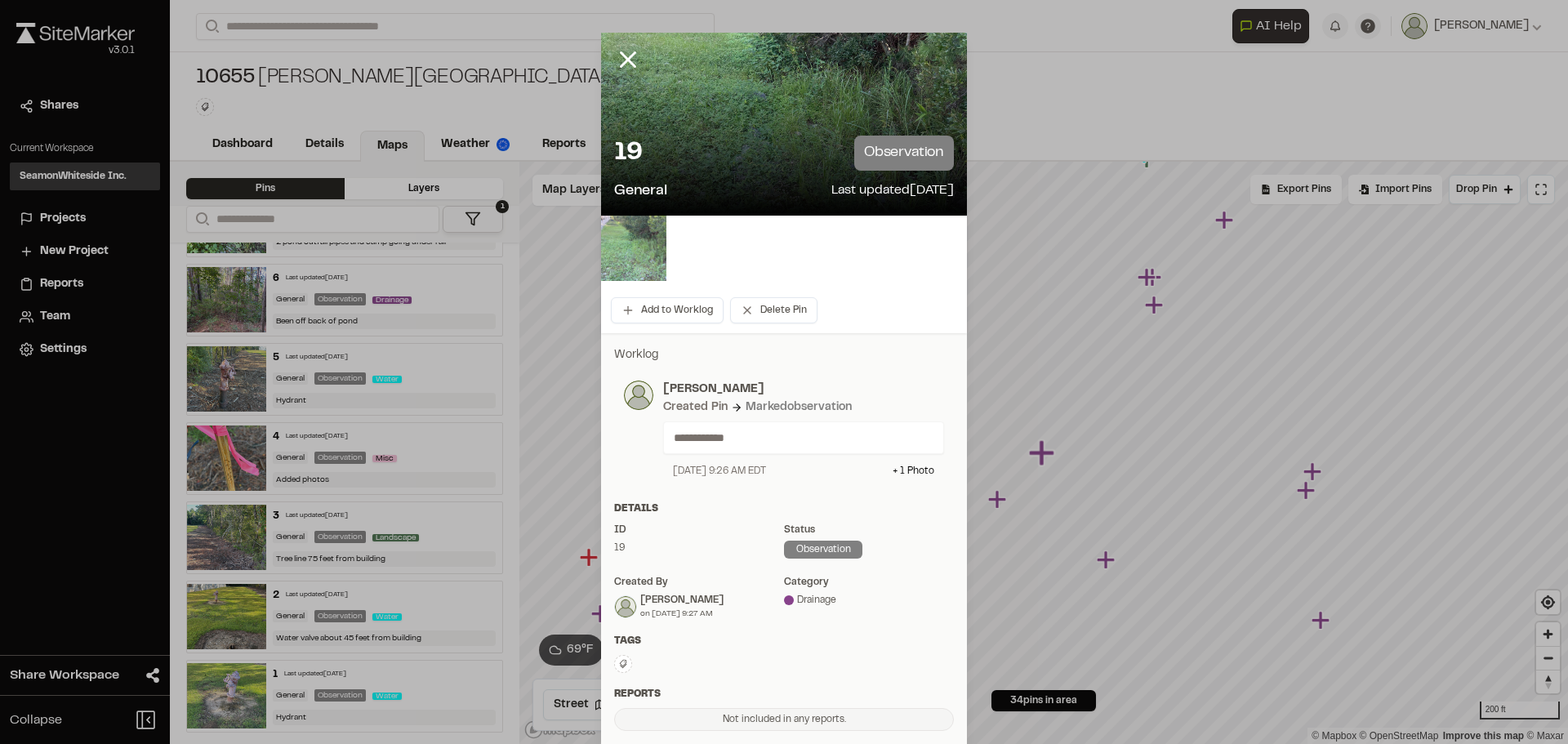
click at [620, 236] on img at bounding box center [634, 248] width 65 height 65
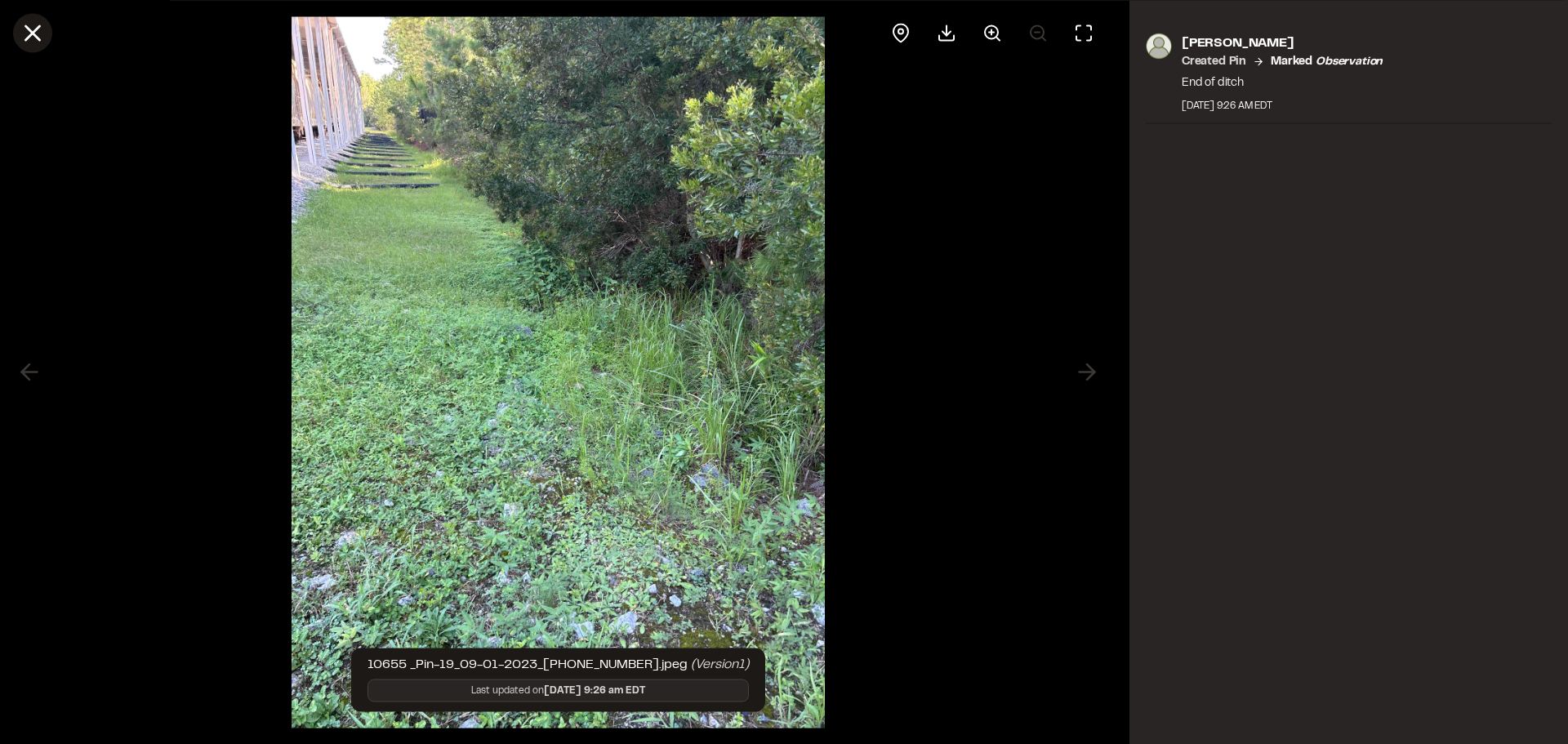
click at [45, 37] on icon at bounding box center [33, 33] width 28 height 28
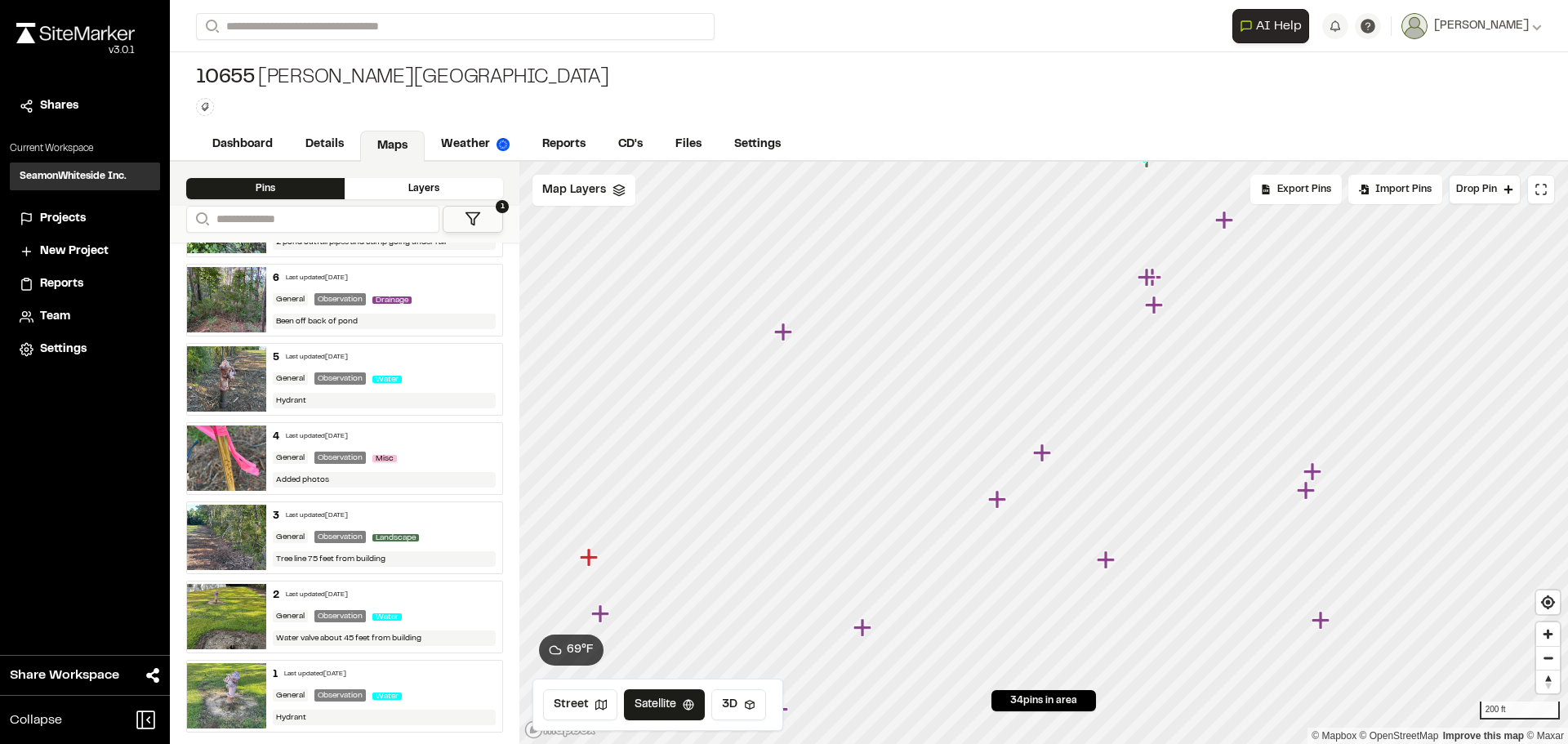
click at [1000, 497] on icon "Map marker" at bounding box center [997, 499] width 18 height 18
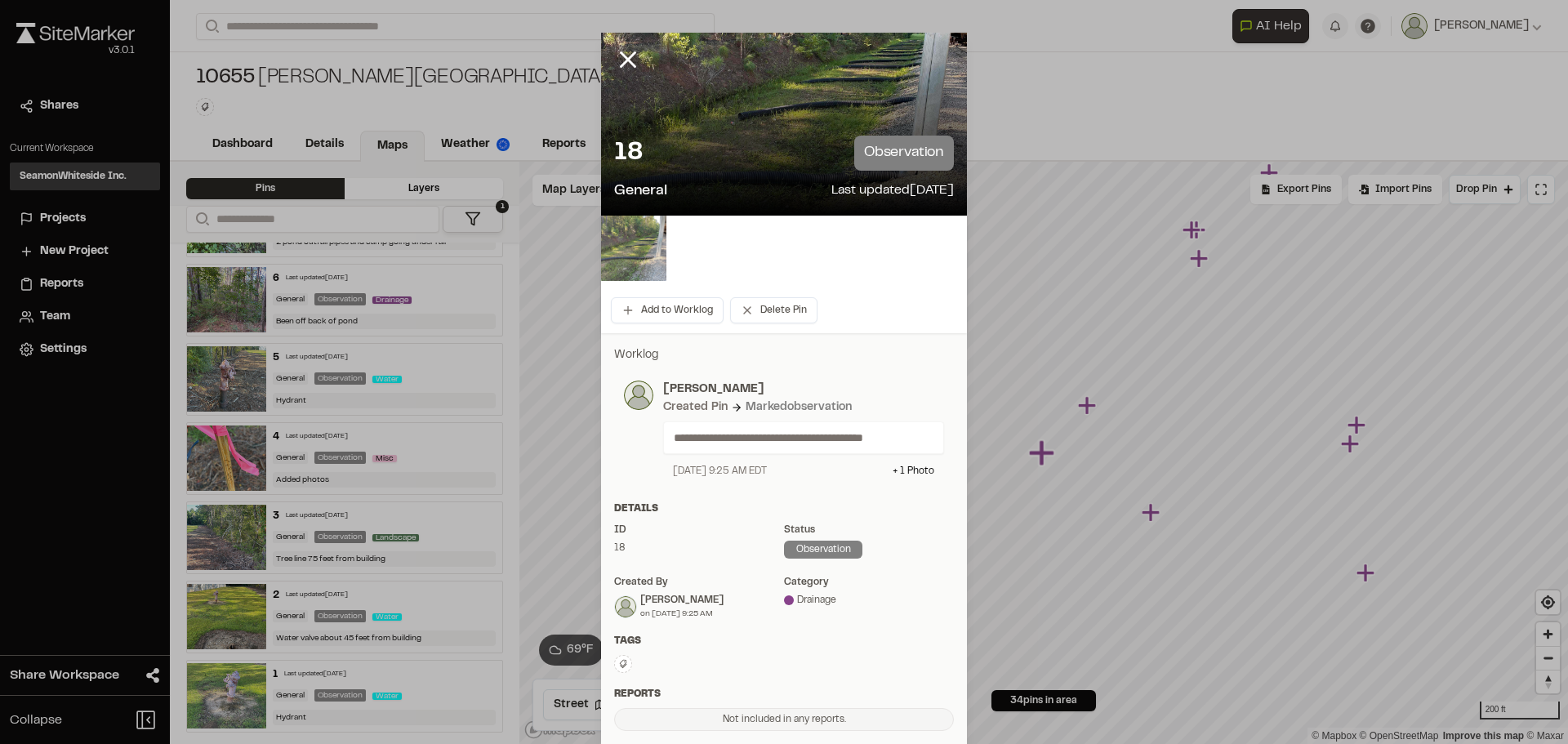
click at [634, 265] on img at bounding box center [634, 248] width 65 height 65
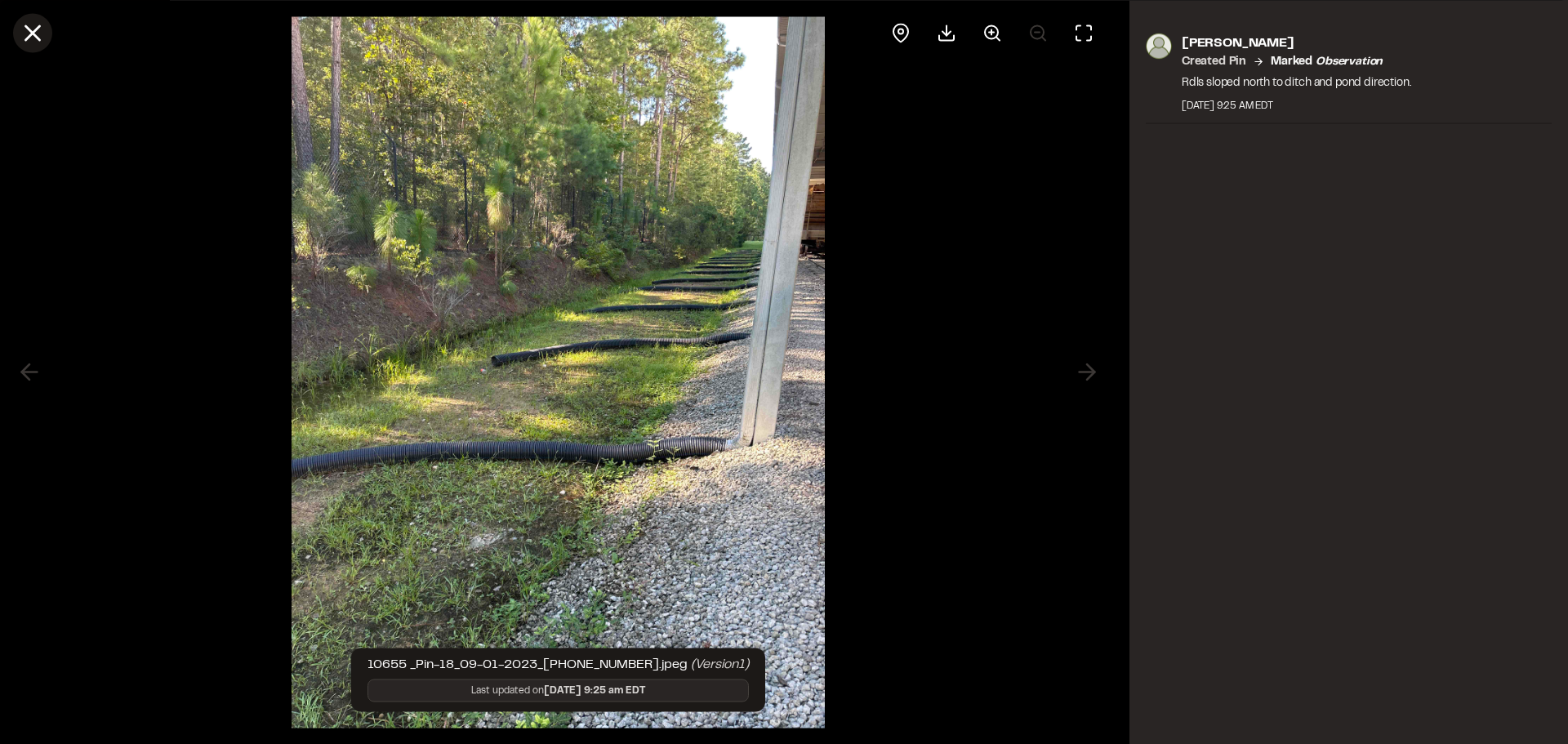
click at [34, 42] on icon at bounding box center [33, 33] width 28 height 28
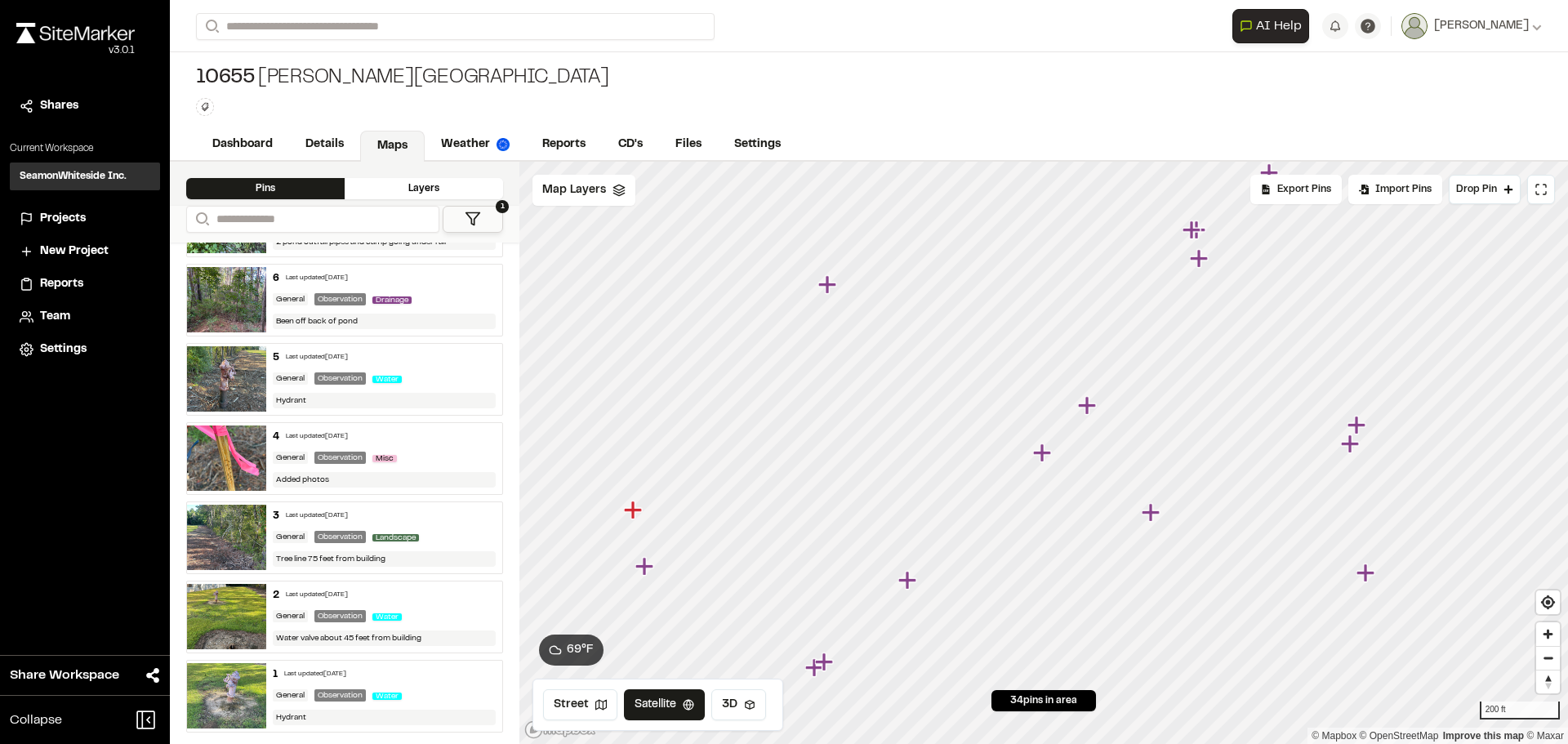
click at [1147, 506] on icon "Map marker" at bounding box center [1152, 512] width 21 height 21
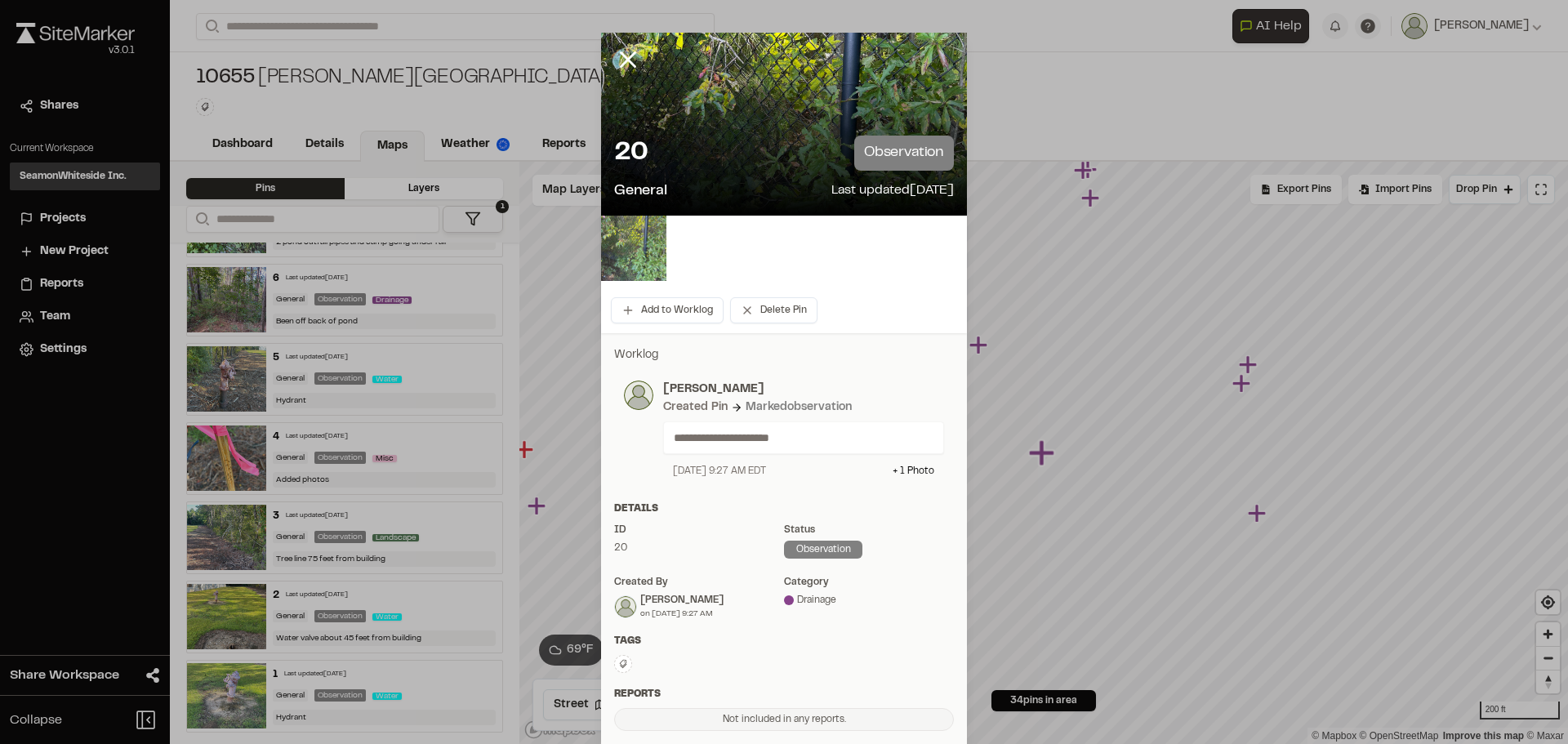
click at [653, 259] on img at bounding box center [634, 248] width 65 height 65
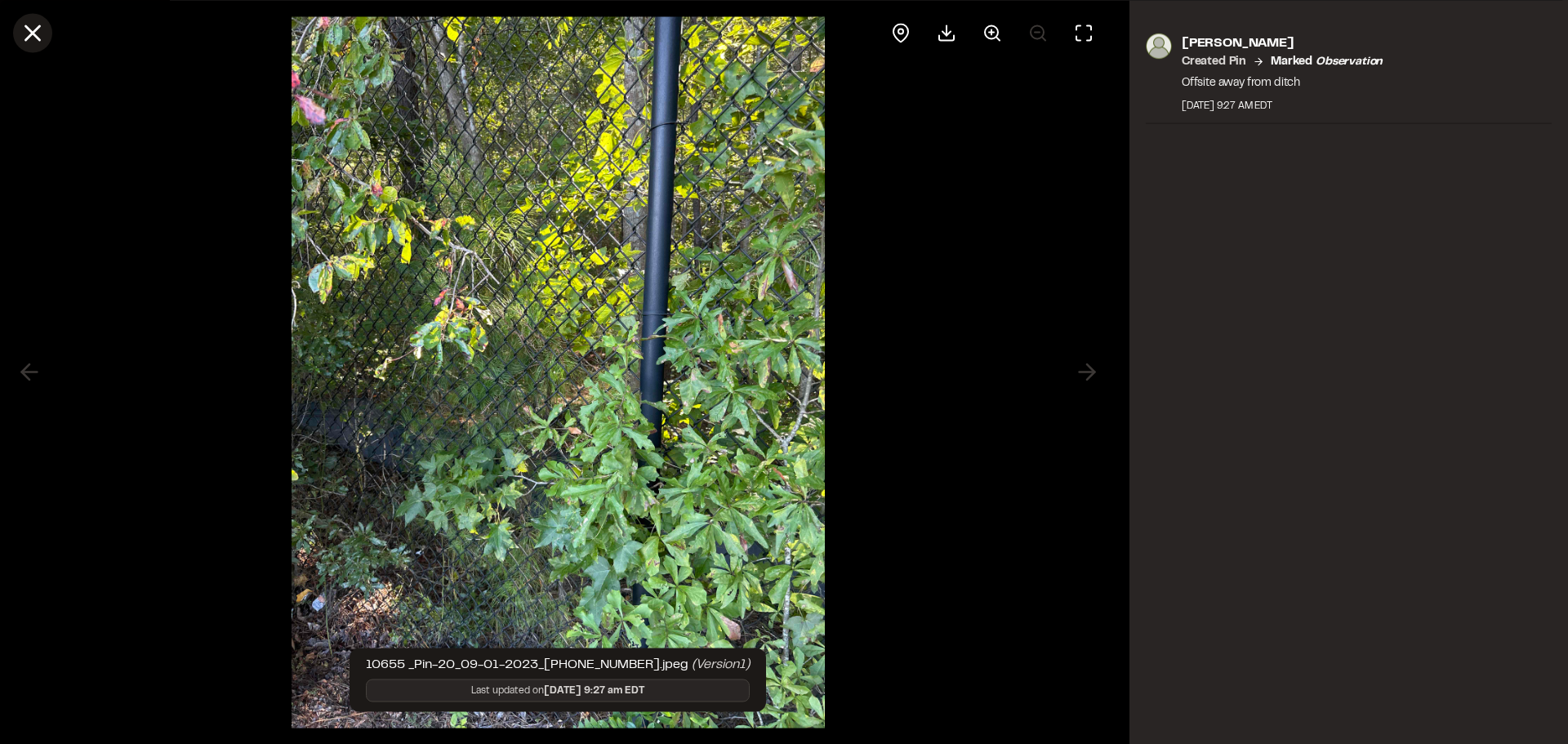
click at [26, 33] on icon at bounding box center [33, 33] width 28 height 28
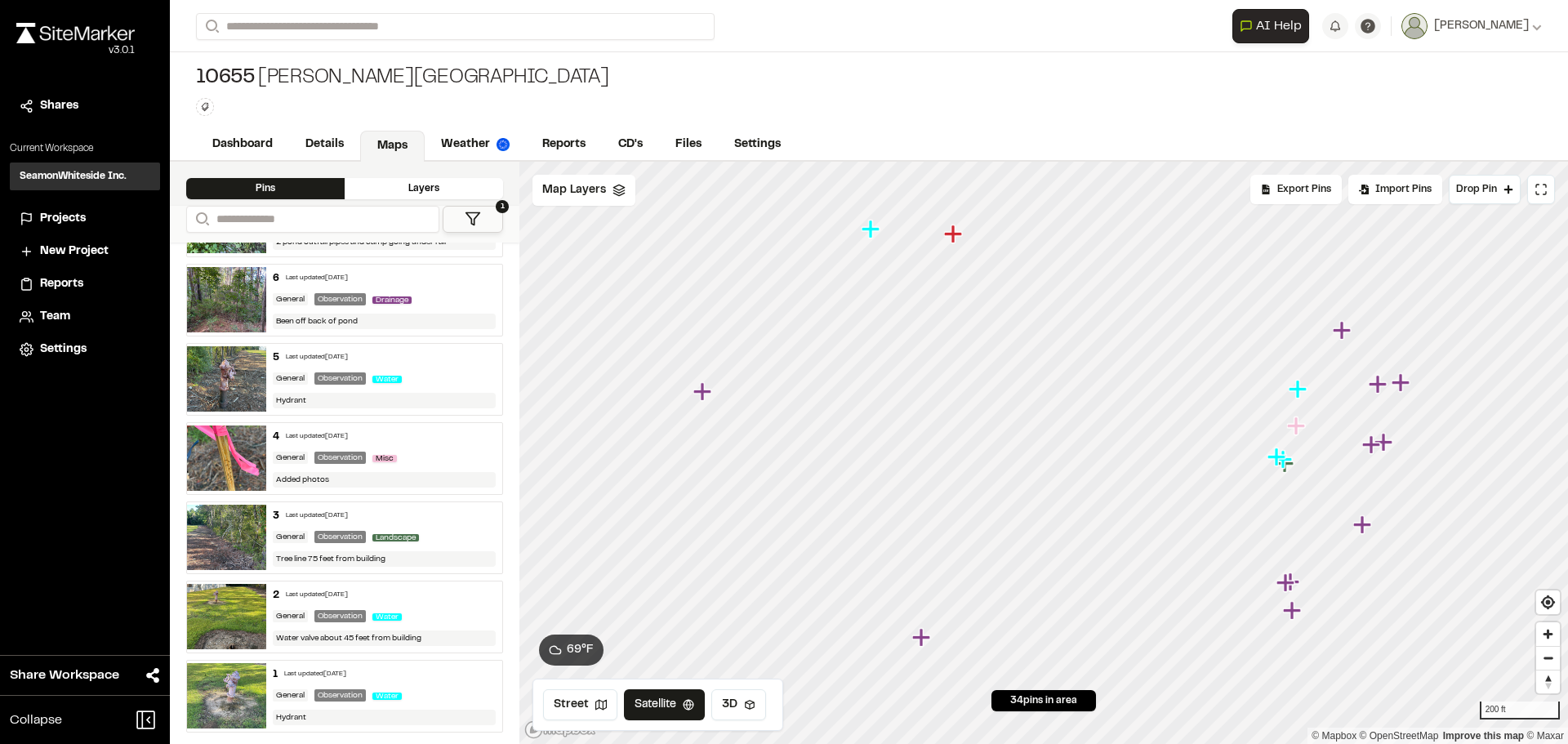
click at [869, 235] on icon "Map marker" at bounding box center [870, 228] width 18 height 18
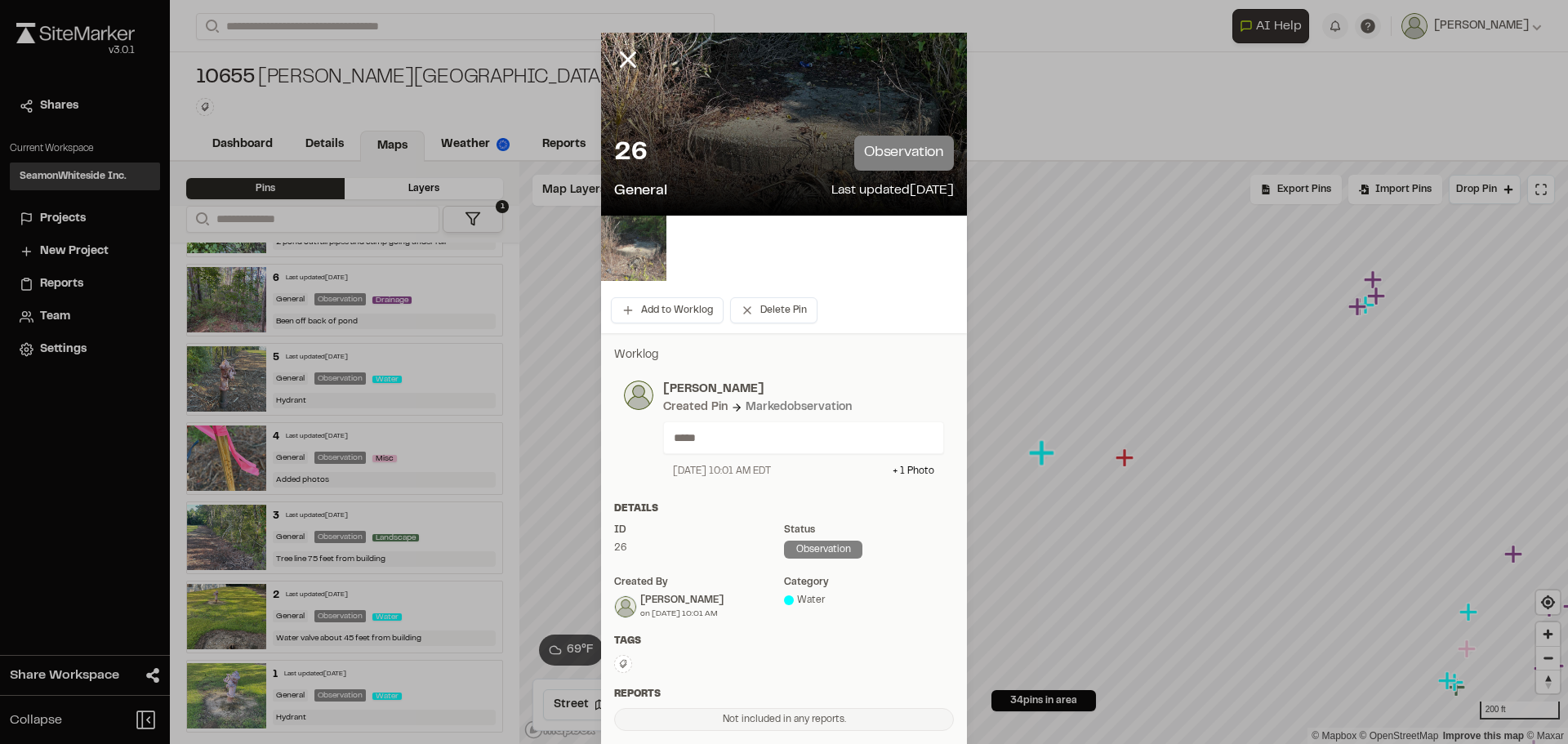
click at [650, 243] on img at bounding box center [634, 248] width 65 height 65
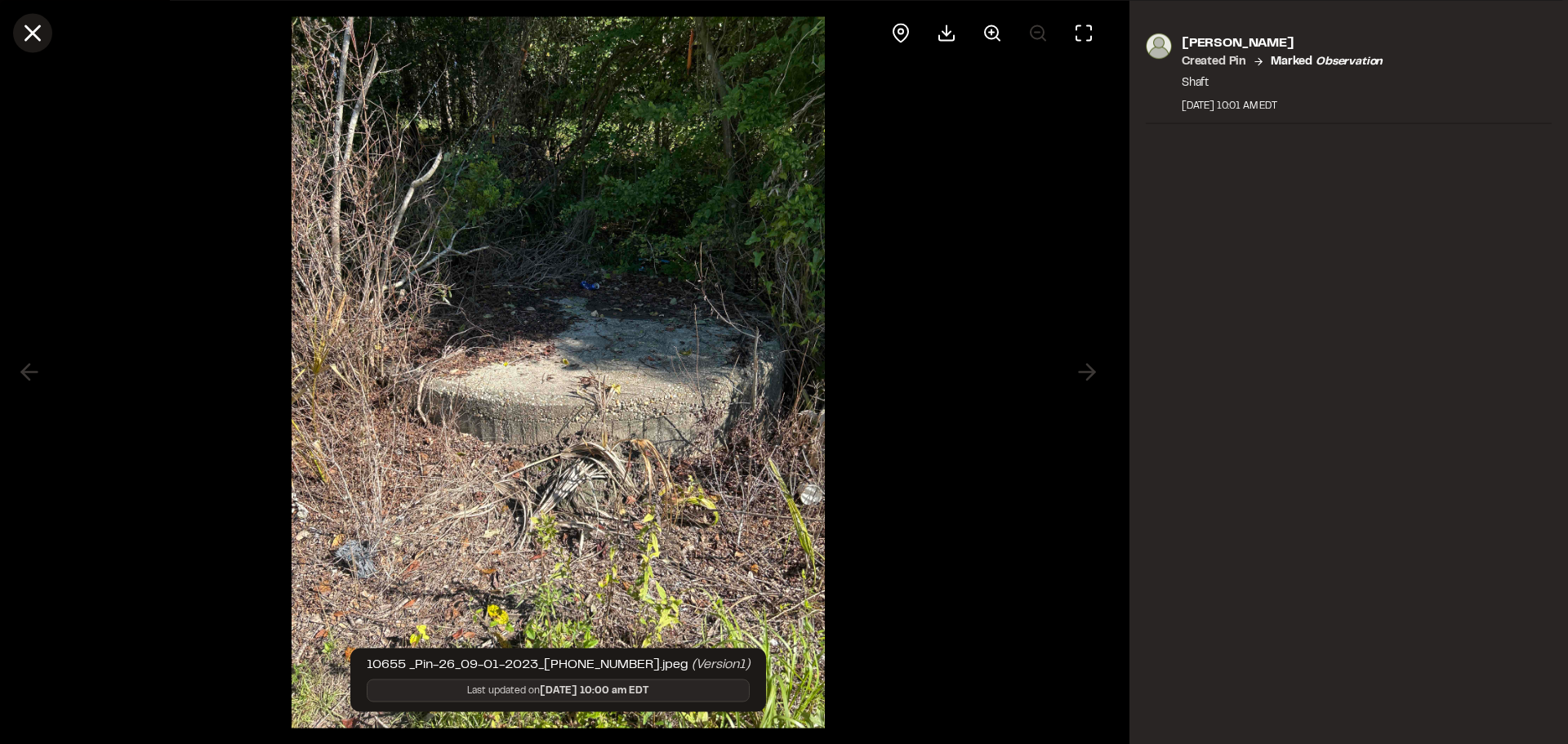
click at [29, 26] on icon at bounding box center [33, 33] width 28 height 28
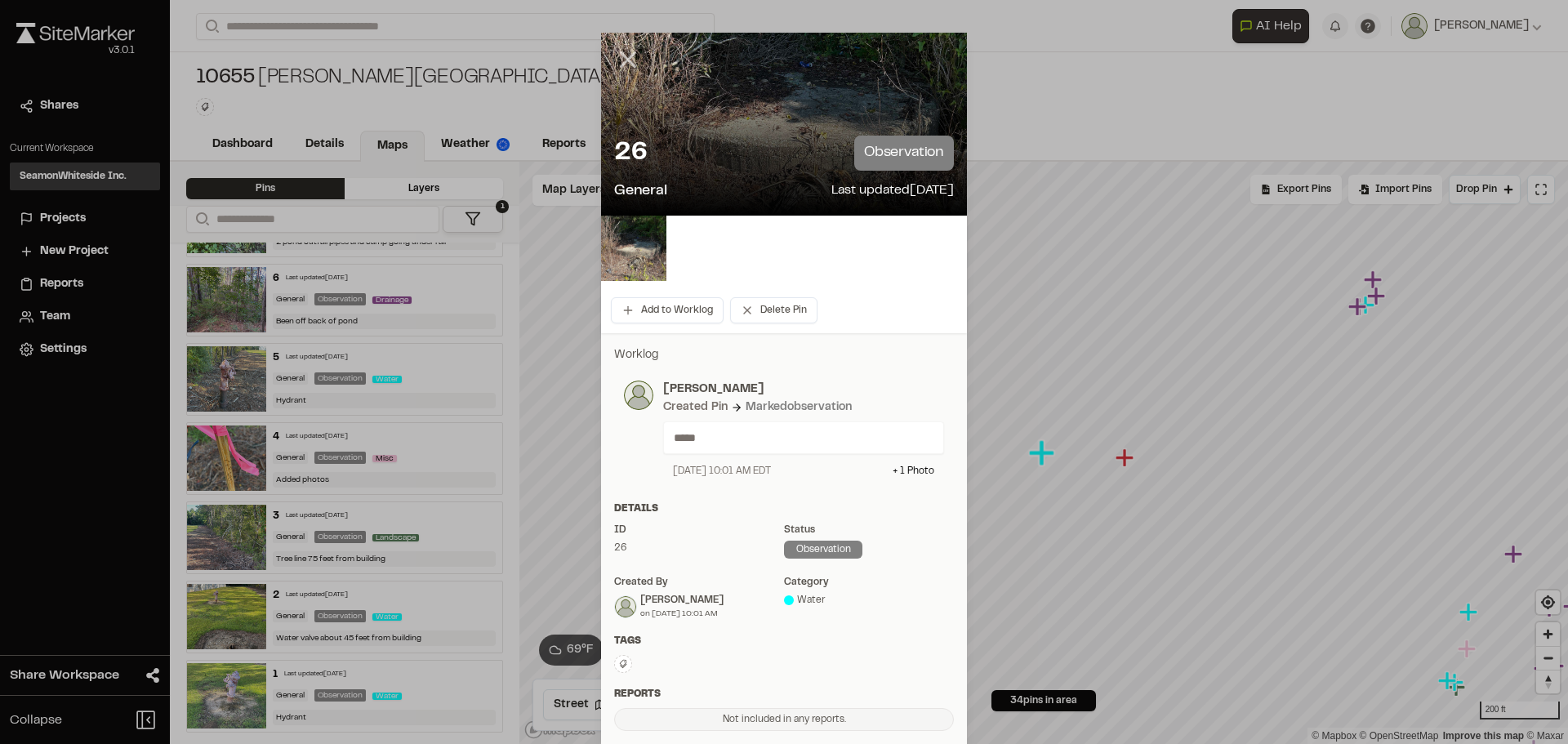
click at [629, 59] on icon at bounding box center [627, 59] width 28 height 28
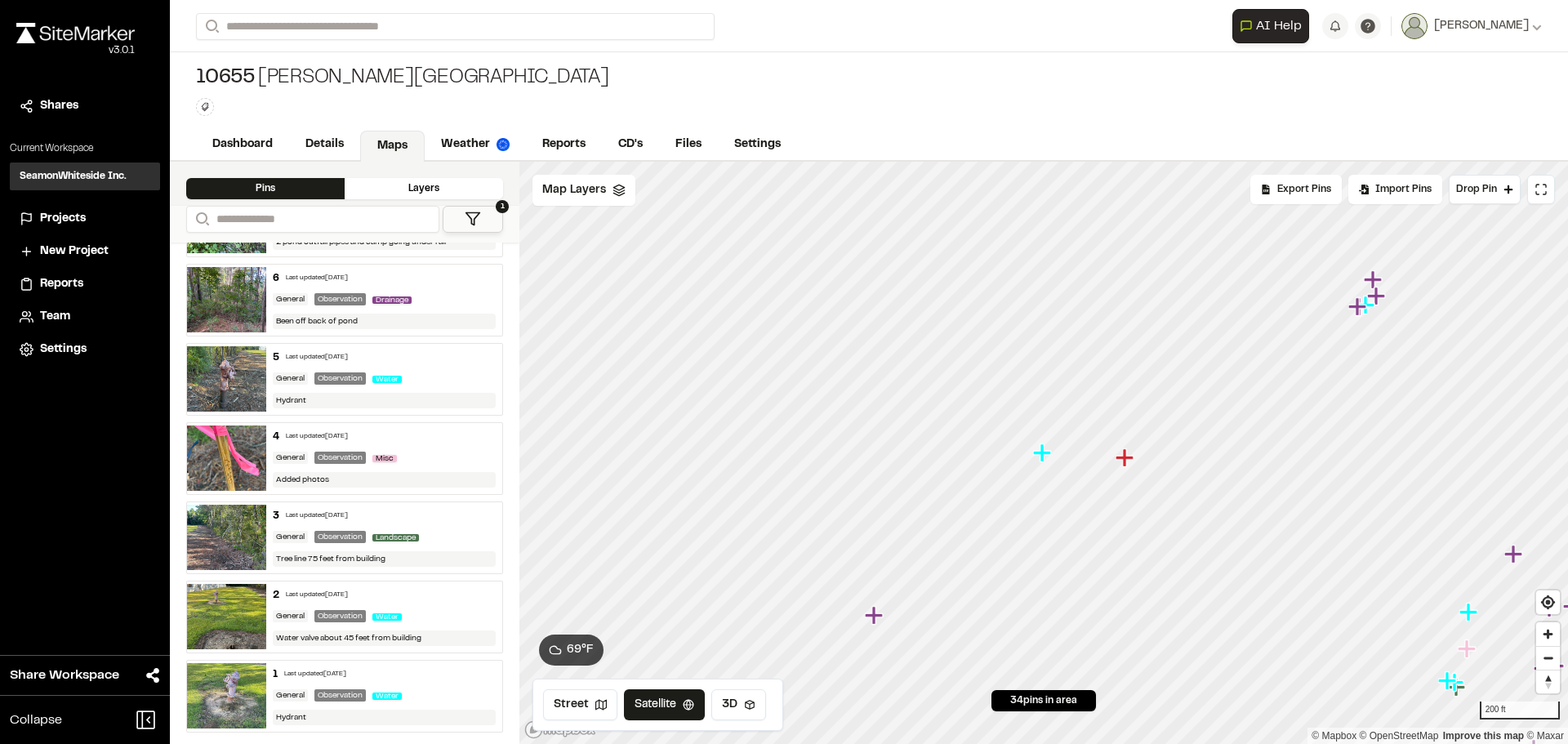
click at [1133, 460] on icon "Map marker" at bounding box center [1125, 457] width 18 height 18
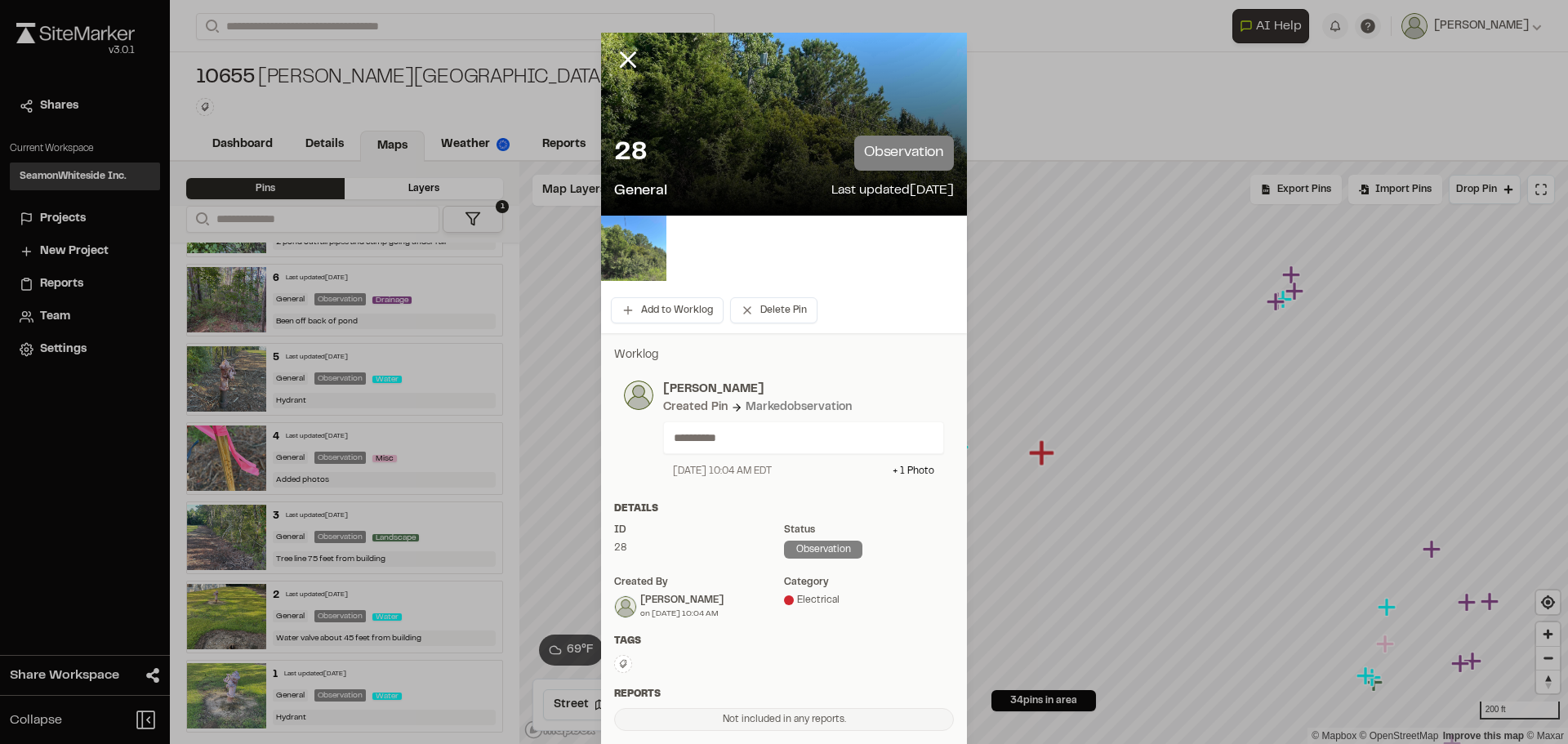
click at [640, 244] on img at bounding box center [634, 248] width 65 height 65
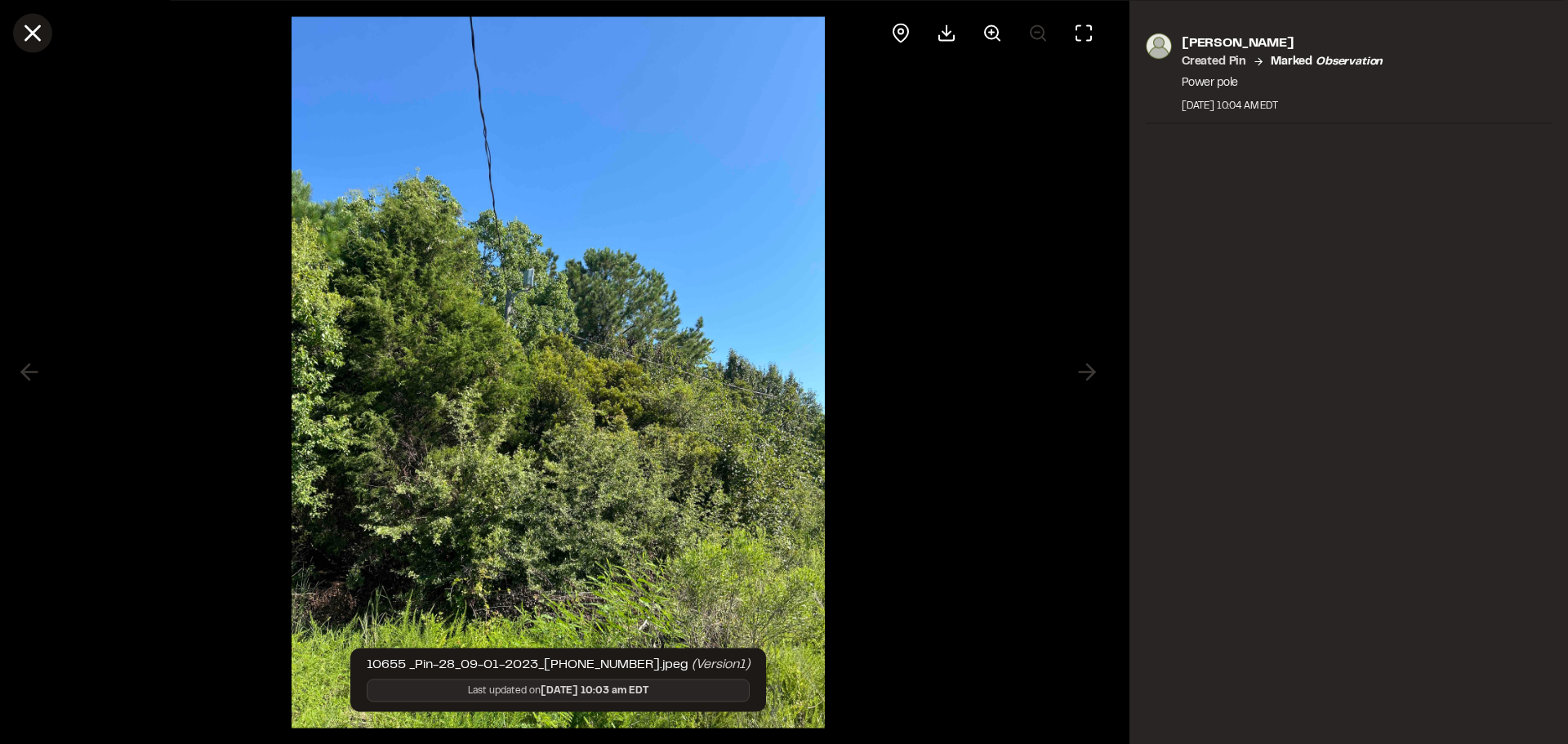
click at [47, 30] on button at bounding box center [33, 33] width 39 height 39
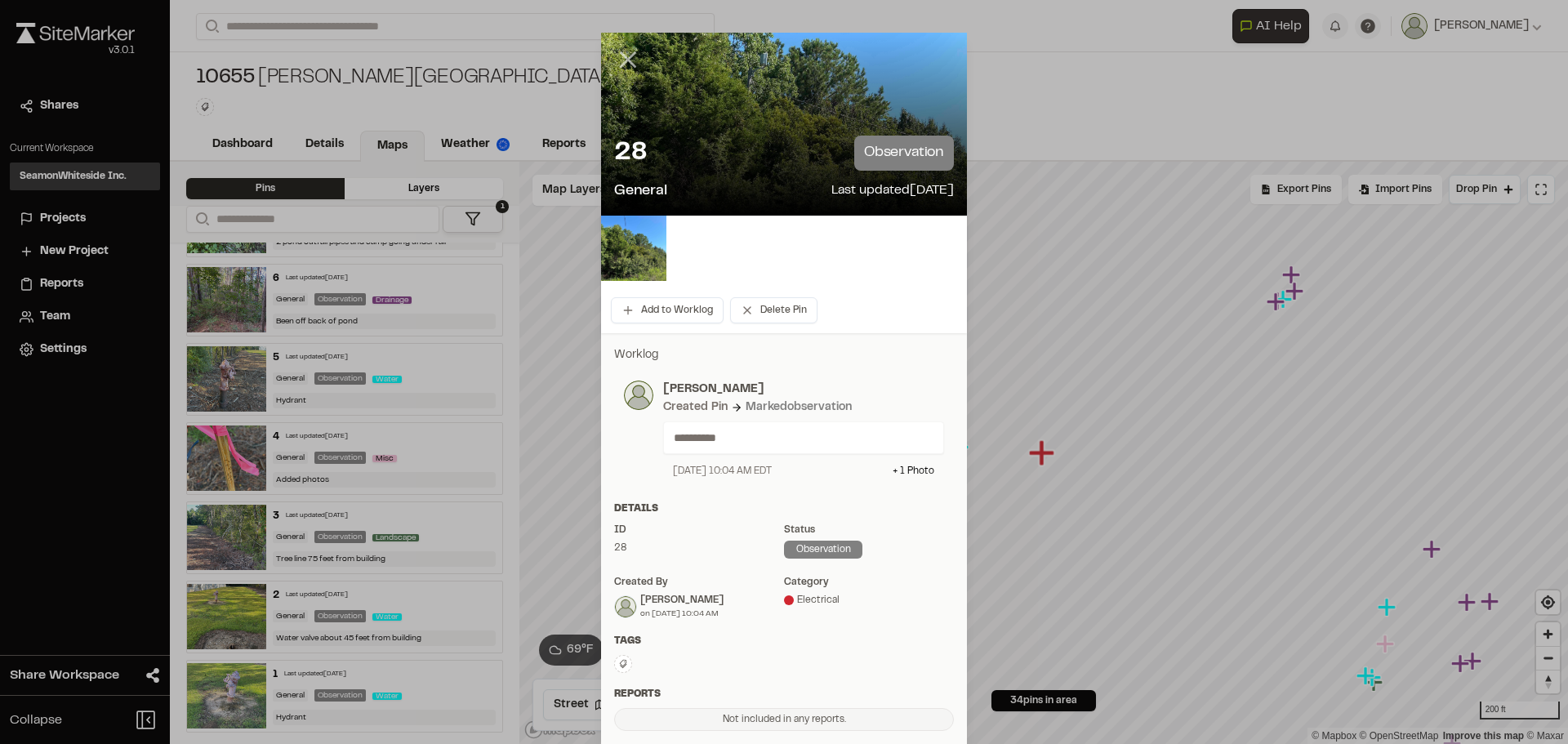
click at [626, 65] on line at bounding box center [628, 59] width 13 height 13
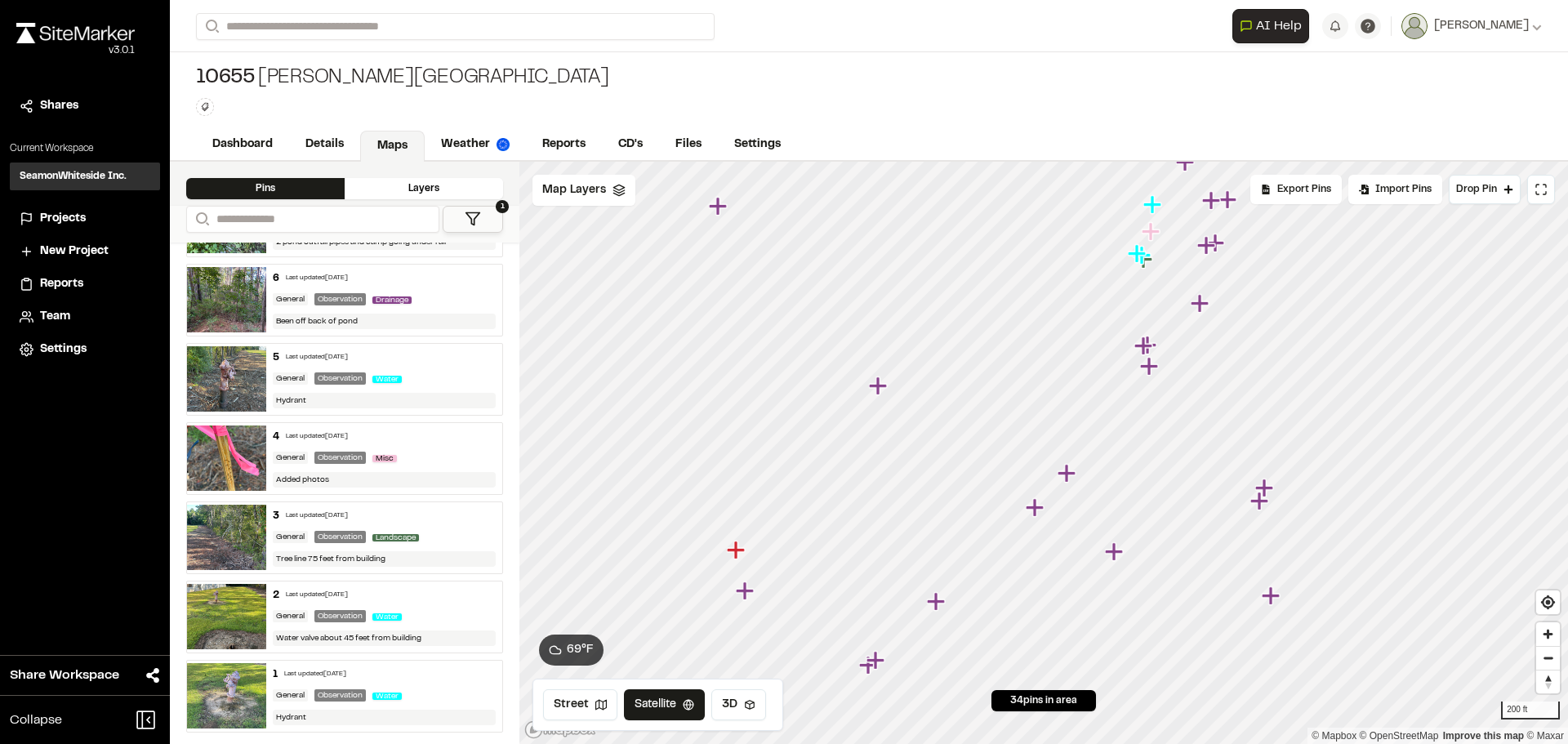
click at [745, 595] on icon "Map marker" at bounding box center [744, 590] width 18 height 18
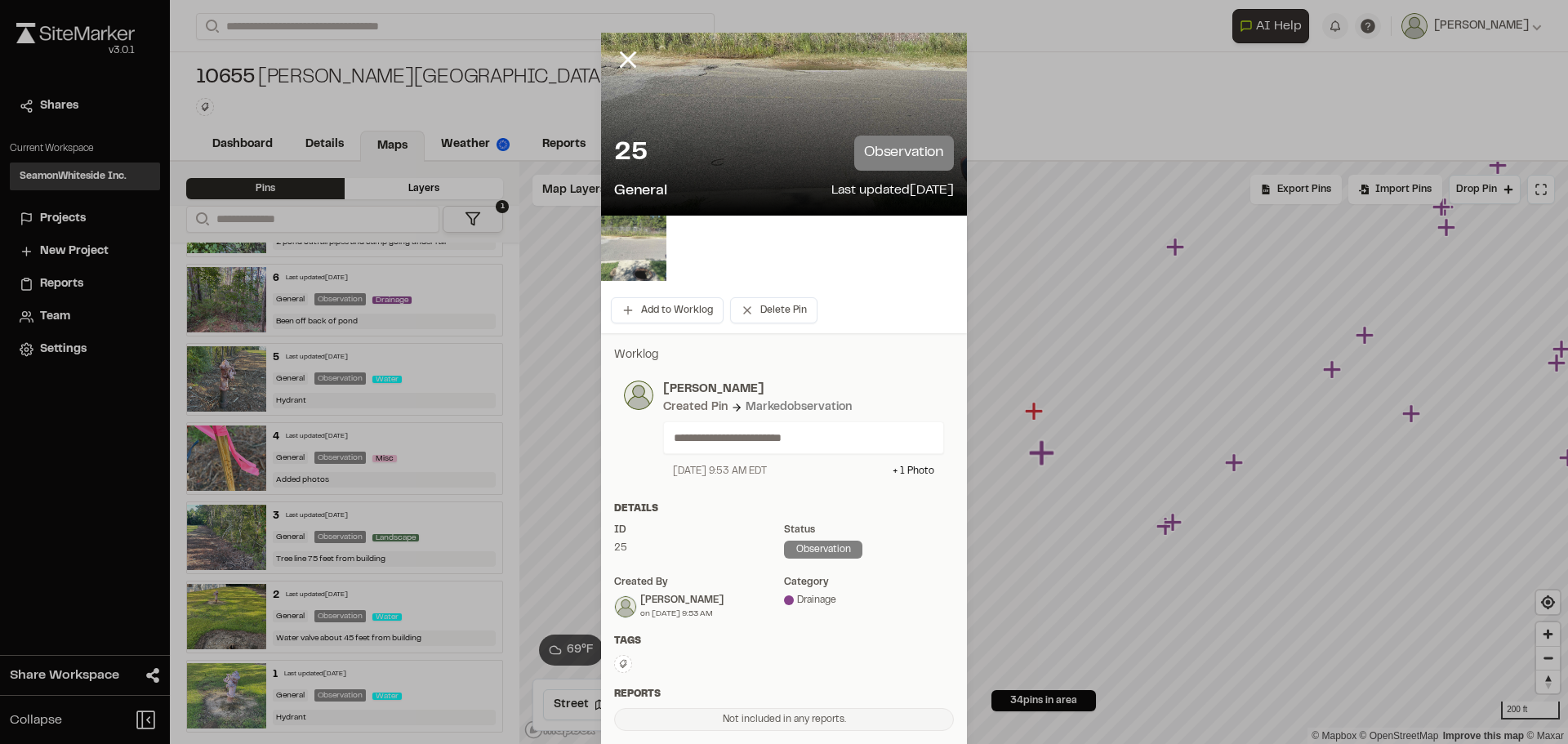
click at [634, 247] on img at bounding box center [634, 248] width 65 height 65
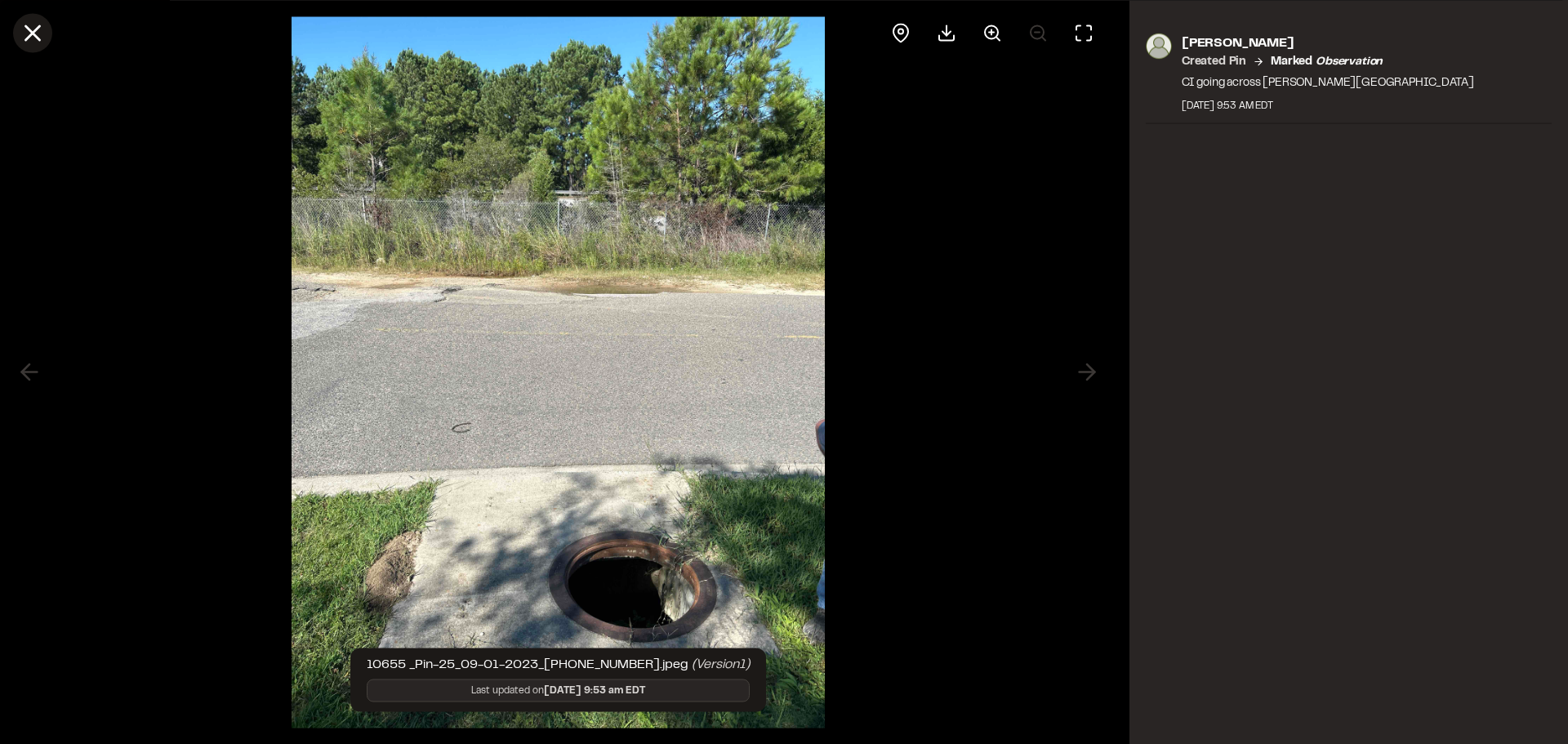
click at [43, 39] on icon at bounding box center [33, 33] width 28 height 28
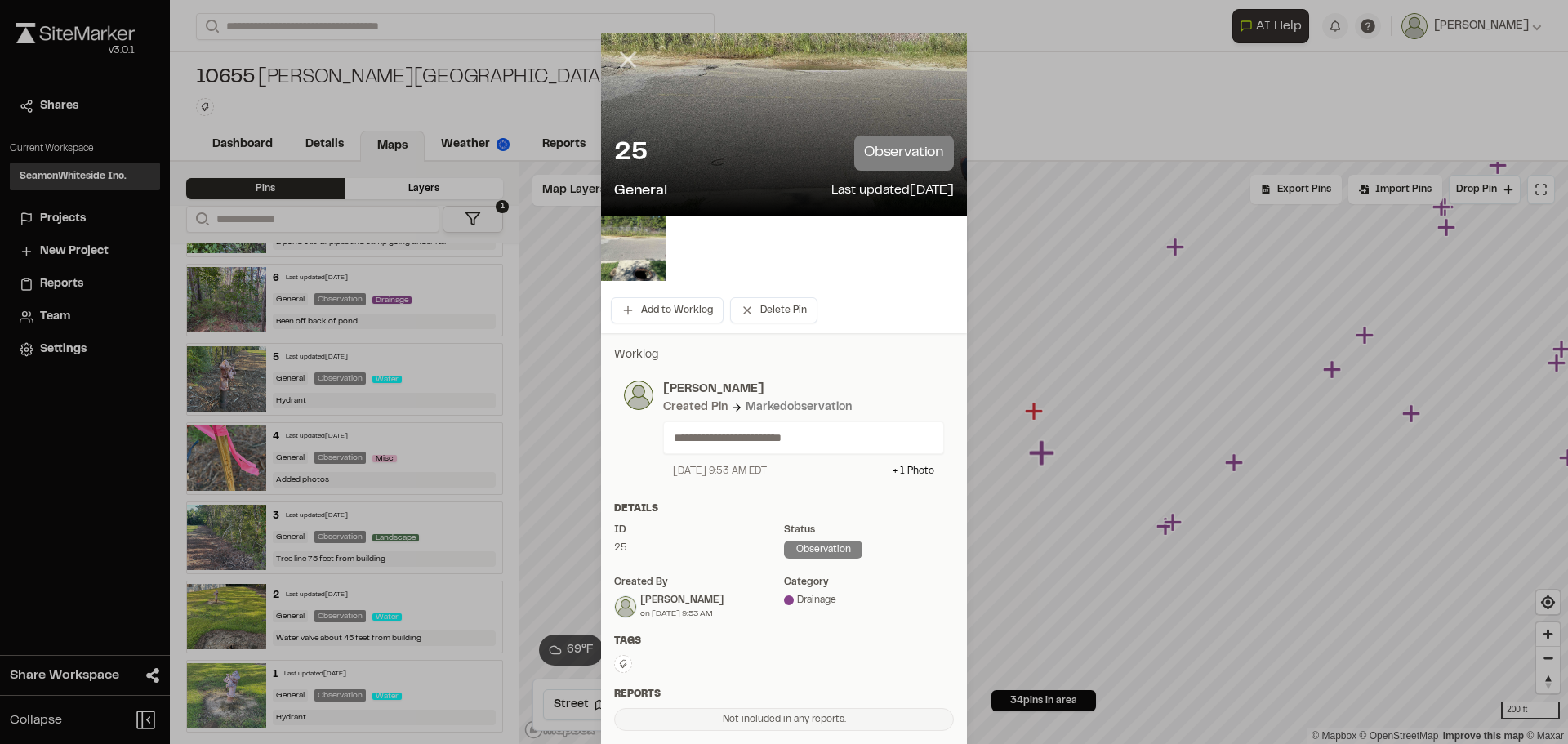
click at [614, 53] on icon at bounding box center [627, 59] width 28 height 28
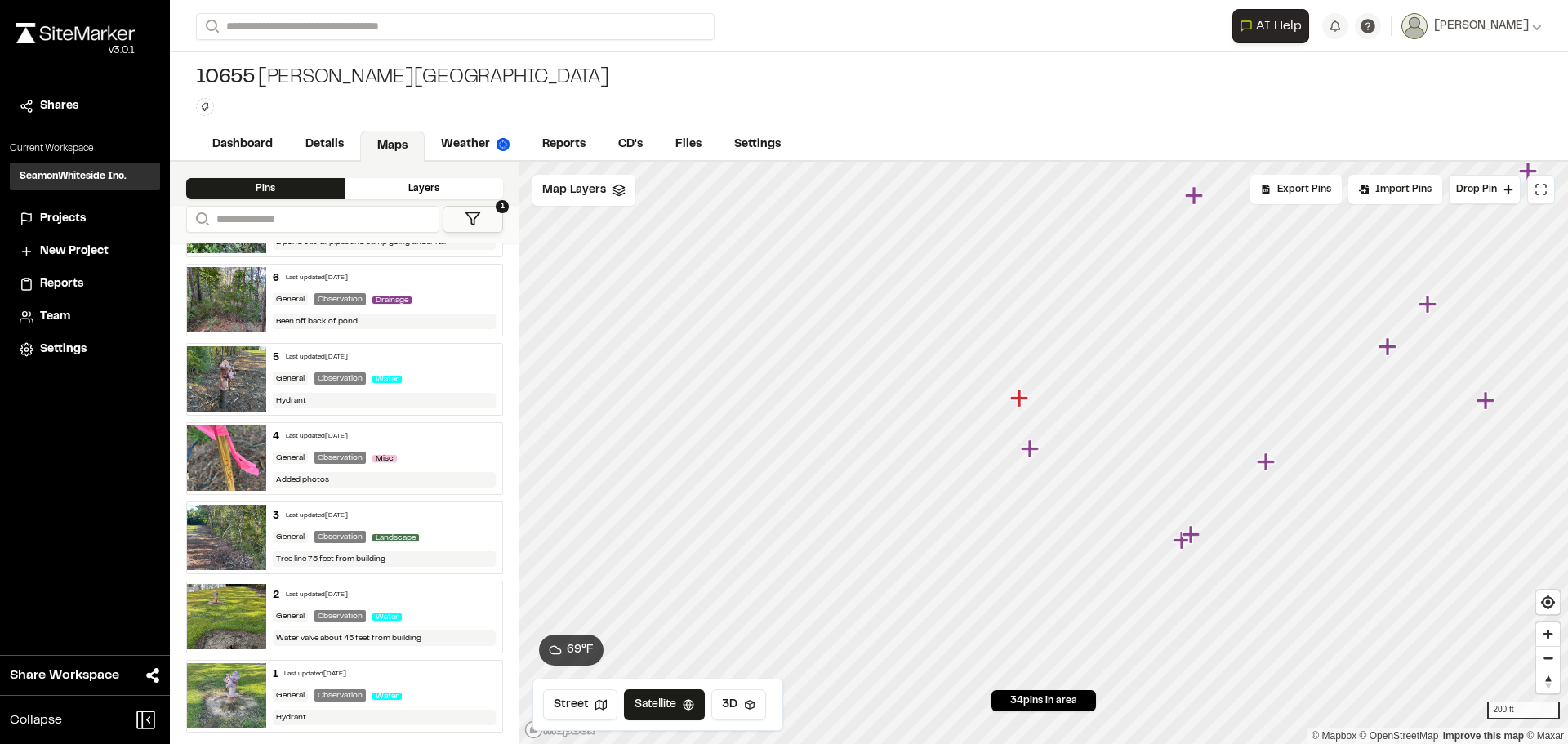
click at [1034, 455] on icon "Map marker" at bounding box center [1032, 449] width 21 height 21
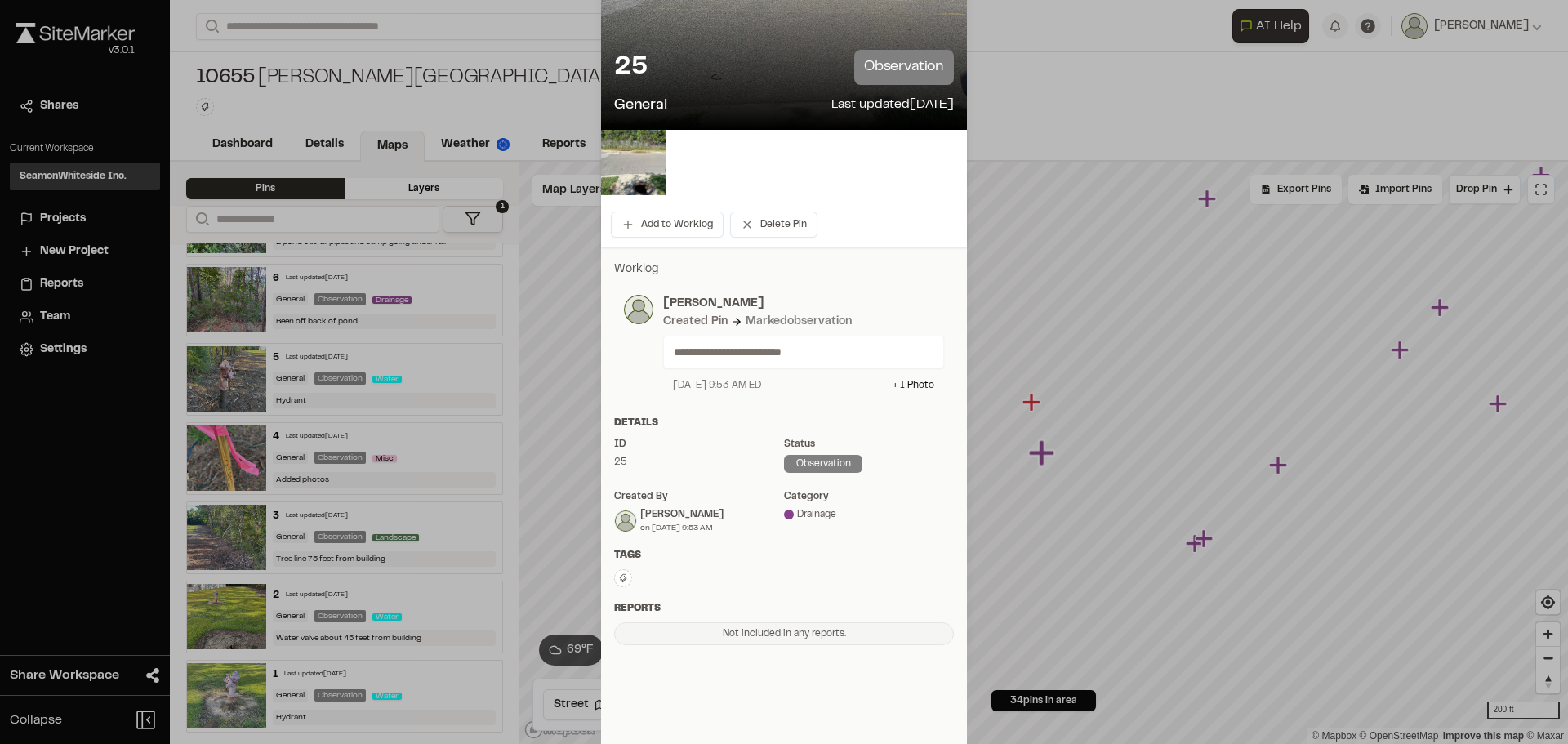
scroll to position [144, 0]
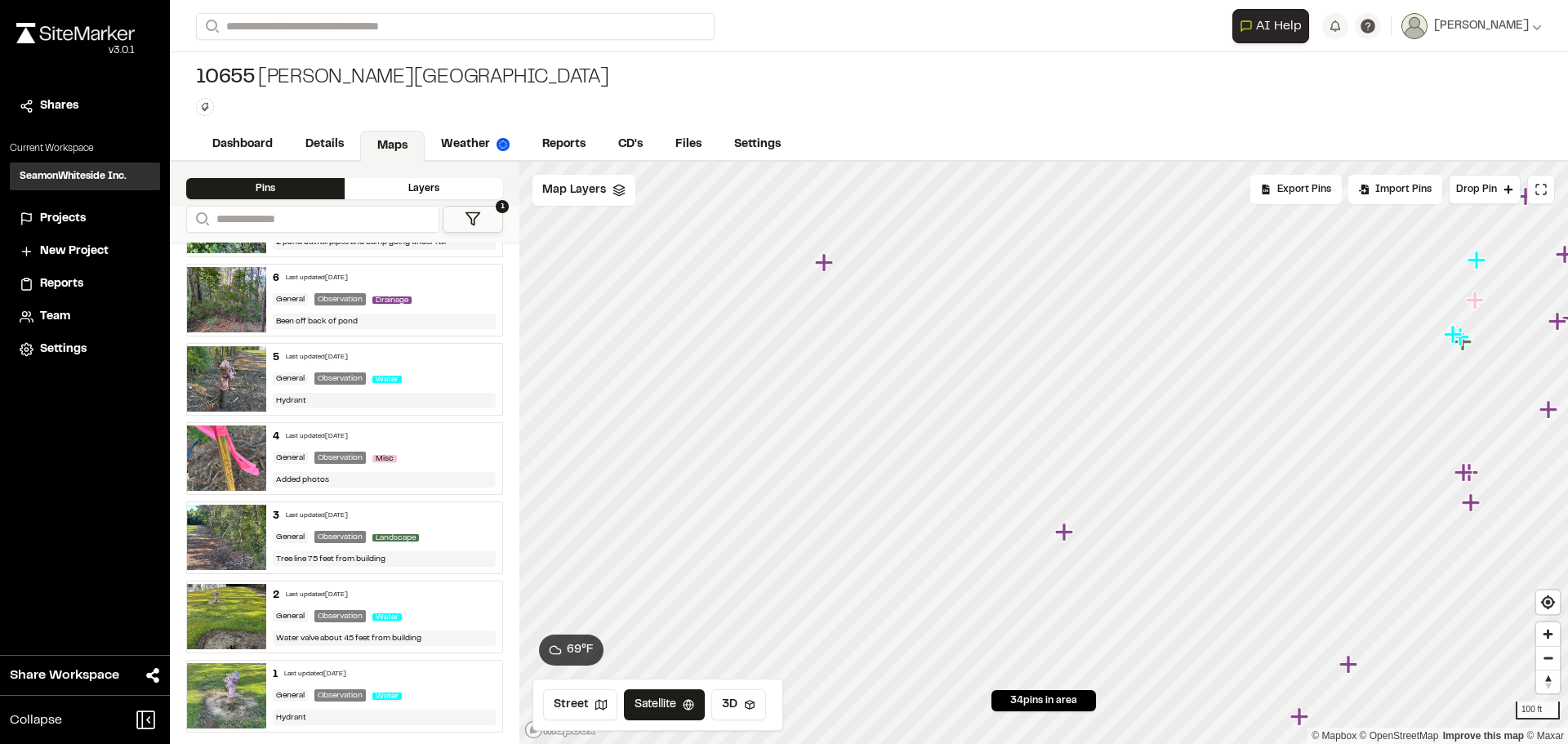
click at [824, 265] on icon "Map marker" at bounding box center [824, 261] width 18 height 18
click at [692, 301] on icon "Map marker" at bounding box center [700, 294] width 21 height 21
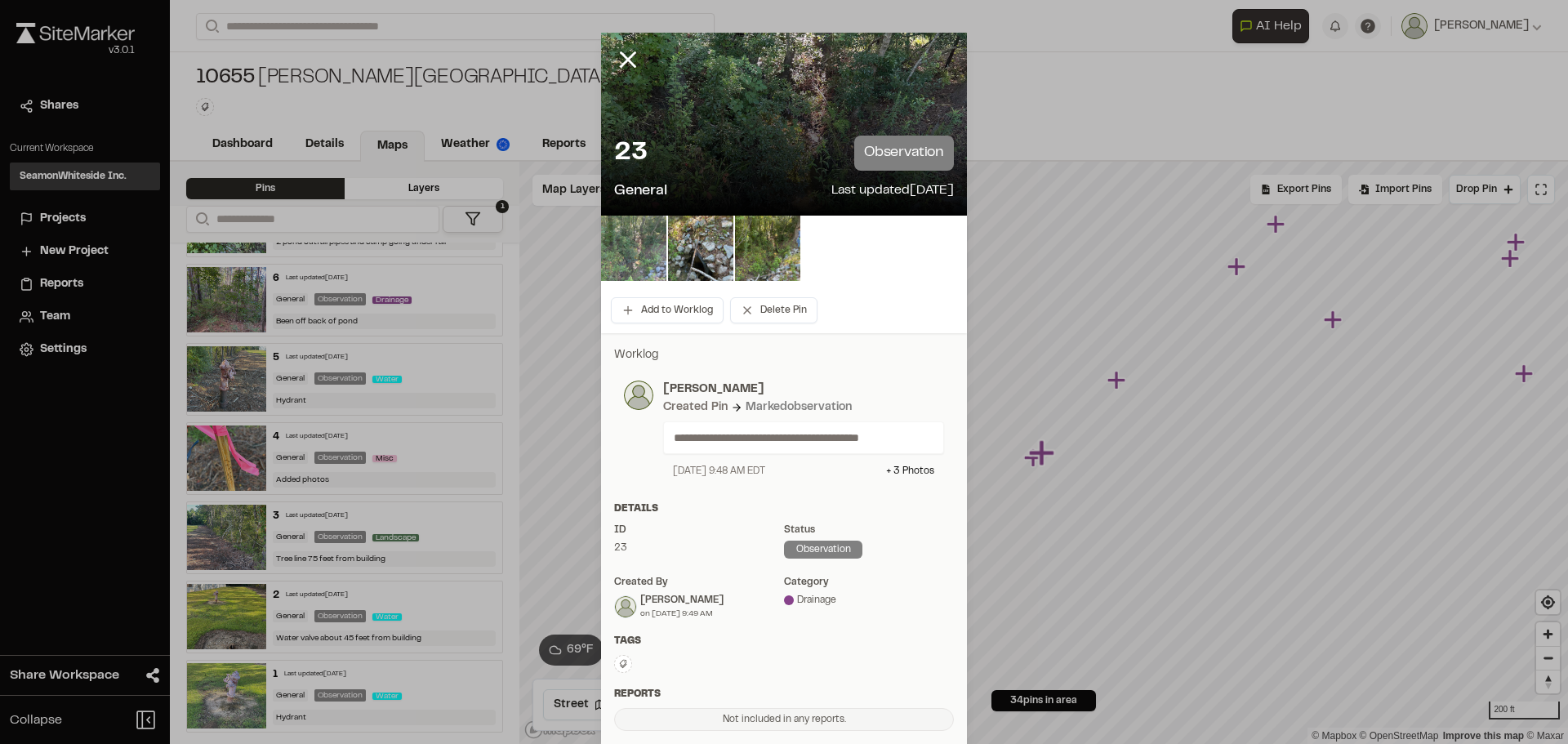
click at [639, 261] on img at bounding box center [634, 248] width 65 height 65
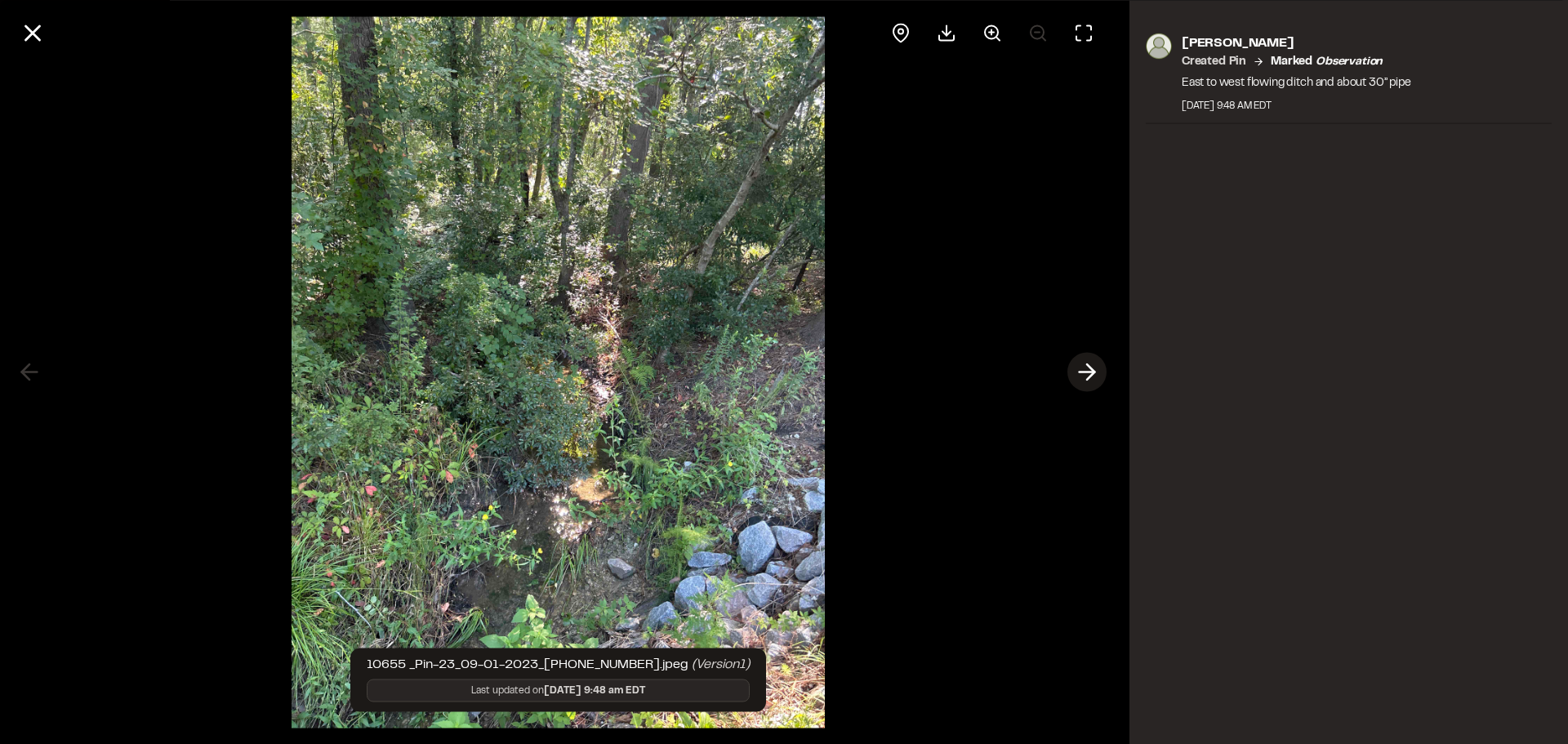
click at [1078, 369] on icon at bounding box center [1086, 372] width 26 height 28
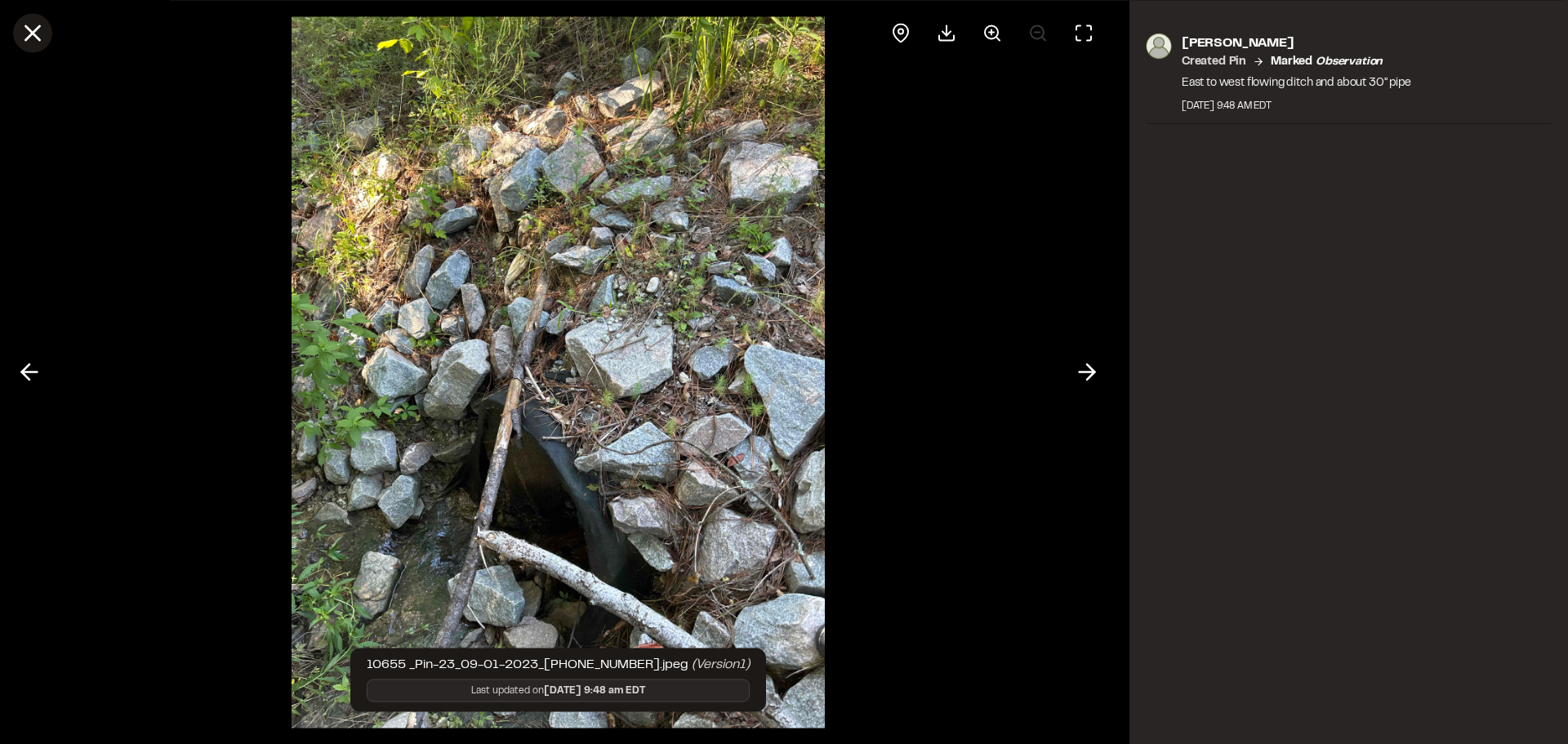
click at [20, 36] on icon at bounding box center [33, 33] width 28 height 28
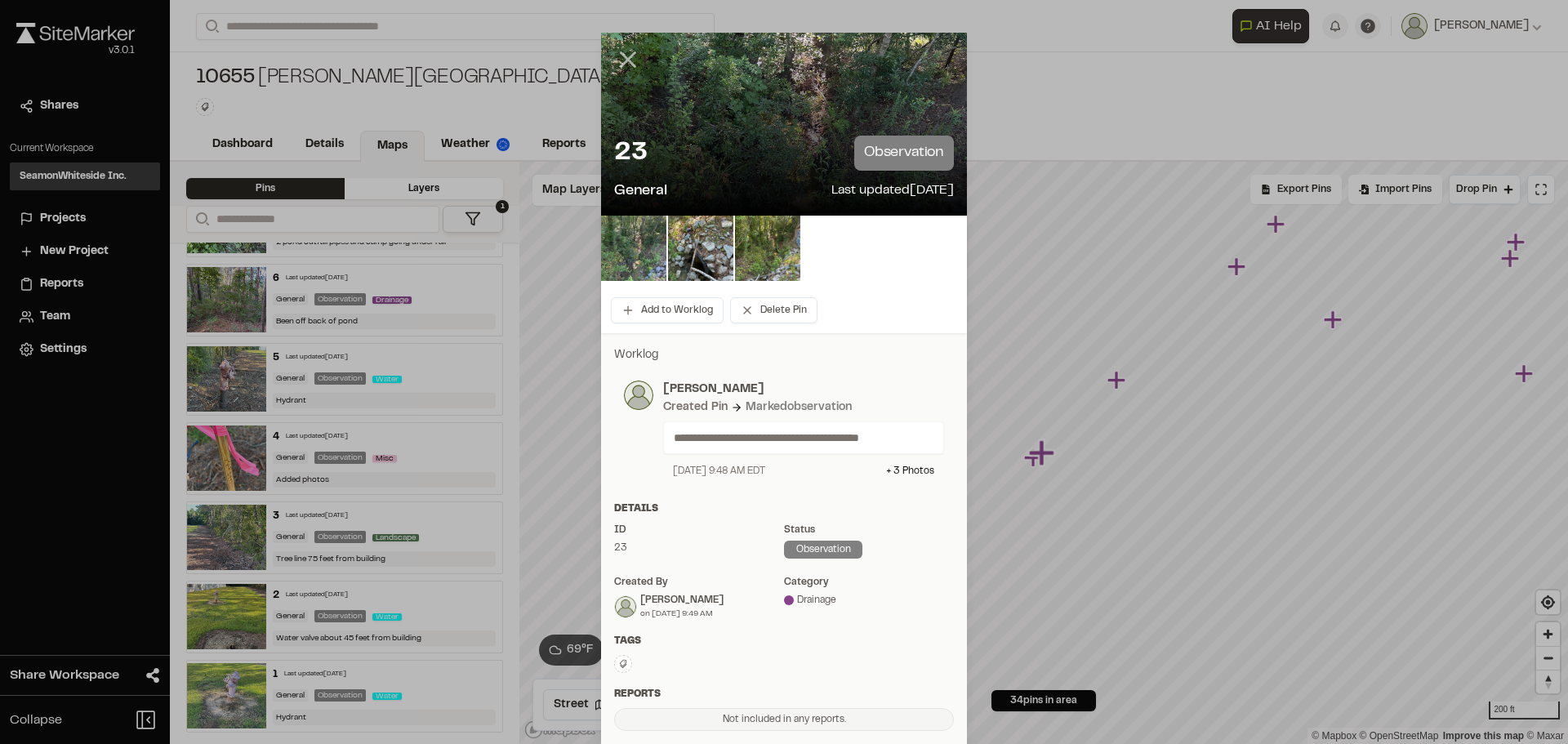
click at [628, 57] on icon at bounding box center [627, 59] width 28 height 28
